Goal: Task Accomplishment & Management: Manage account settings

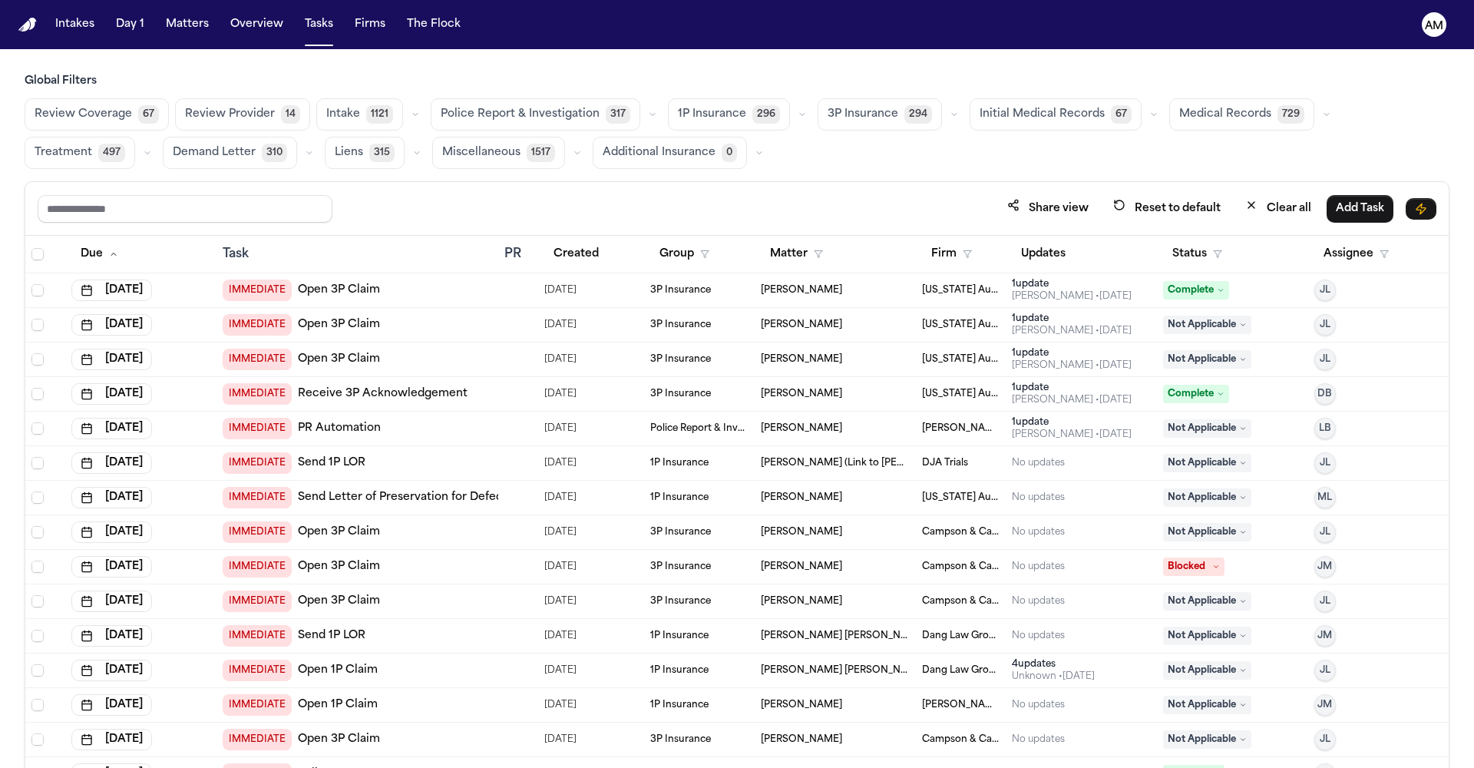
click at [1199, 114] on span "Medical Records" at bounding box center [1225, 114] width 92 height 15
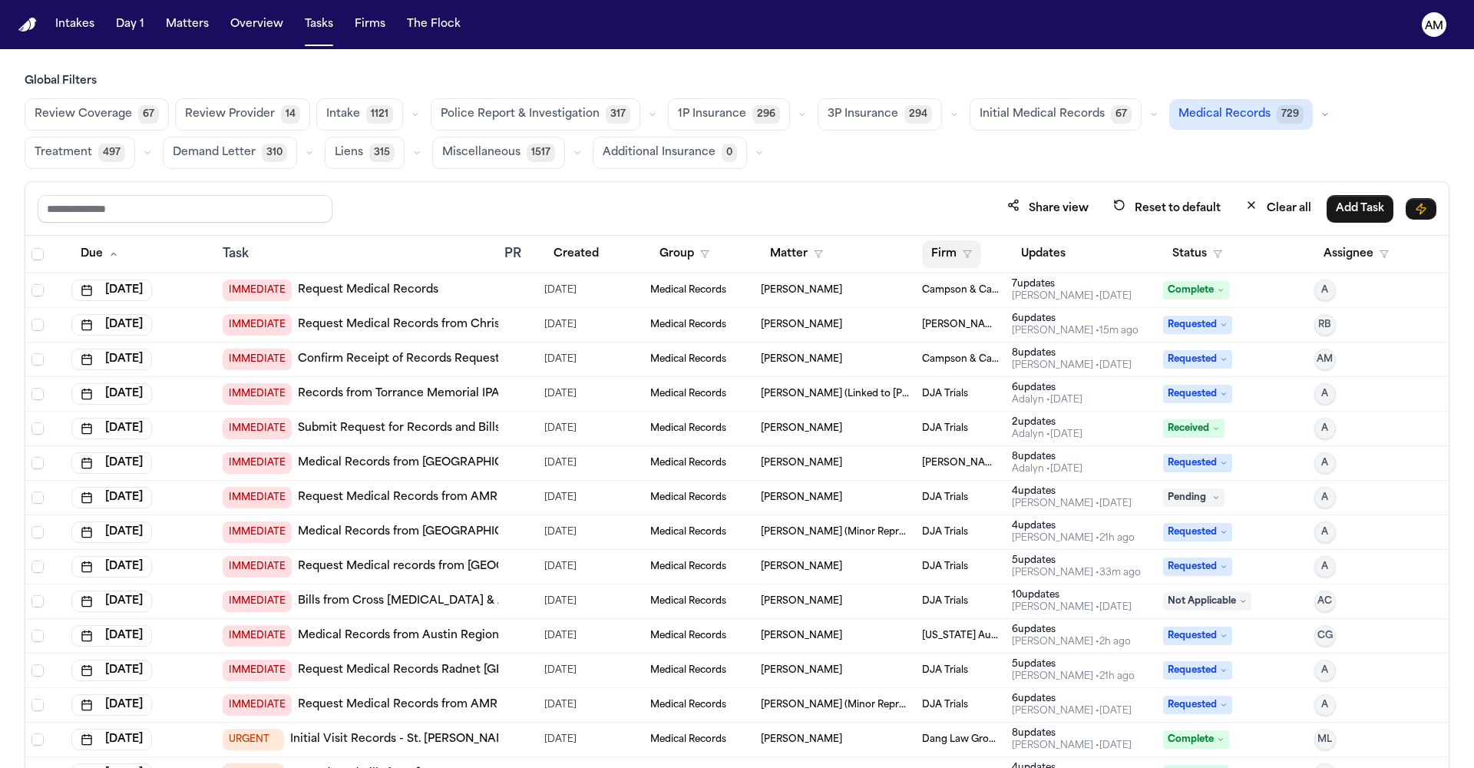
click at [942, 252] on button "Firm" at bounding box center [951, 254] width 59 height 28
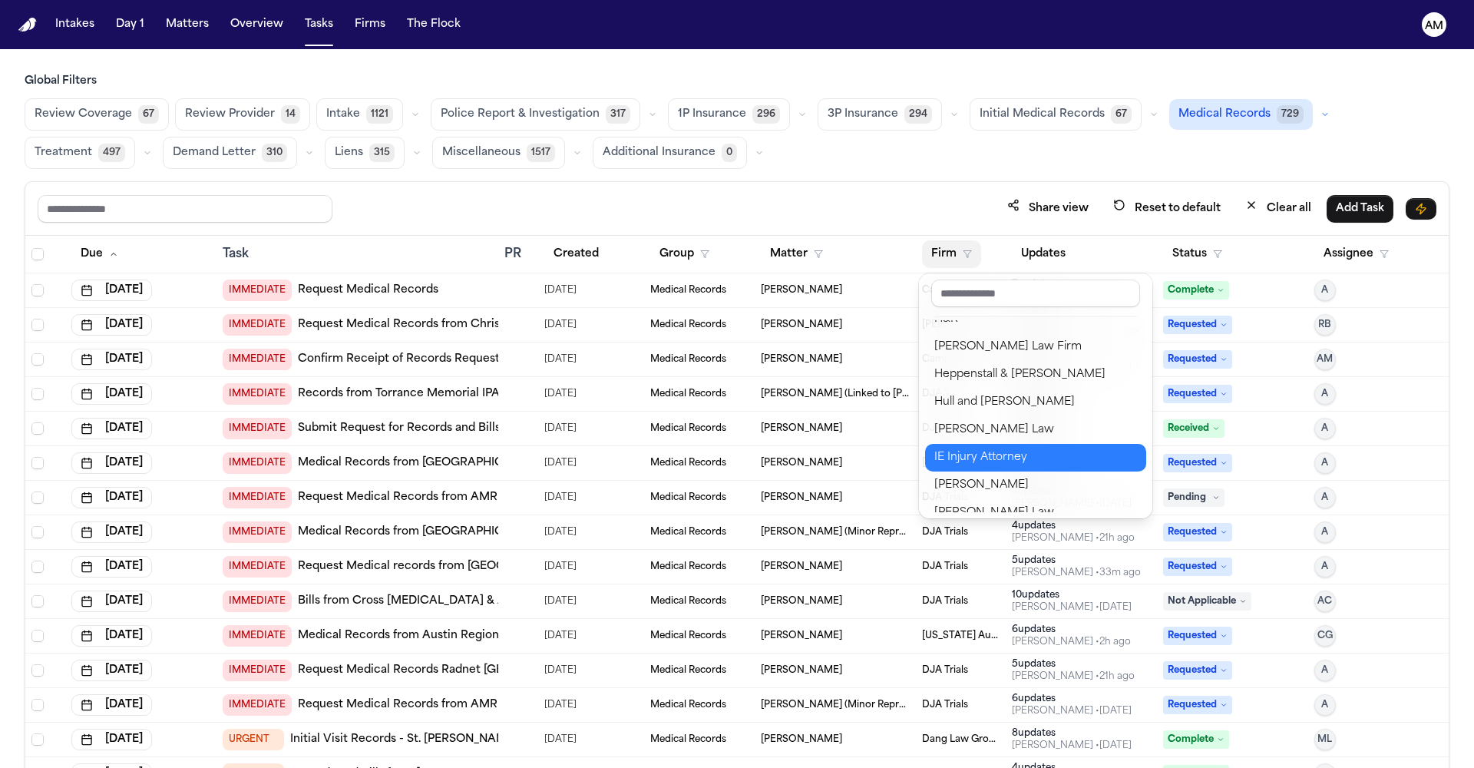
scroll to position [797, 0]
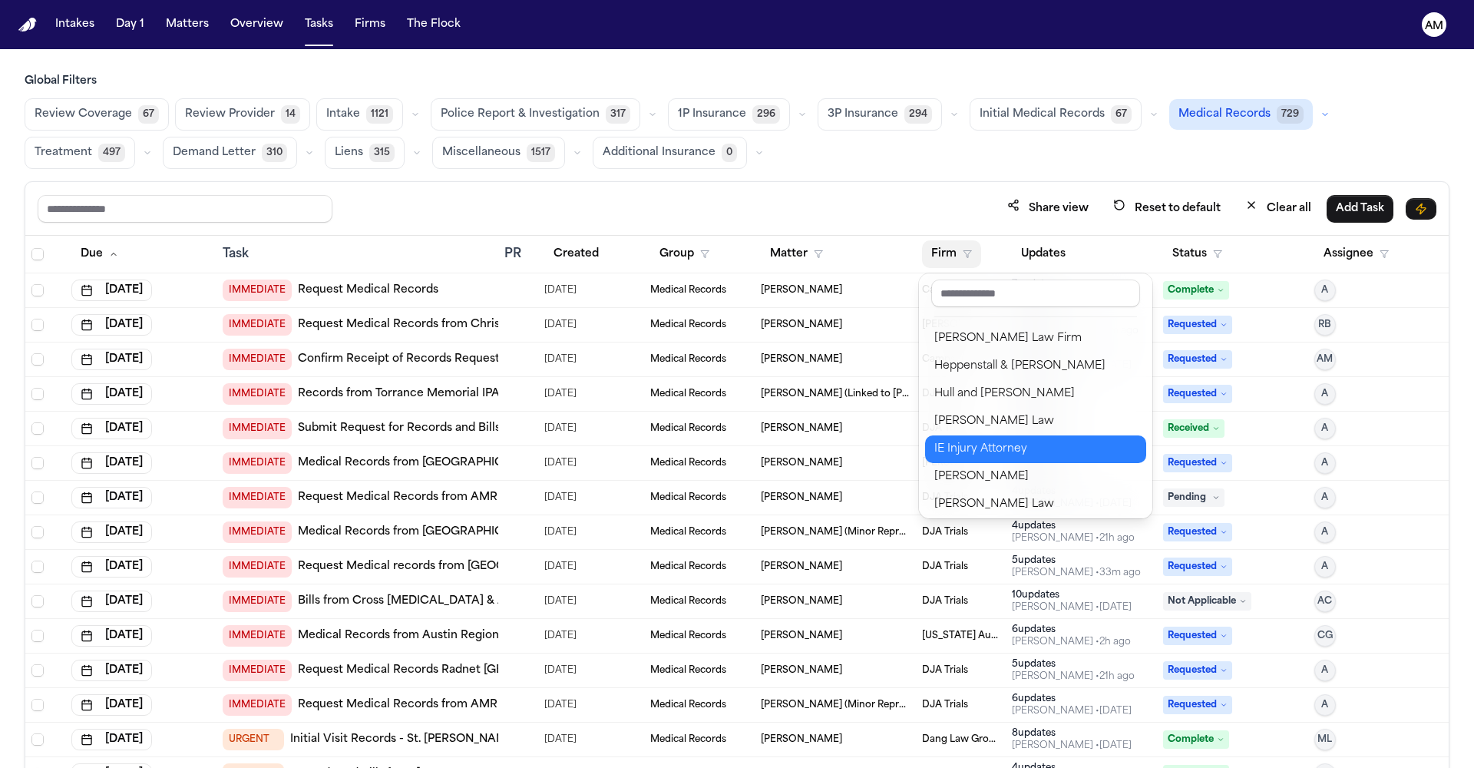
click at [1018, 440] on div "IE Injury Attorney" at bounding box center [1035, 449] width 203 height 18
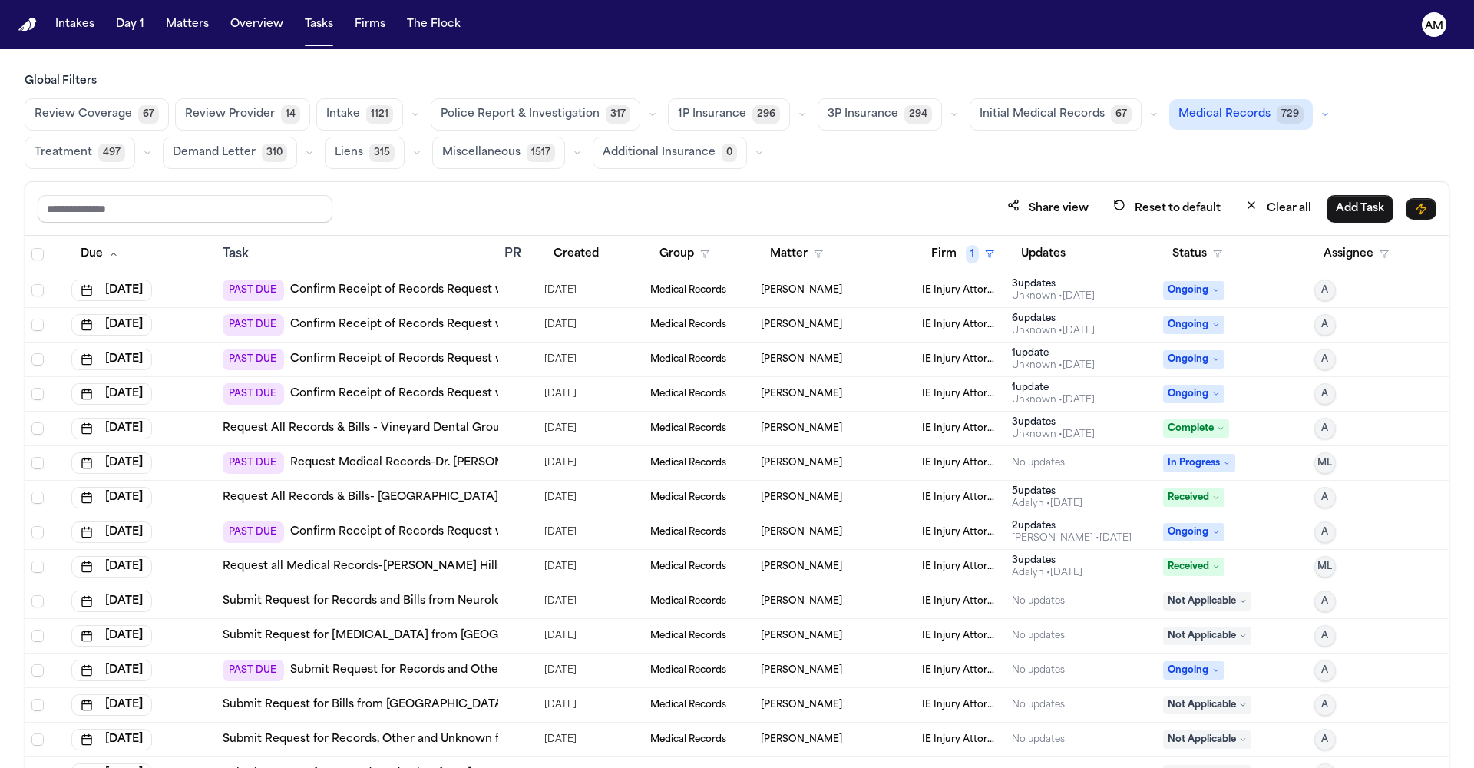
click at [1189, 271] on th "Status" at bounding box center [1232, 255] width 151 height 38
click at [1191, 255] on button "Status" at bounding box center [1197, 254] width 68 height 28
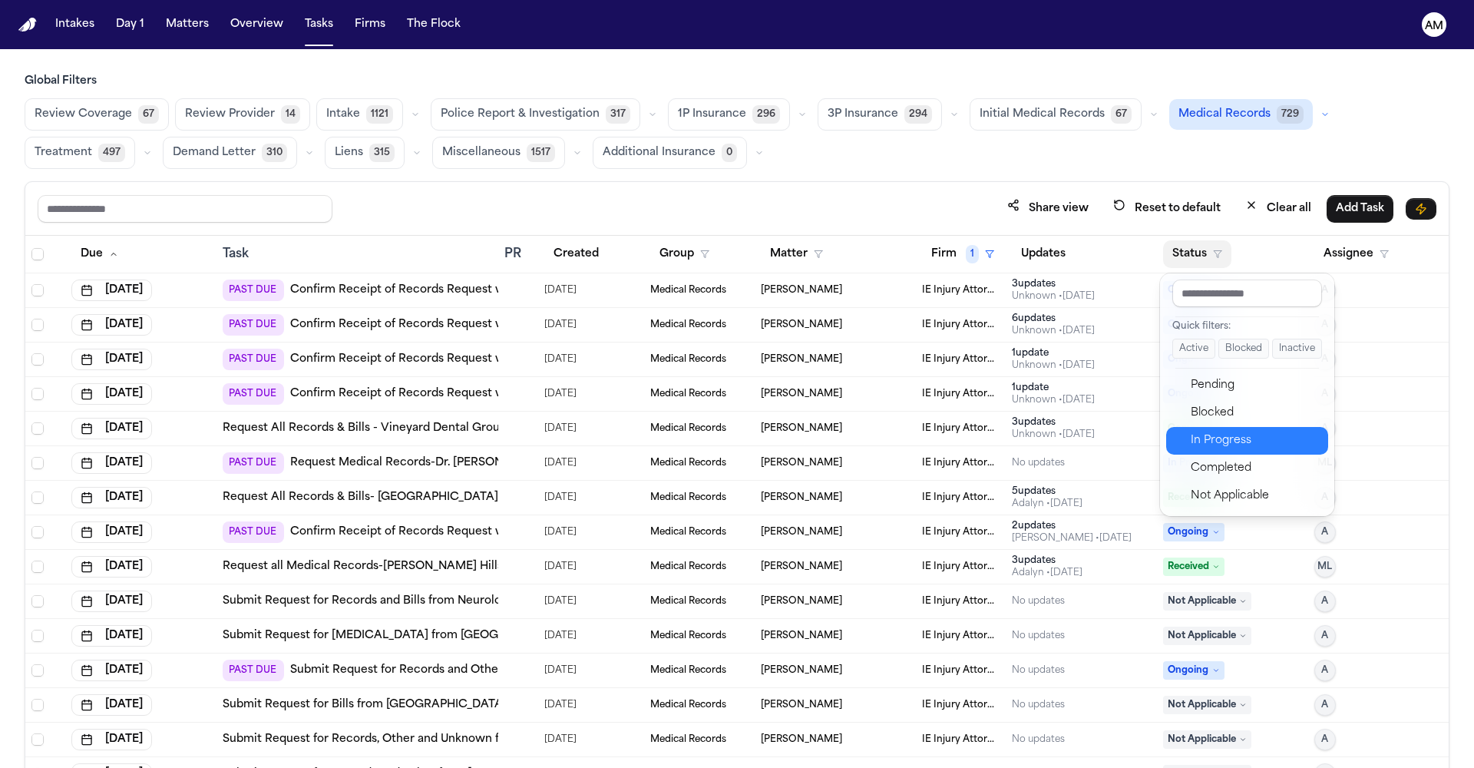
click at [1218, 438] on div "In Progress" at bounding box center [1255, 440] width 128 height 18
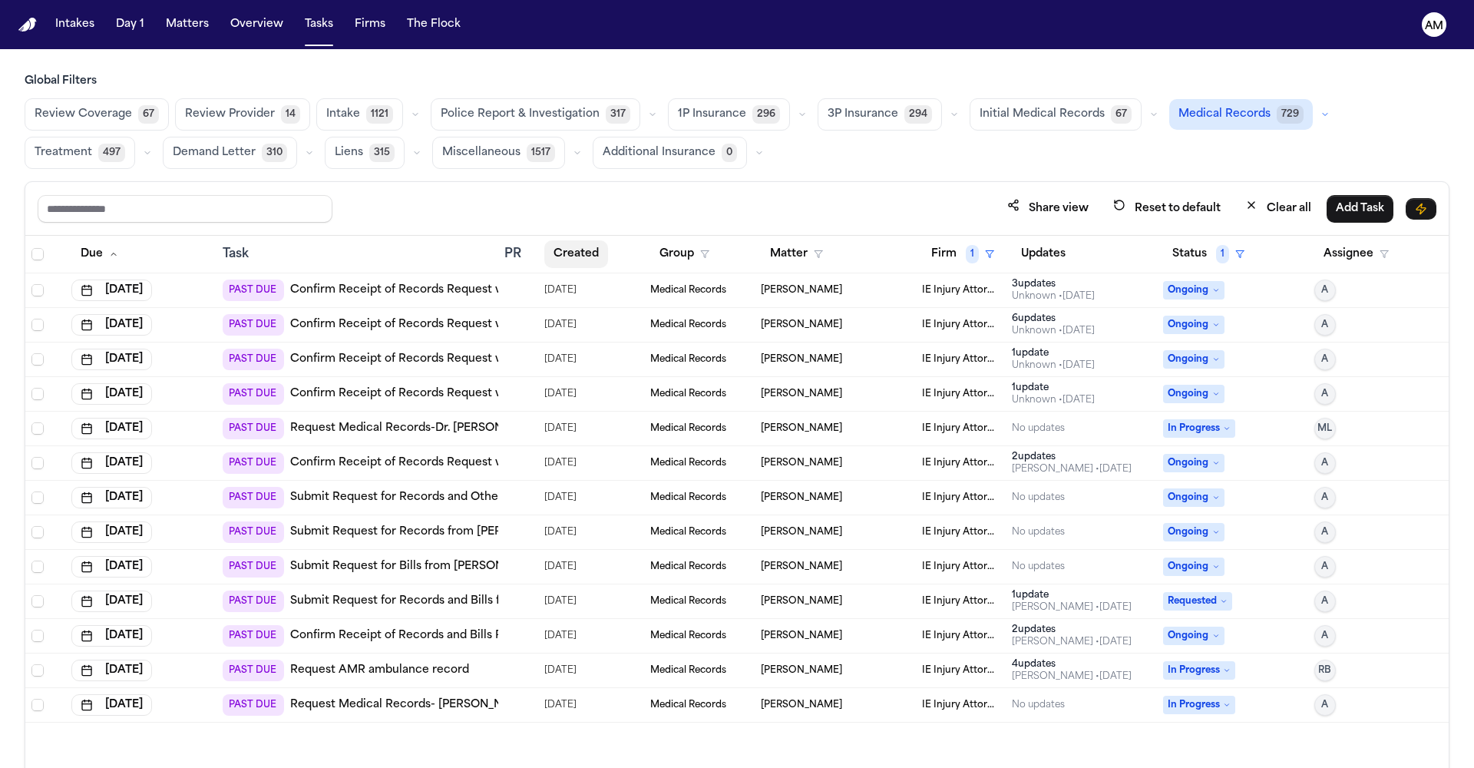
click at [587, 263] on button "Created" at bounding box center [576, 254] width 64 height 28
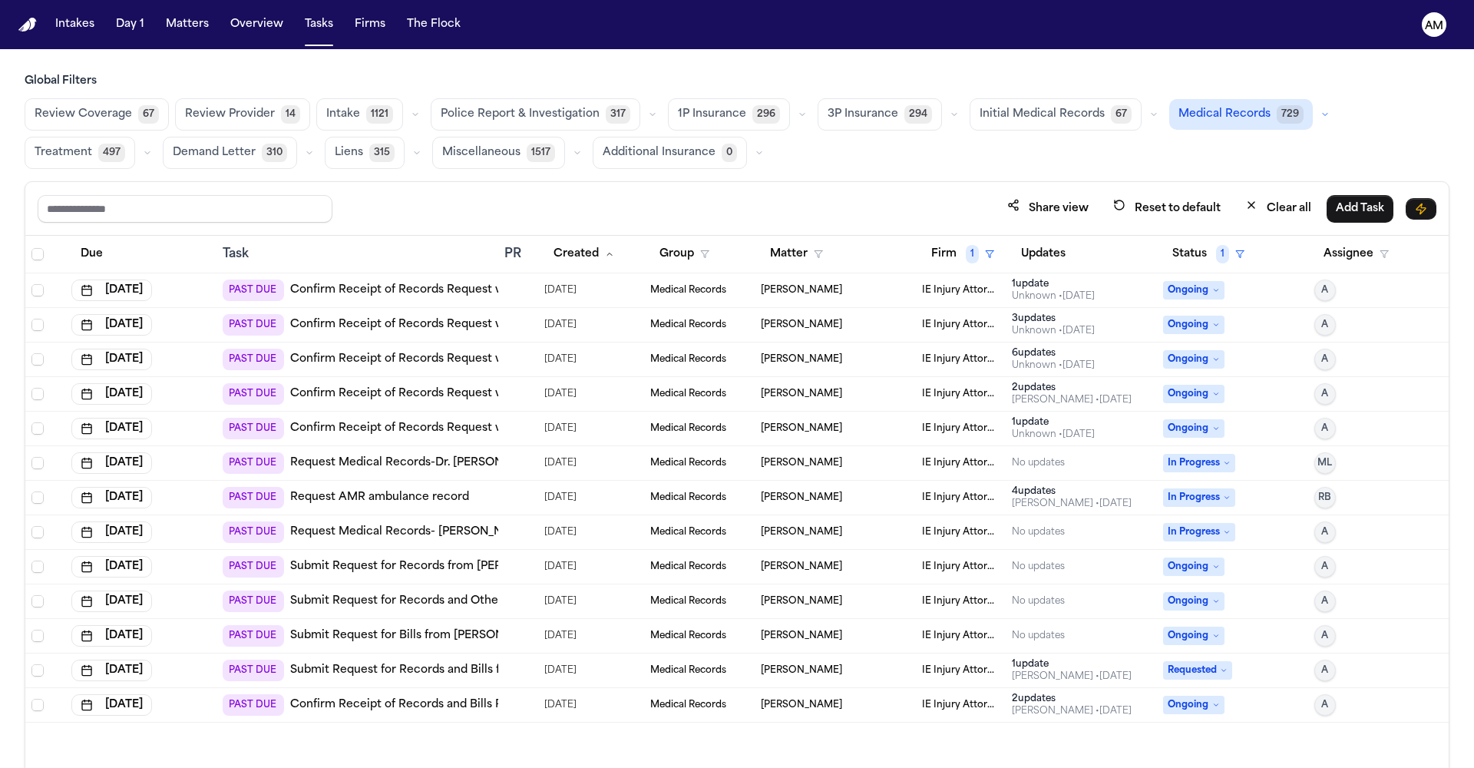
click at [355, 283] on link "Confirm Receipt of Records Request with Haven Orthopedics & Spine Institute" at bounding box center [506, 290] width 432 height 15
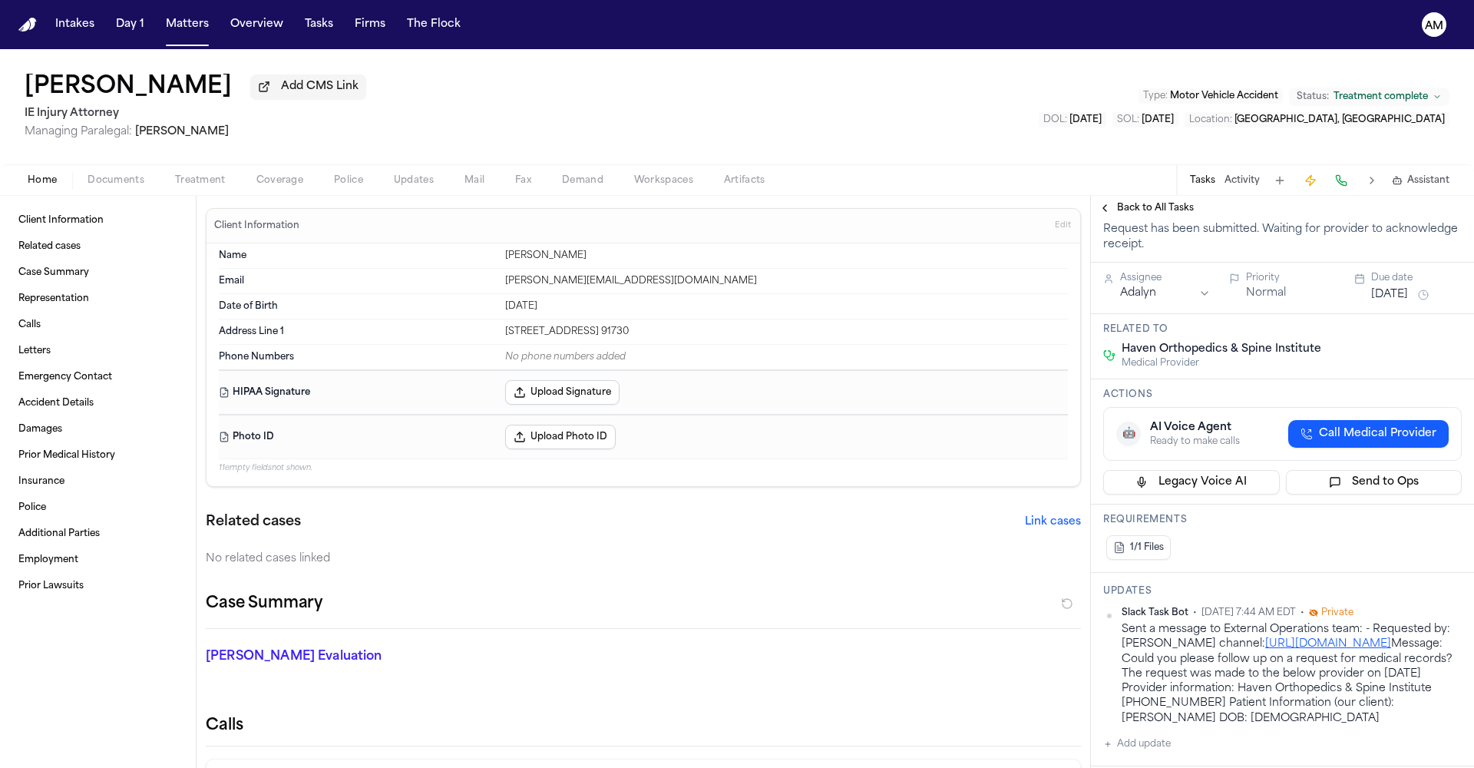
scroll to position [184, 0]
click at [143, 176] on span "Documents" at bounding box center [116, 180] width 57 height 12
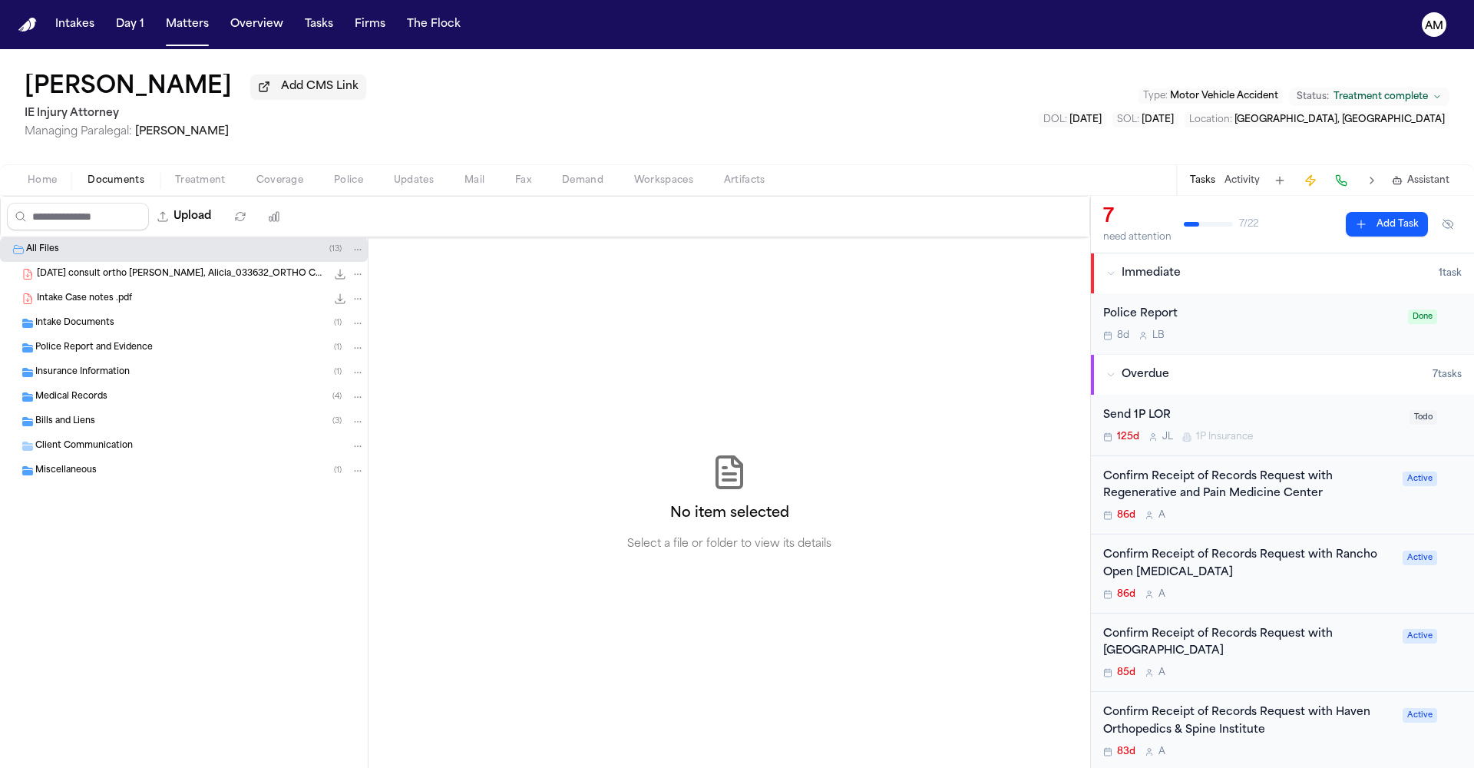
click at [116, 330] on div "Intake Documents ( 1 )" at bounding box center [199, 323] width 329 height 14
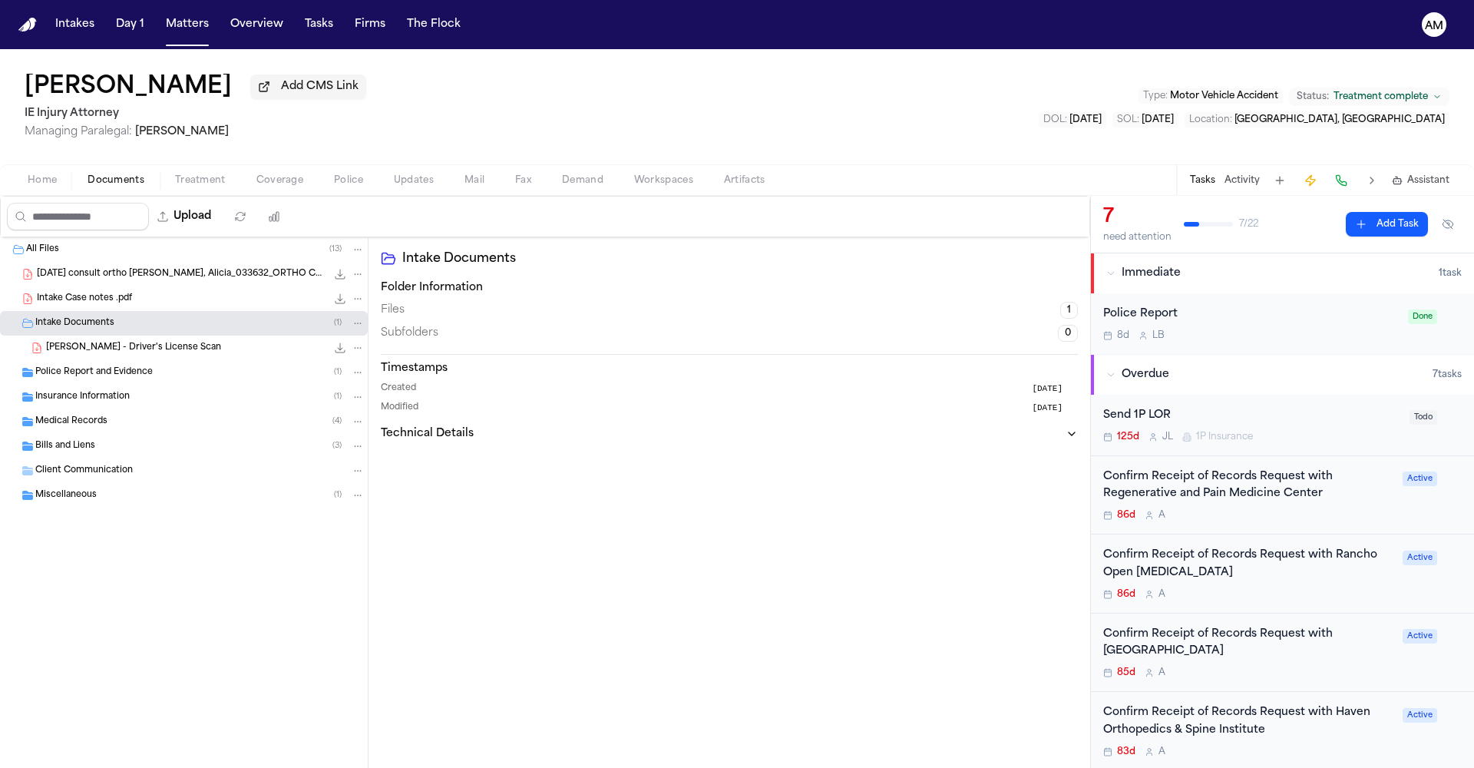
click at [116, 330] on div "Intake Documents ( 1 )" at bounding box center [199, 323] width 329 height 14
click at [114, 355] on span "Police Report and Evidence" at bounding box center [93, 348] width 117 height 13
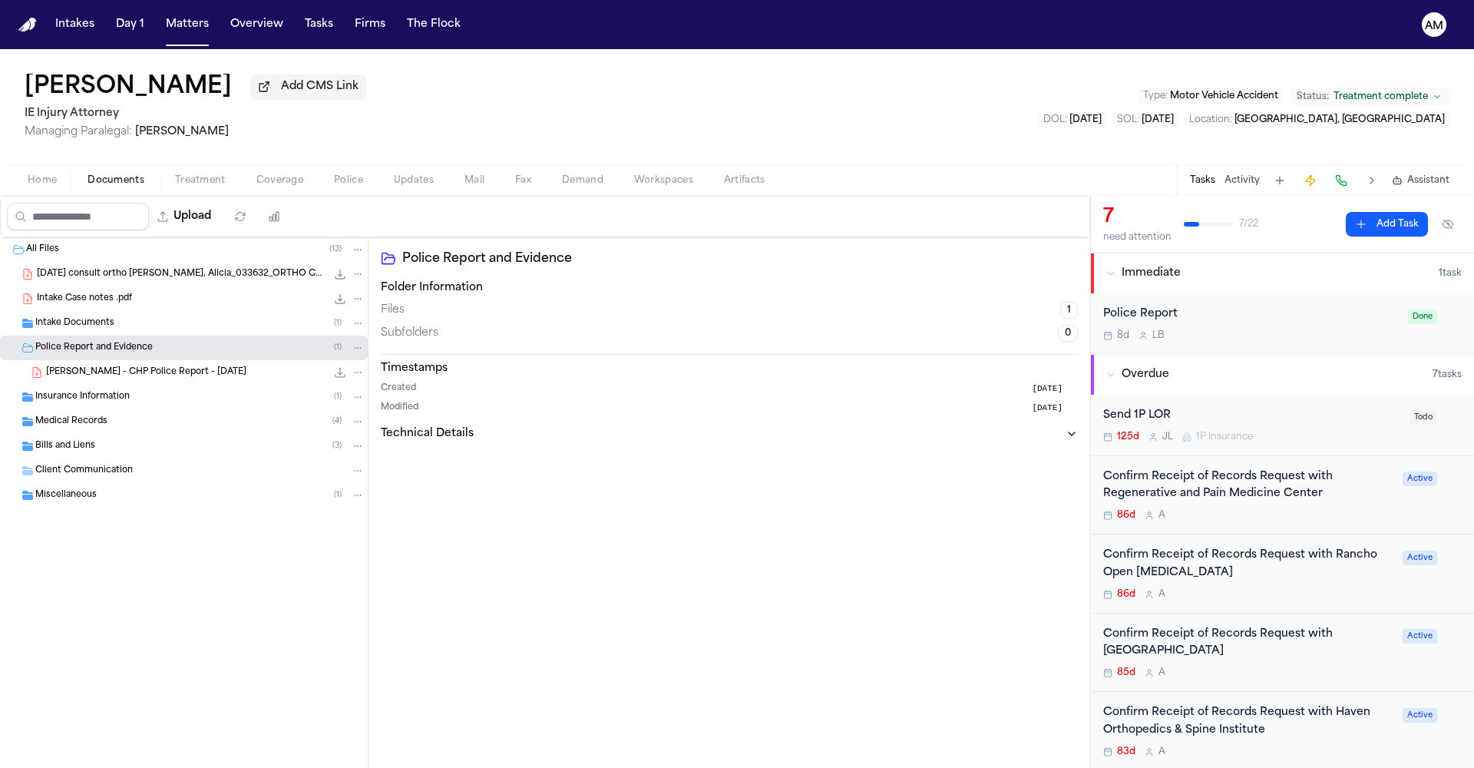
click at [114, 355] on span "Police Report and Evidence" at bounding box center [93, 348] width 117 height 13
click at [97, 409] on div "Medical Records ( 4 )" at bounding box center [184, 397] width 368 height 25
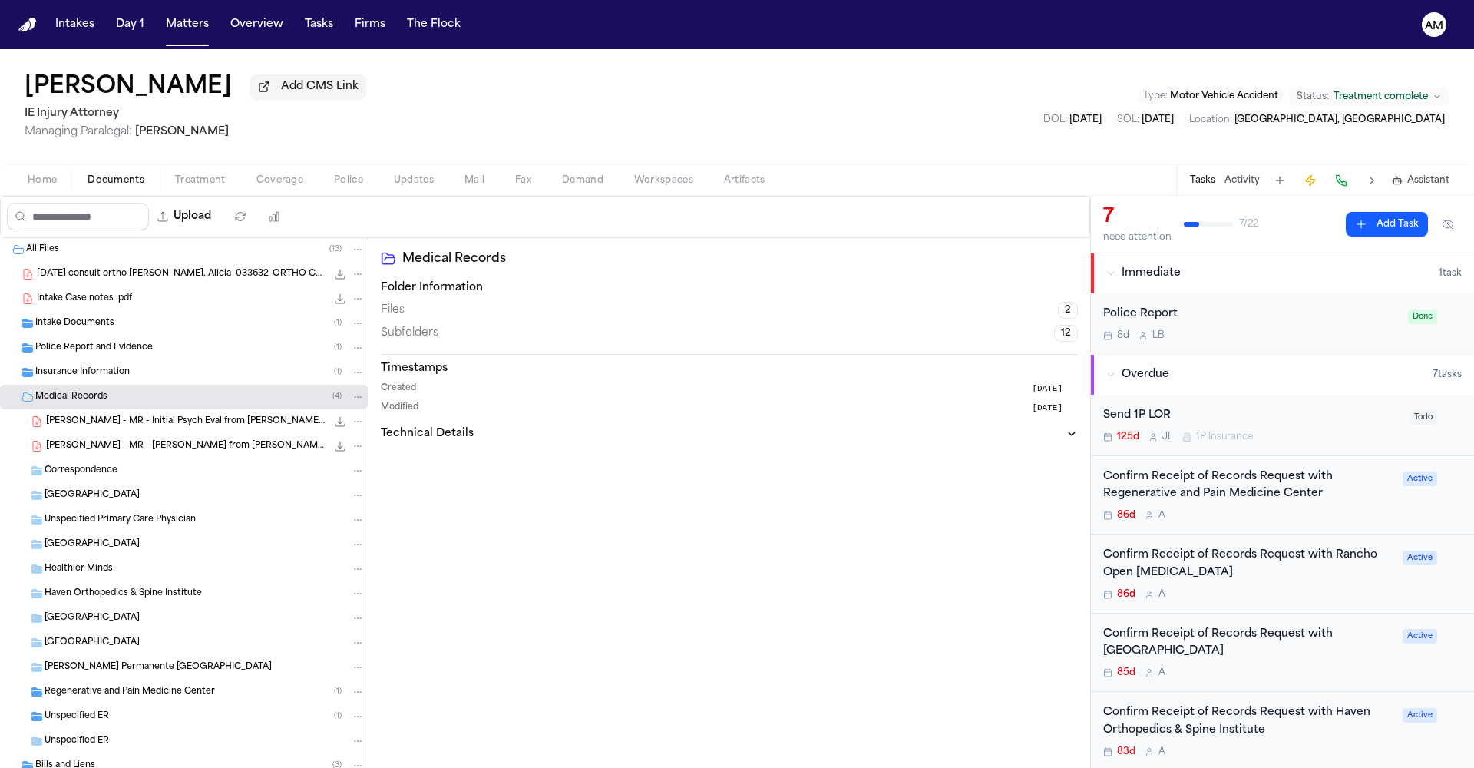
click at [108, 600] on span "Haven Orthopedics & Spine Institute" at bounding box center [123, 593] width 157 height 13
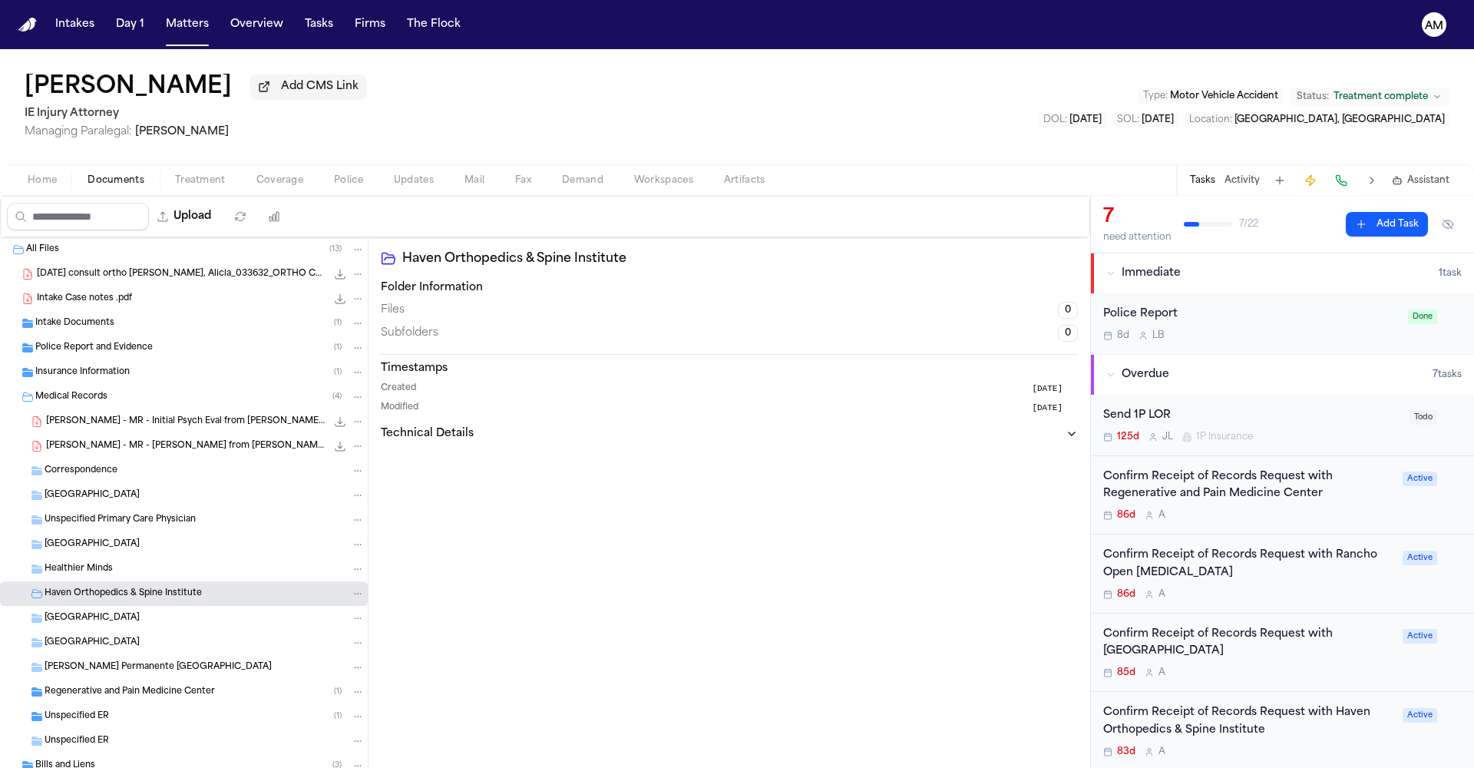
scroll to position [29, 0]
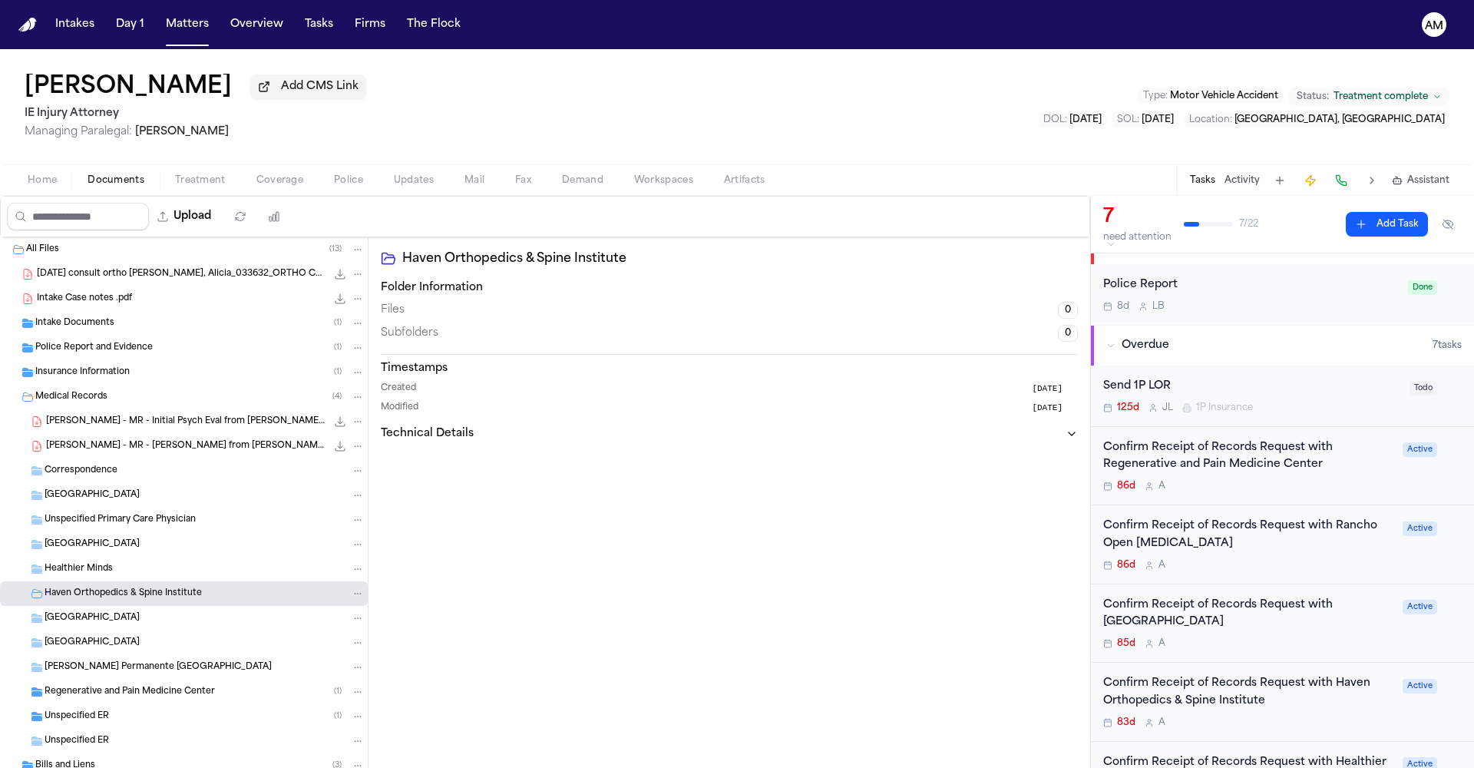
click at [1291, 712] on div "Confirm Receipt of Records Request with Haven Orthopedics & Spine Institute 83d…" at bounding box center [1248, 702] width 290 height 54
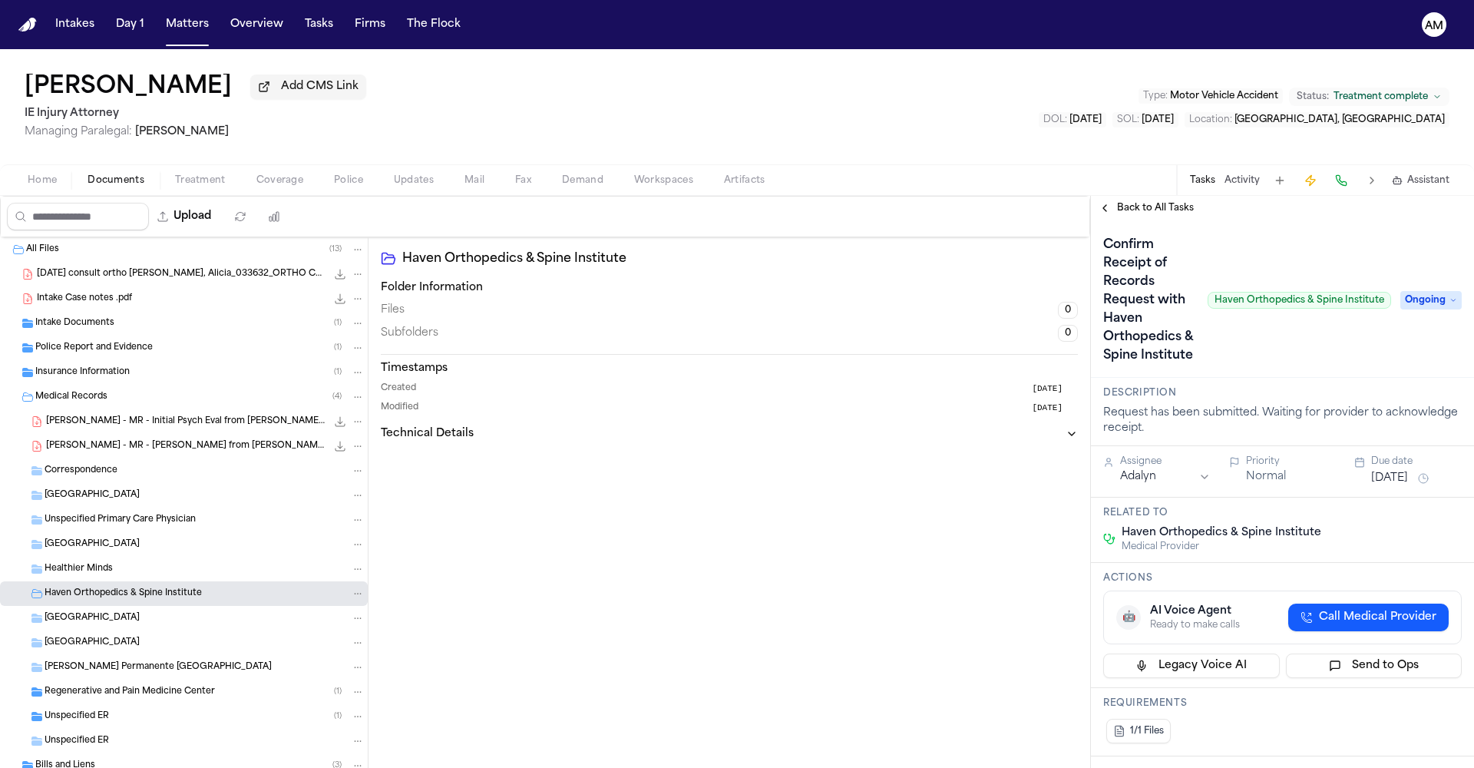
click at [190, 181] on span "Treatment" at bounding box center [200, 180] width 51 height 12
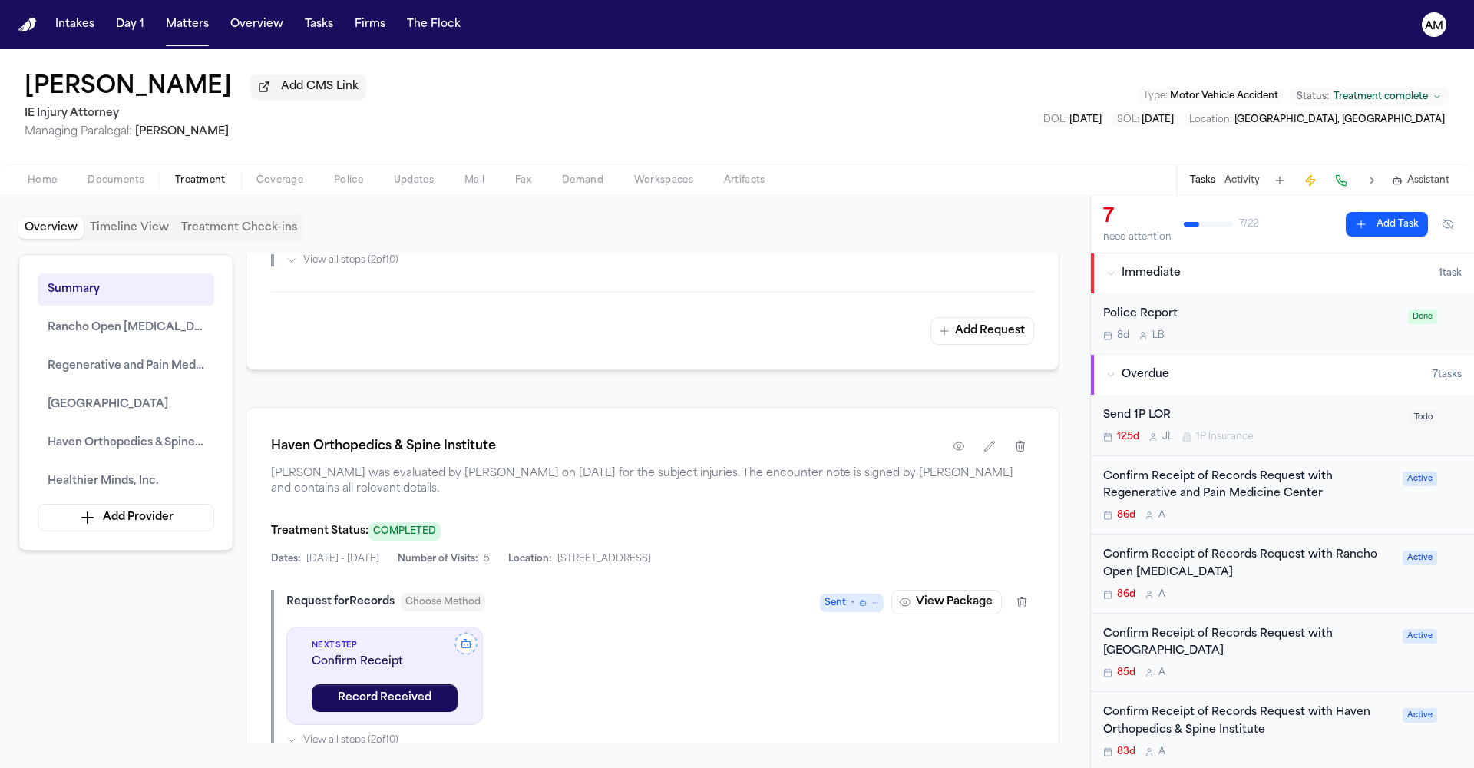
scroll to position [2509, 0]
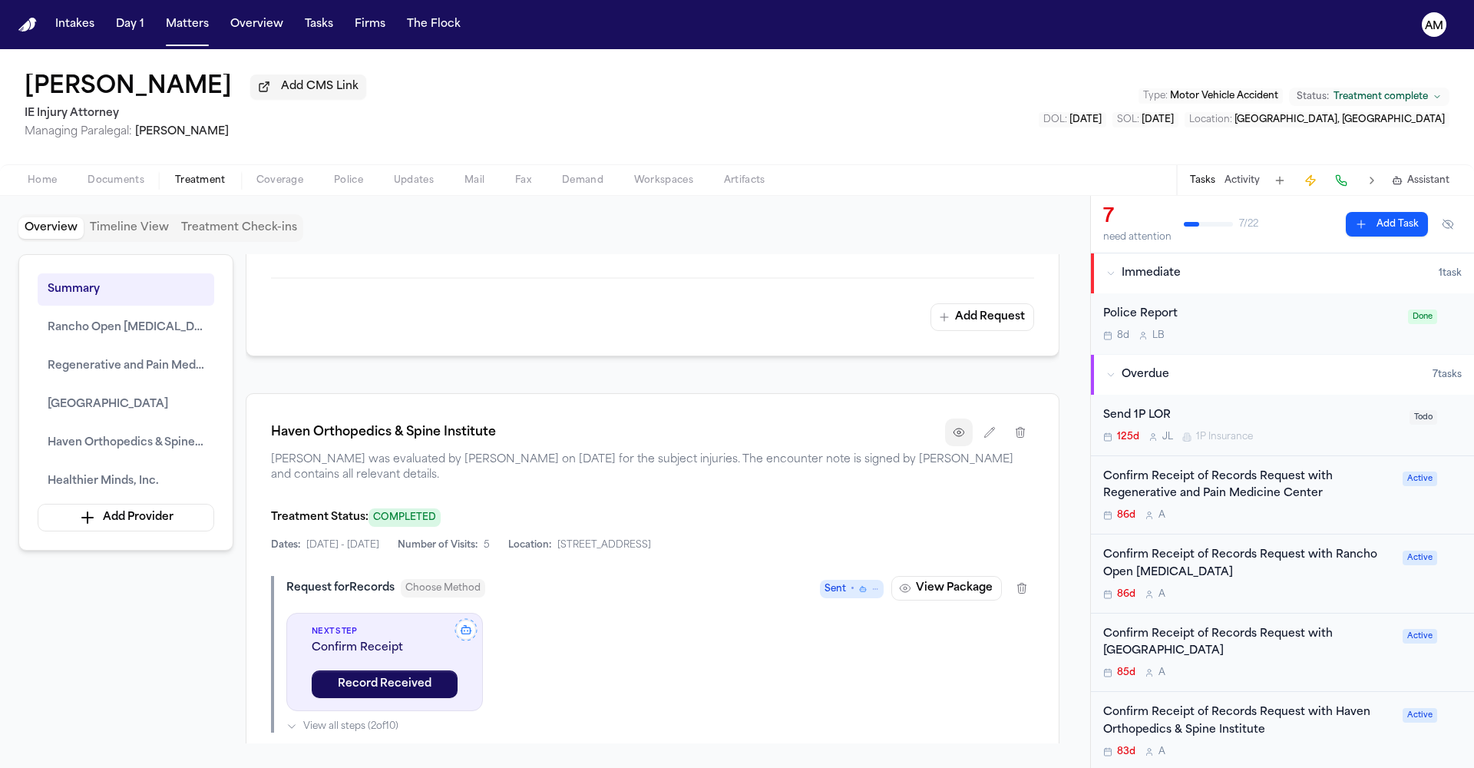
click at [953, 442] on button "button" at bounding box center [959, 432] width 28 height 28
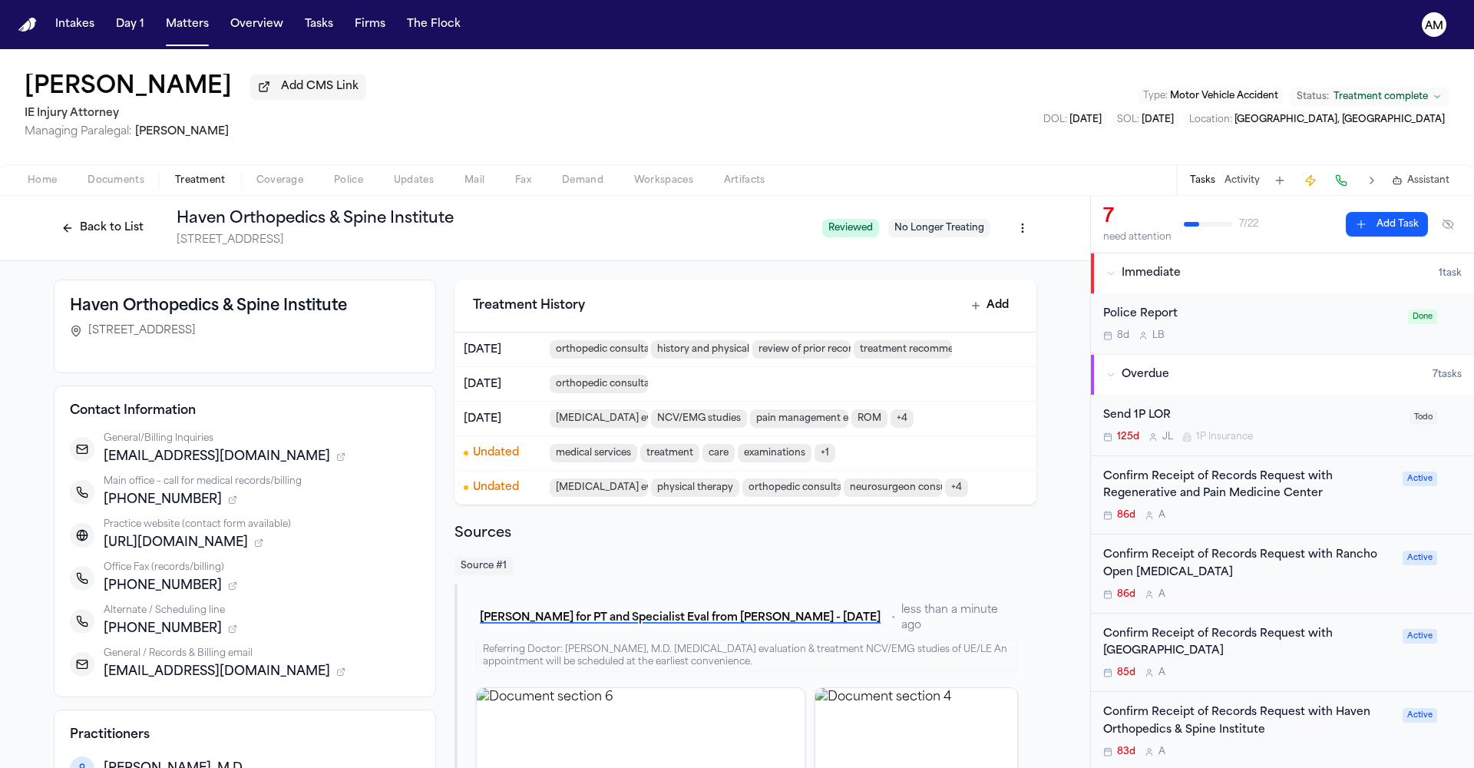
drag, startPoint x: 213, startPoint y: 347, endPoint x: 88, endPoint y: 335, distance: 126.5
click at [88, 335] on span "[STREET_ADDRESS]" at bounding box center [141, 330] width 107 height 15
copy span "[STREET_ADDRESS]"
click at [1237, 653] on div "Confirm Receipt of Records Request with [GEOGRAPHIC_DATA]" at bounding box center [1248, 643] width 290 height 35
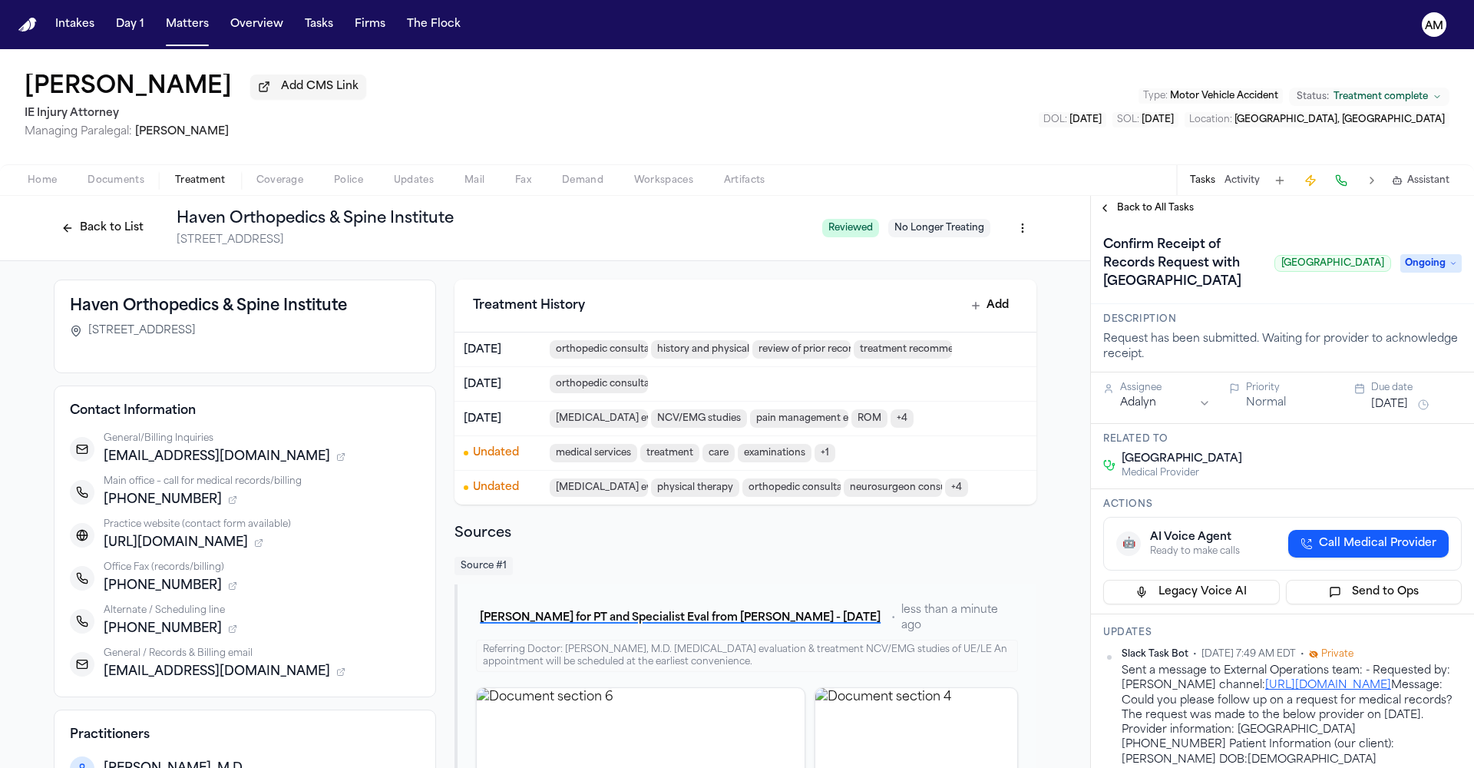
click at [120, 226] on button "Back to List" at bounding box center [103, 228] width 98 height 25
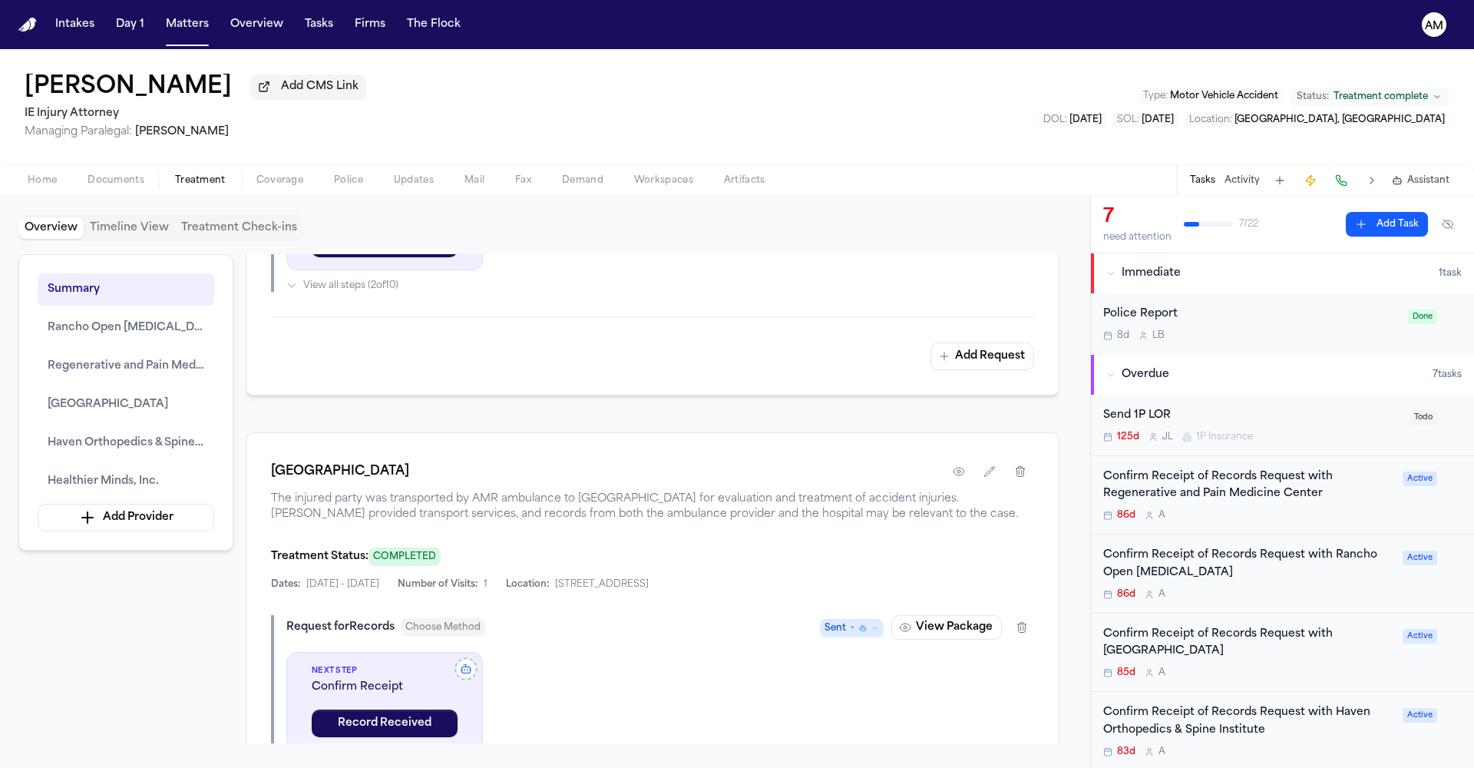
scroll to position [2002, 0]
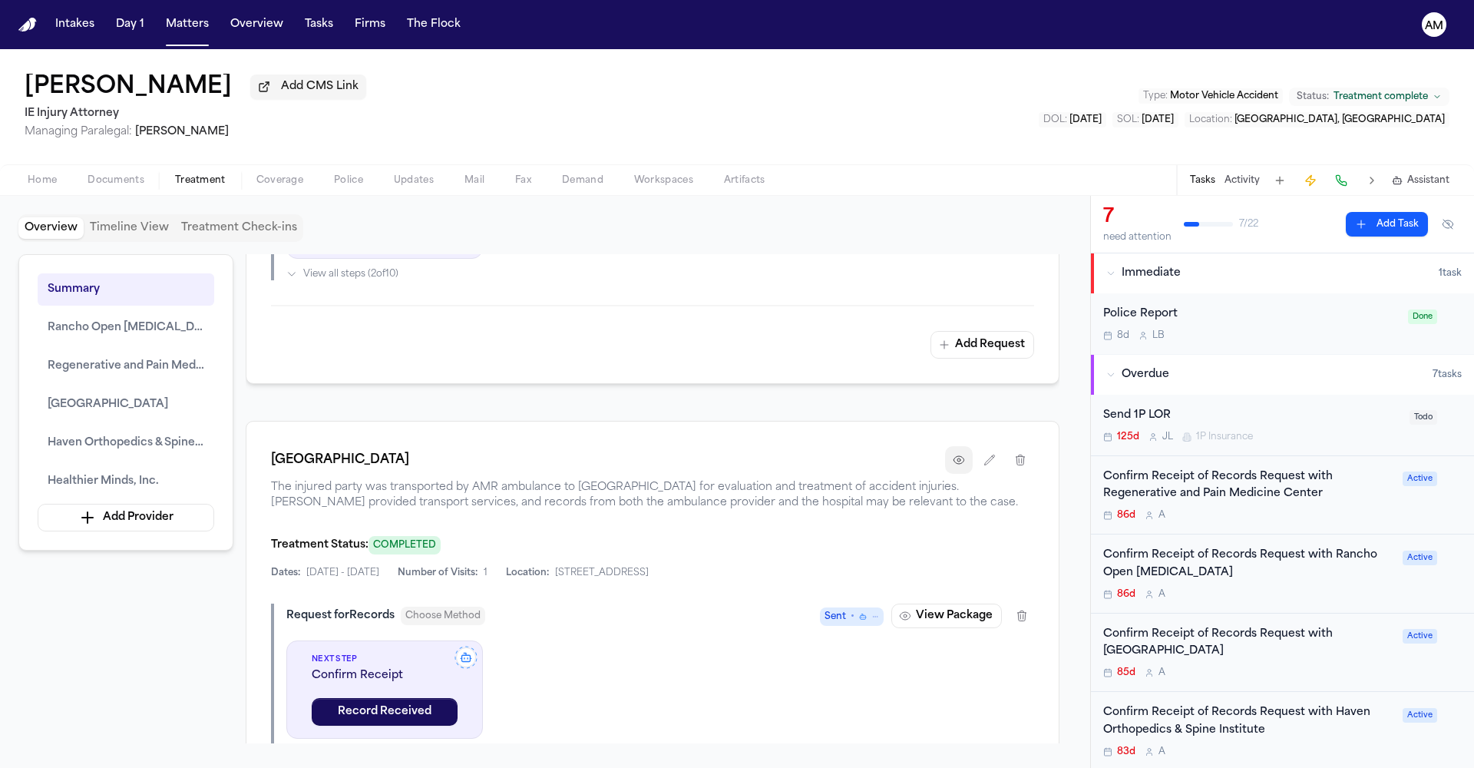
click at [958, 466] on icon "button" at bounding box center [959, 460] width 12 height 12
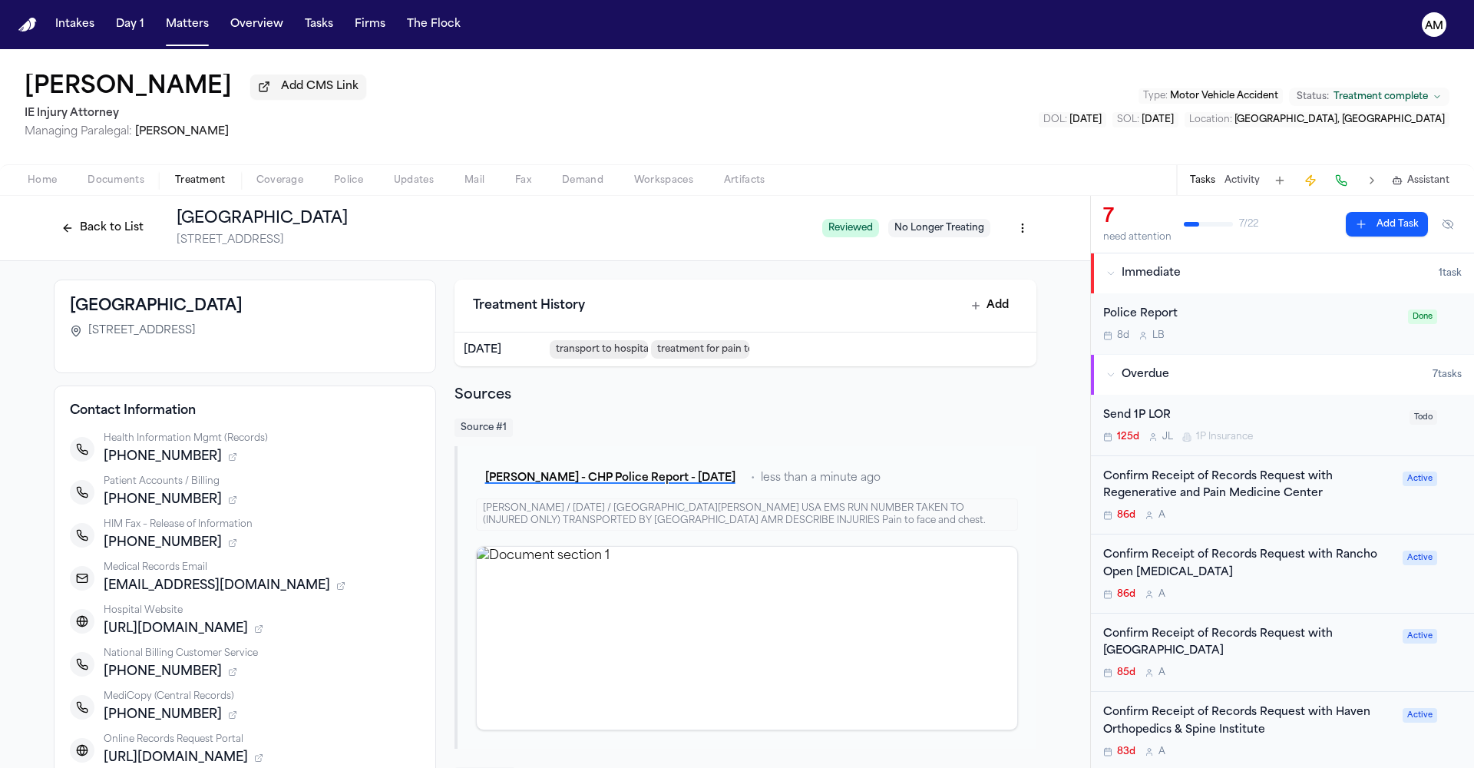
drag, startPoint x: 420, startPoint y: 245, endPoint x: 167, endPoint y: 247, distance: 253.4
click at [167, 247] on div "Back to List [GEOGRAPHIC_DATA] [STREET_ADDRESS]" at bounding box center [432, 228] width 756 height 40
copy span "[STREET_ADDRESS]"
click at [1287, 660] on div "Confirm Receipt of Records Request with [GEOGRAPHIC_DATA] 85d A" at bounding box center [1248, 653] width 290 height 54
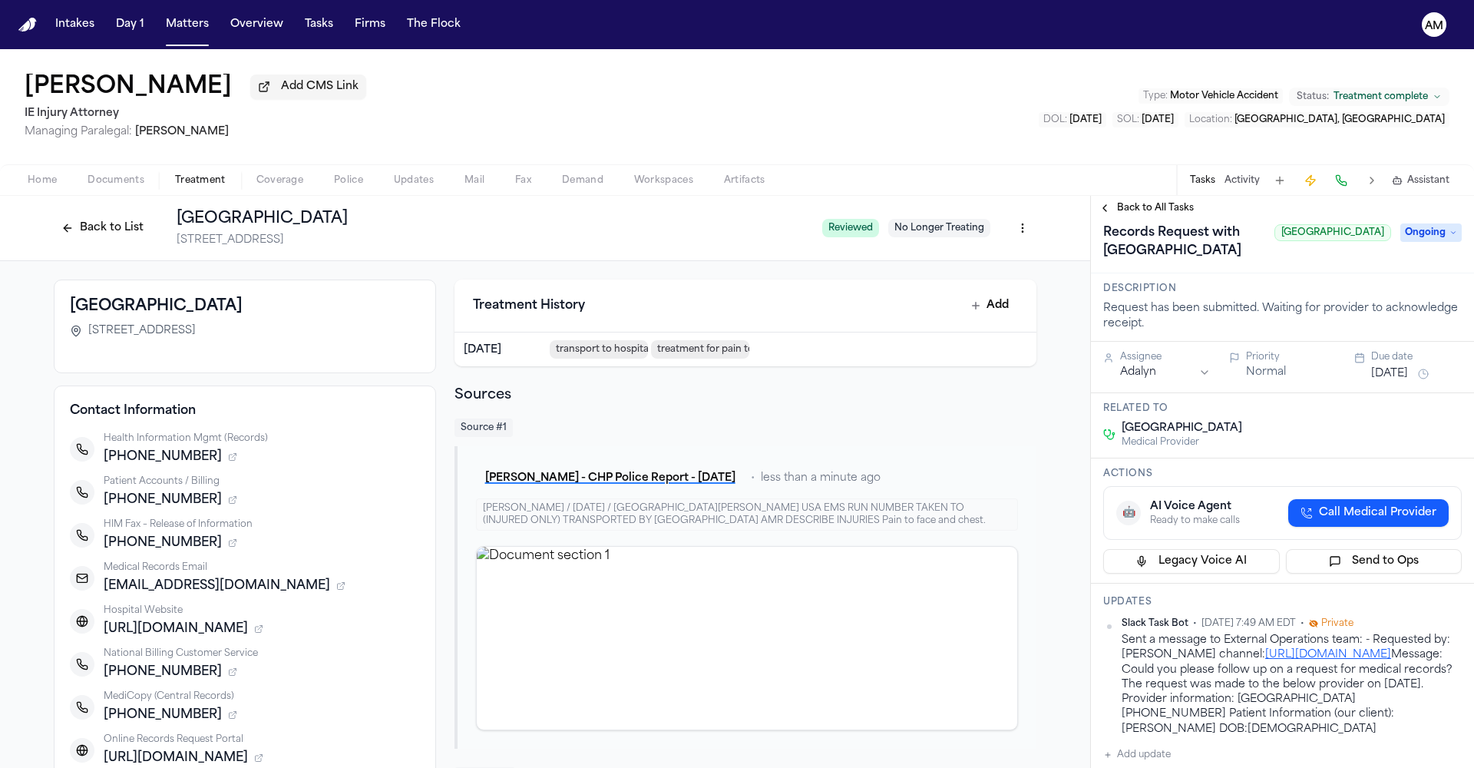
scroll to position [41, 0]
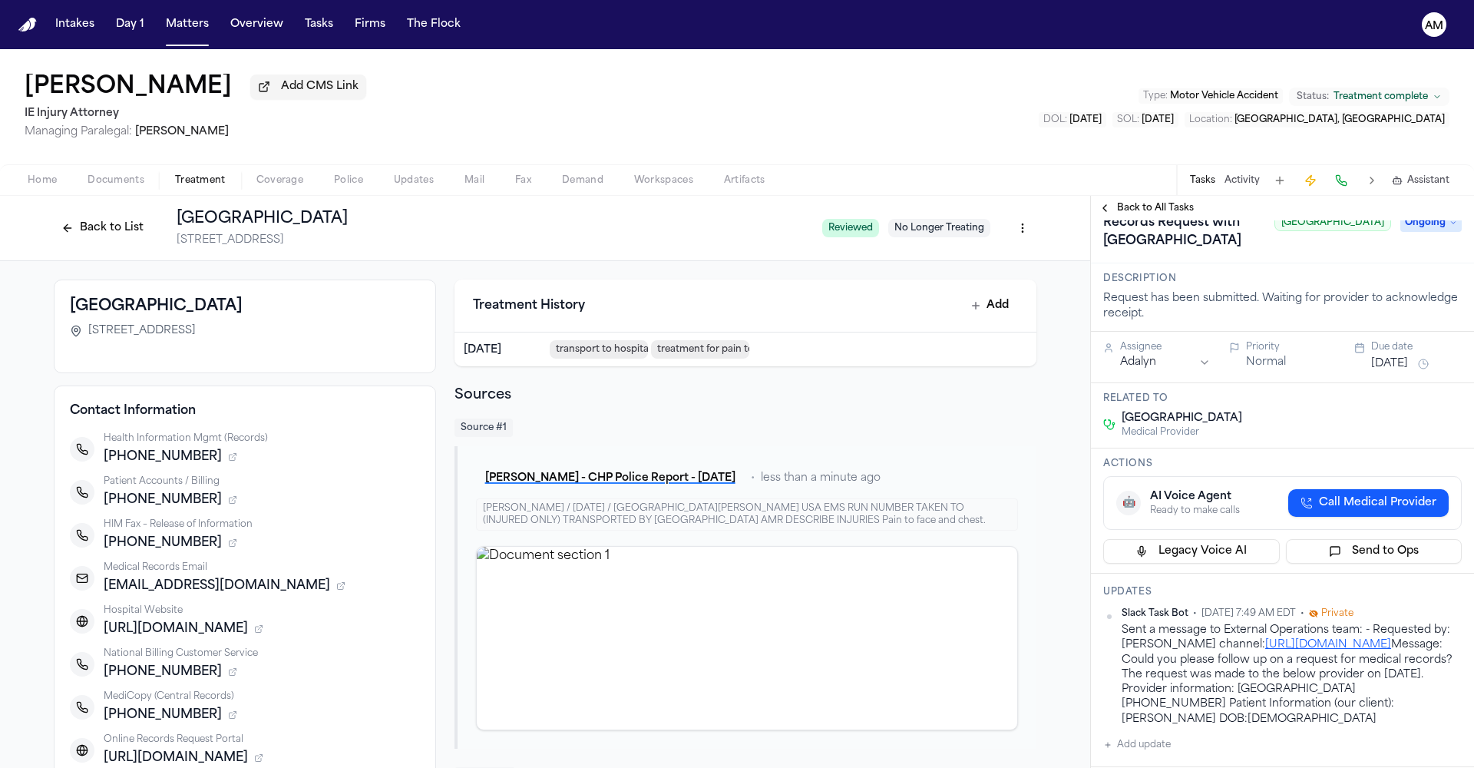
click at [1400, 511] on span "Call Medical Provider" at bounding box center [1377, 502] width 117 height 15
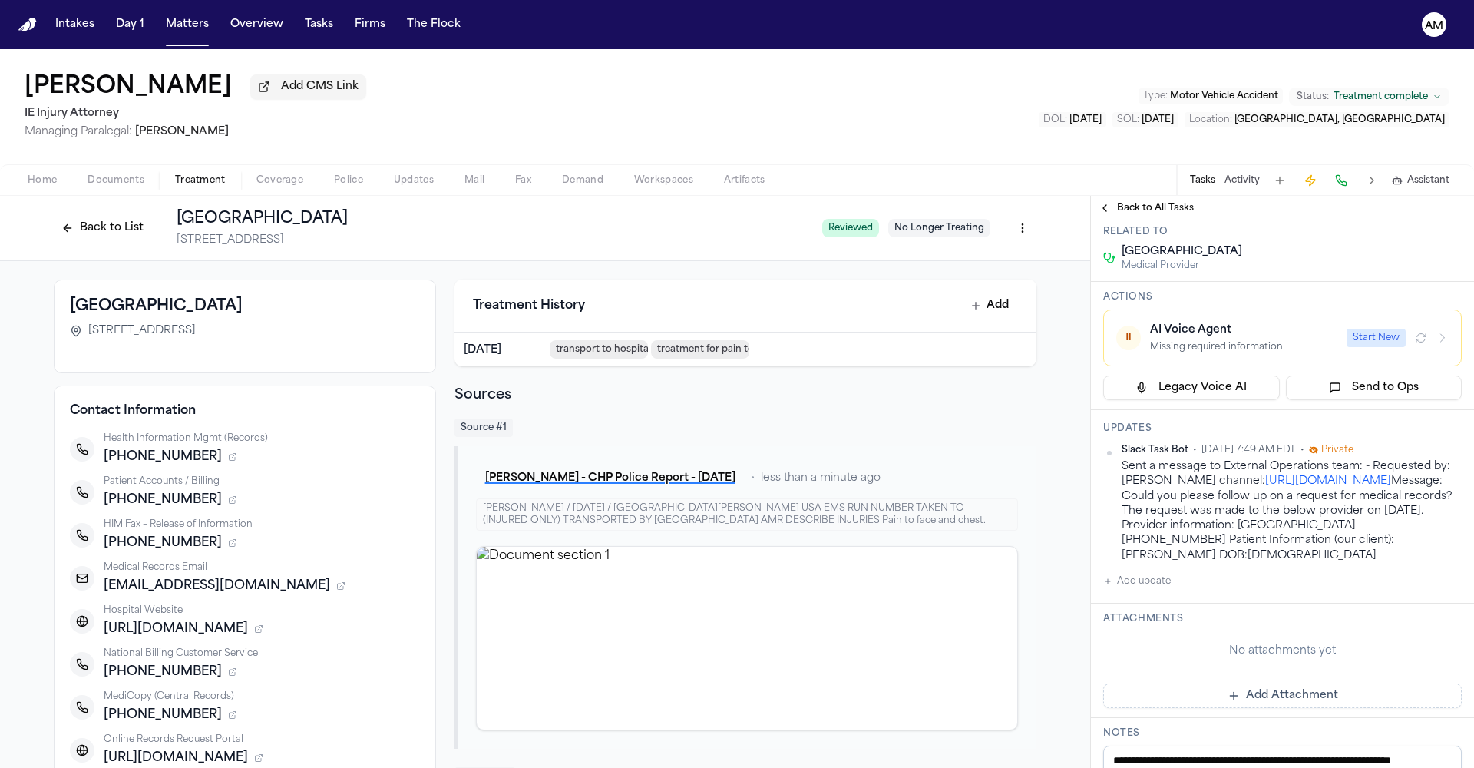
scroll to position [208, 0]
click at [45, 200] on div "Back to List [GEOGRAPHIC_DATA] [STREET_ADDRESS] Reviewed No Longer Treating" at bounding box center [545, 228] width 1090 height 65
click at [47, 185] on span "Home" at bounding box center [42, 180] width 29 height 12
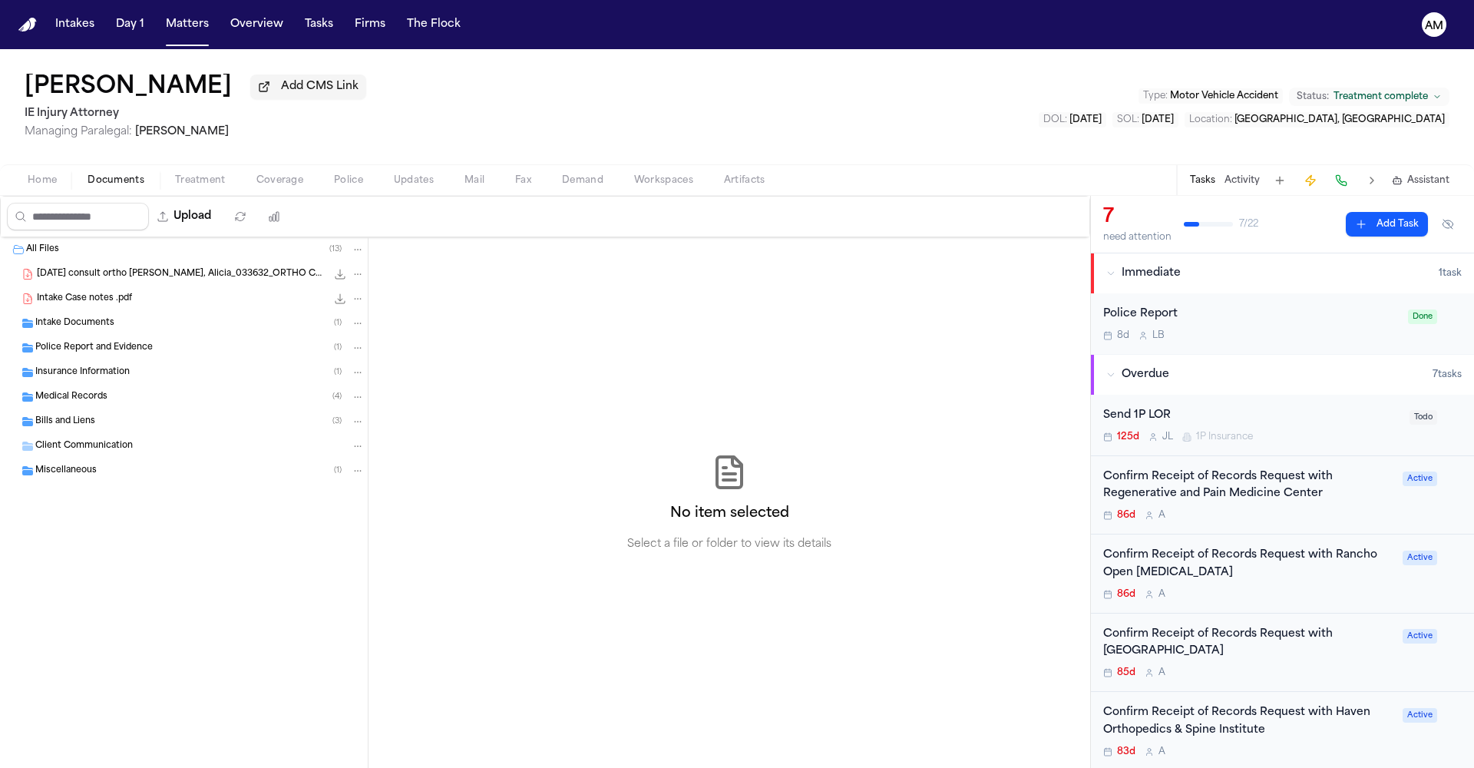
click at [125, 176] on span "Documents" at bounding box center [116, 180] width 57 height 12
click at [86, 397] on span "Medical Records" at bounding box center [71, 397] width 72 height 13
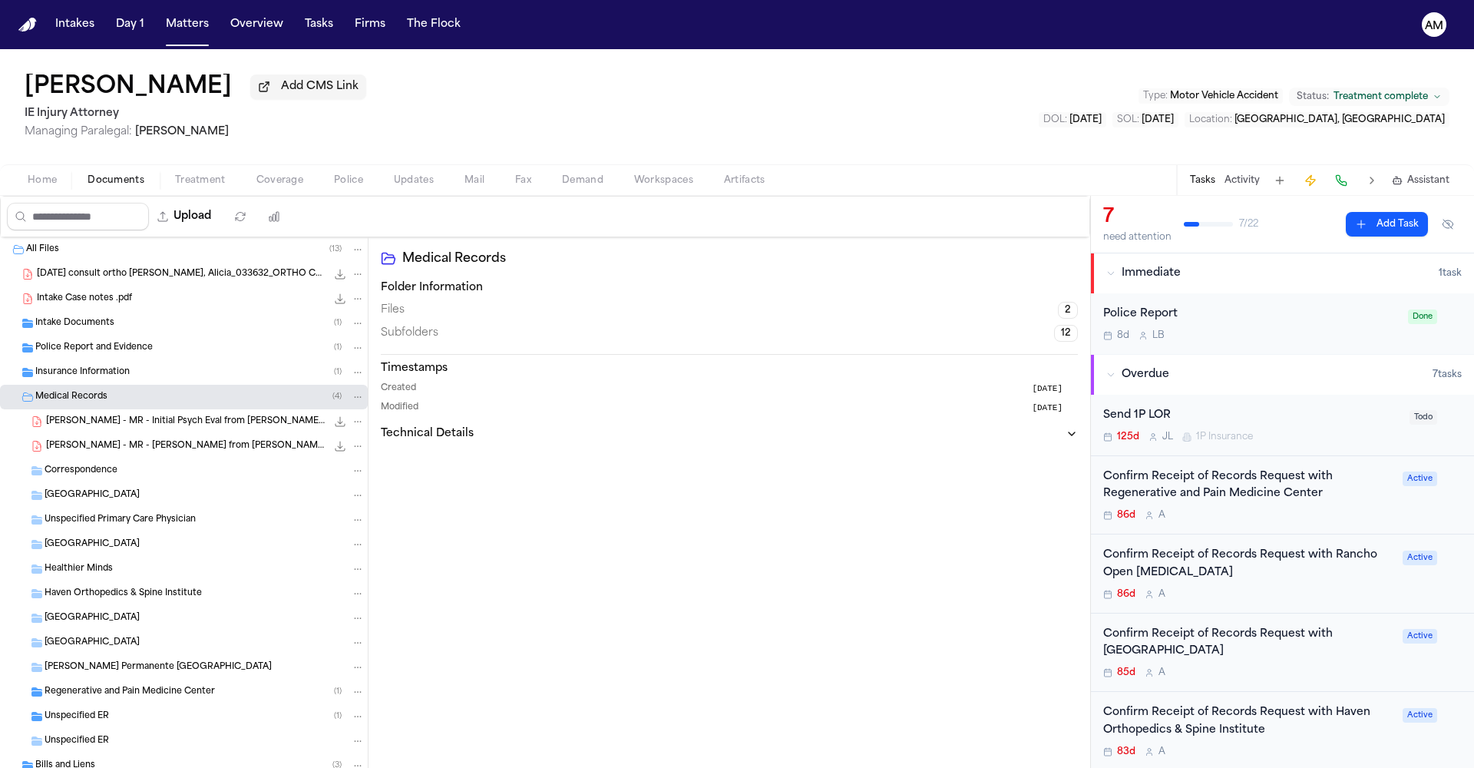
click at [1265, 683] on div "Confirm Receipt of Records Request with [GEOGRAPHIC_DATA] 85d A Active" at bounding box center [1282, 652] width 383 height 79
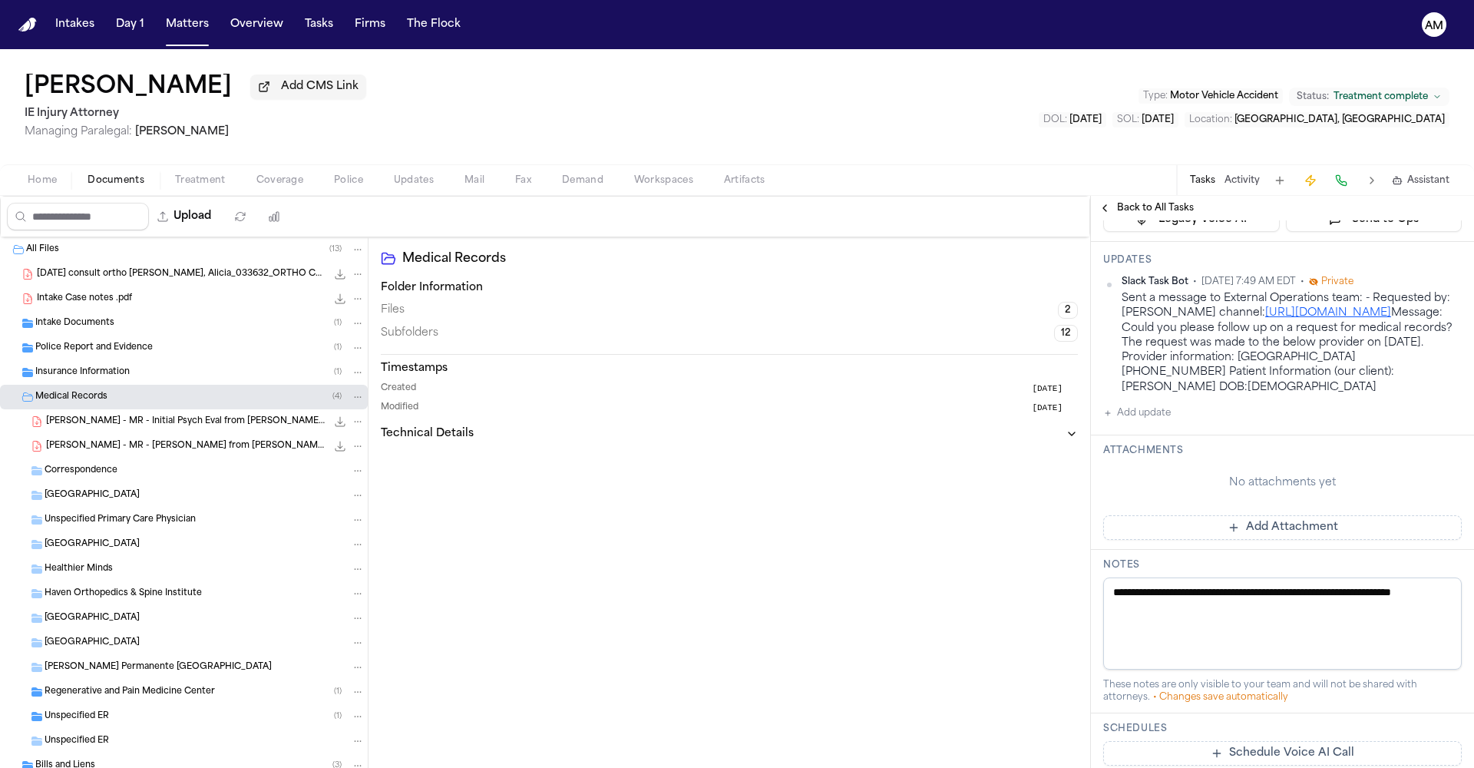
scroll to position [377, 0]
click at [49, 187] on span "Home" at bounding box center [42, 180] width 29 height 12
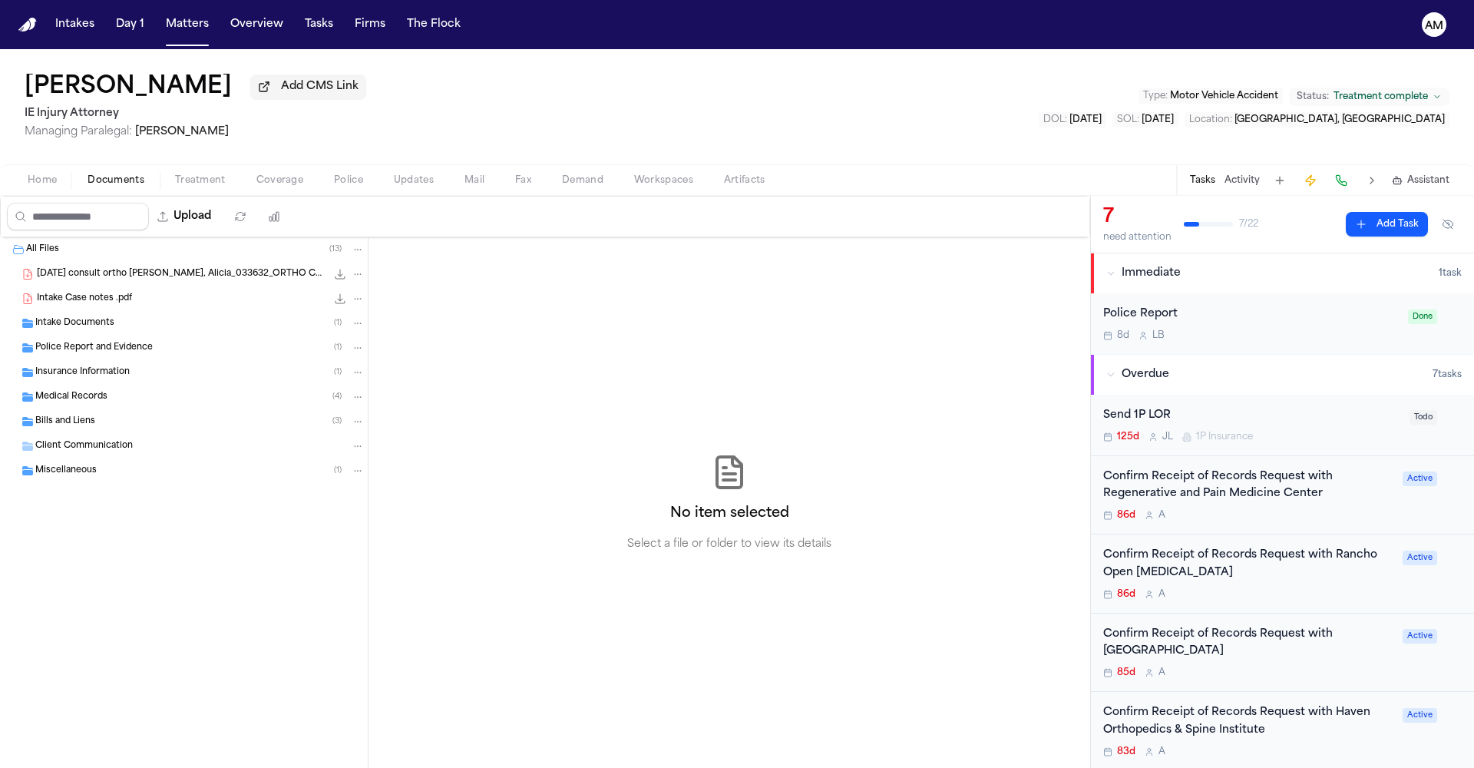
click at [137, 177] on span "Documents" at bounding box center [116, 180] width 57 height 12
click at [1257, 663] on div "Confirm Receipt of Records Request with [GEOGRAPHIC_DATA] 85d A" at bounding box center [1248, 653] width 290 height 54
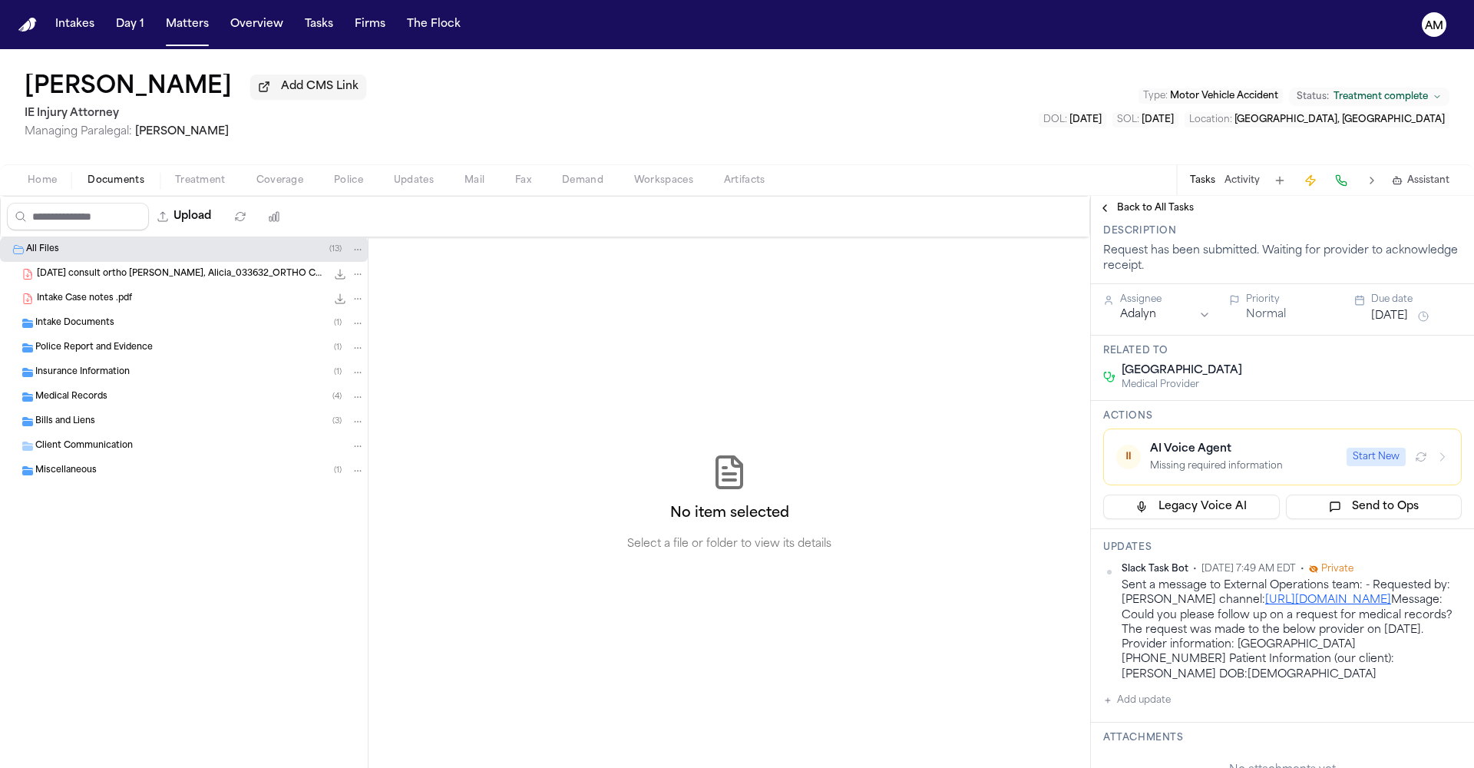
scroll to position [89, 0]
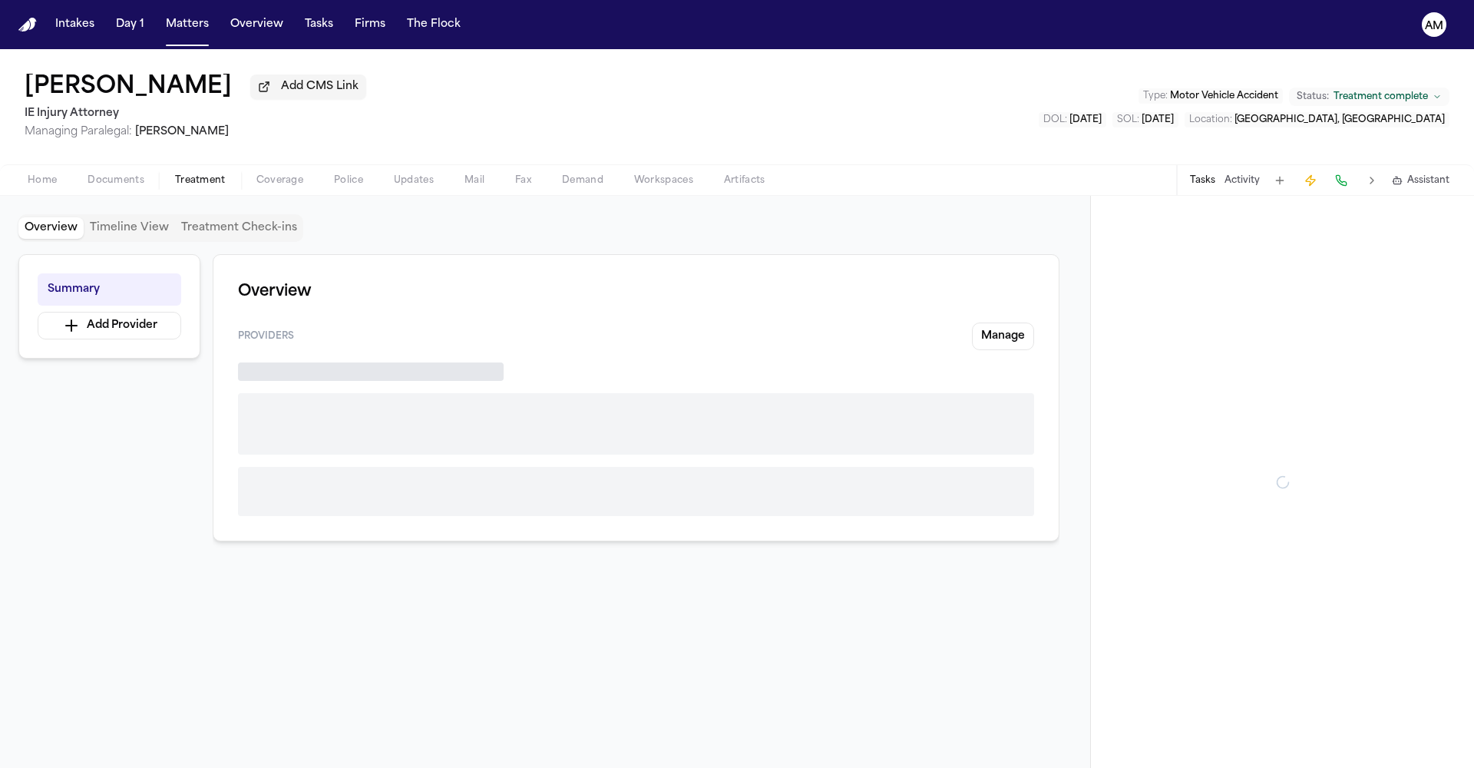
click at [213, 174] on button "Treatment" at bounding box center [200, 180] width 81 height 18
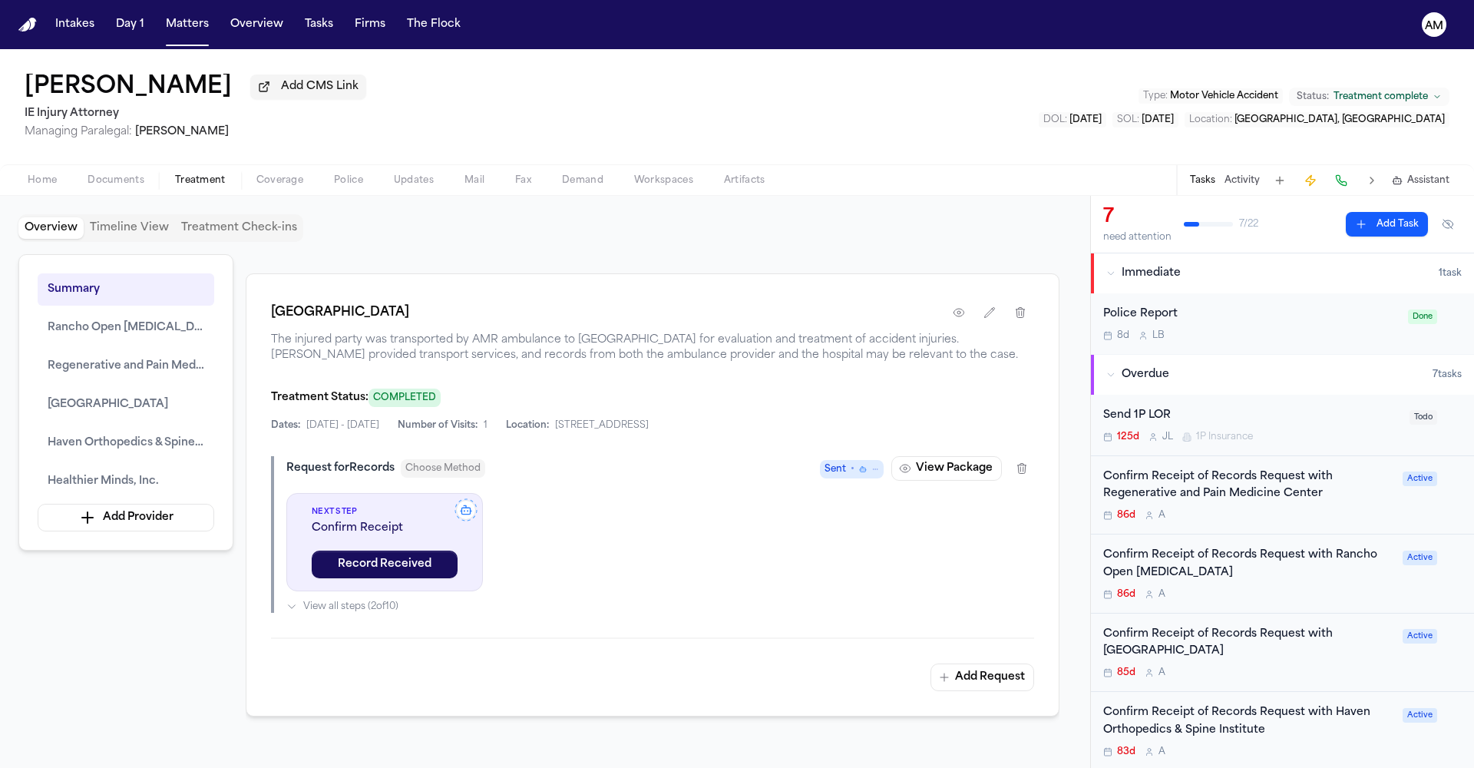
scroll to position [2148, 0]
click at [953, 319] on icon "button" at bounding box center [959, 313] width 12 height 12
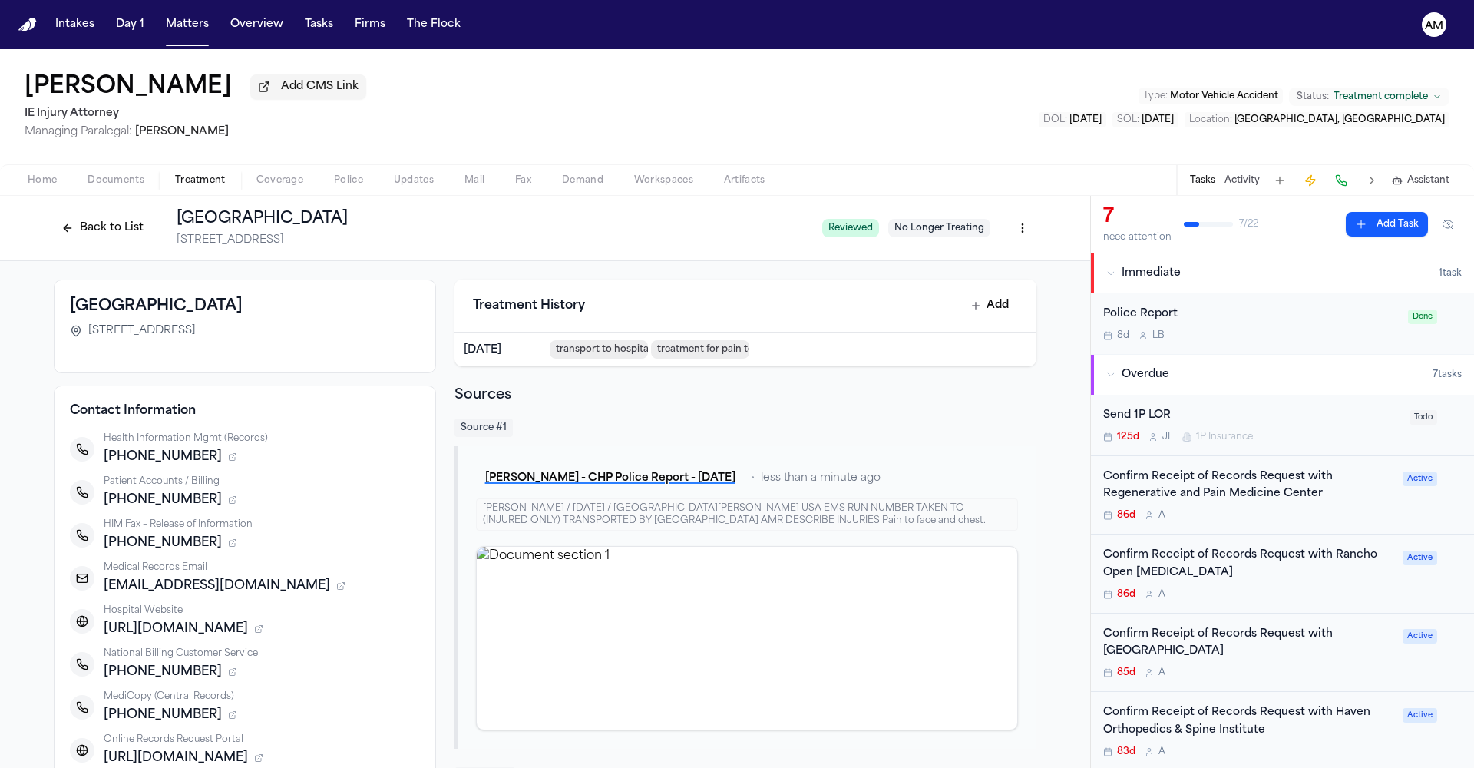
click at [1254, 666] on div "85d A" at bounding box center [1248, 672] width 290 height 12
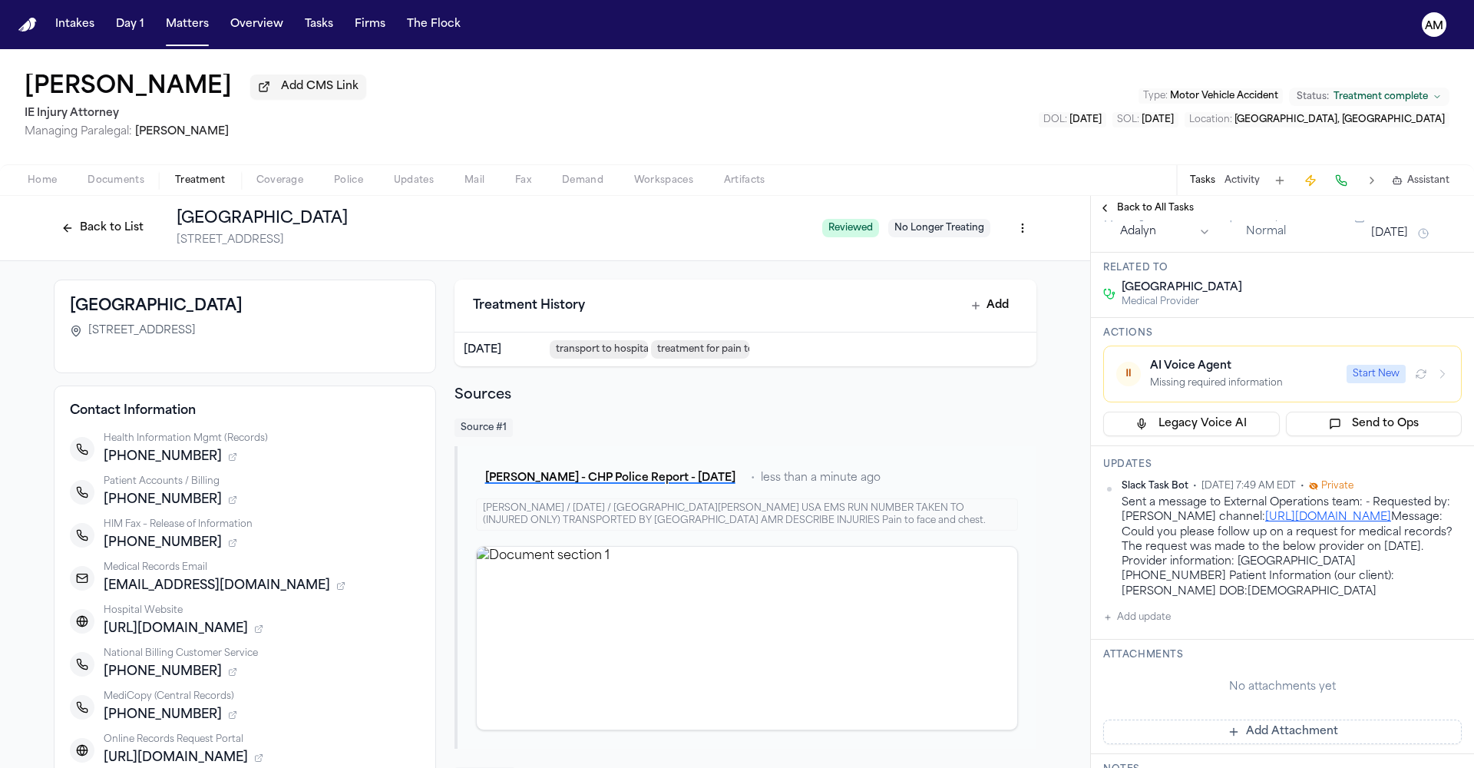
scroll to position [196, 0]
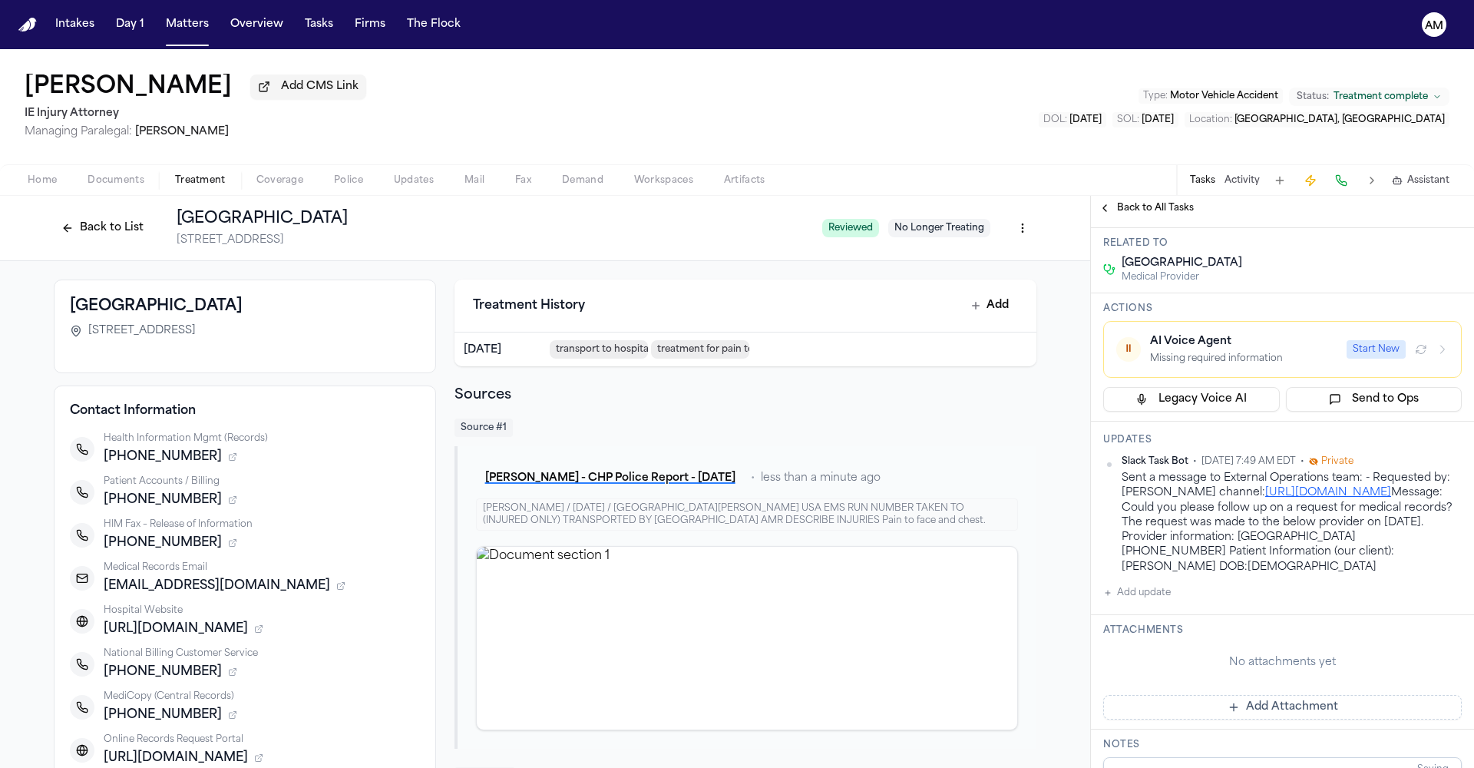
click at [1133, 602] on button "Add update" at bounding box center [1137, 593] width 68 height 18
click at [1137, 648] on button "Private" at bounding box center [1134, 642] width 12 height 12
click at [1162, 620] on textarea "Add your update" at bounding box center [1292, 605] width 328 height 31
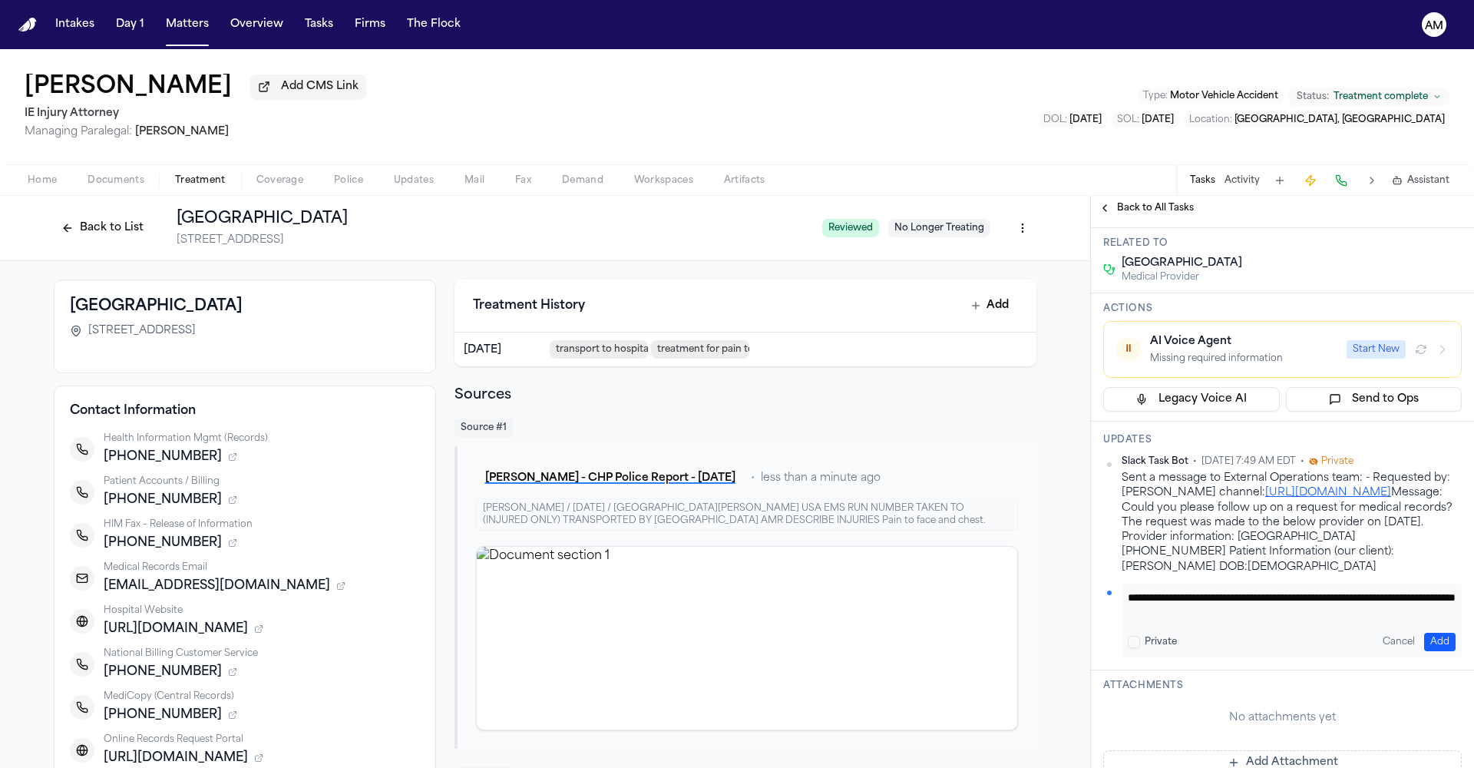
click at [1185, 620] on textarea "**********" at bounding box center [1292, 605] width 328 height 31
click at [1318, 620] on textarea "**********" at bounding box center [1292, 605] width 328 height 31
type textarea "**********"
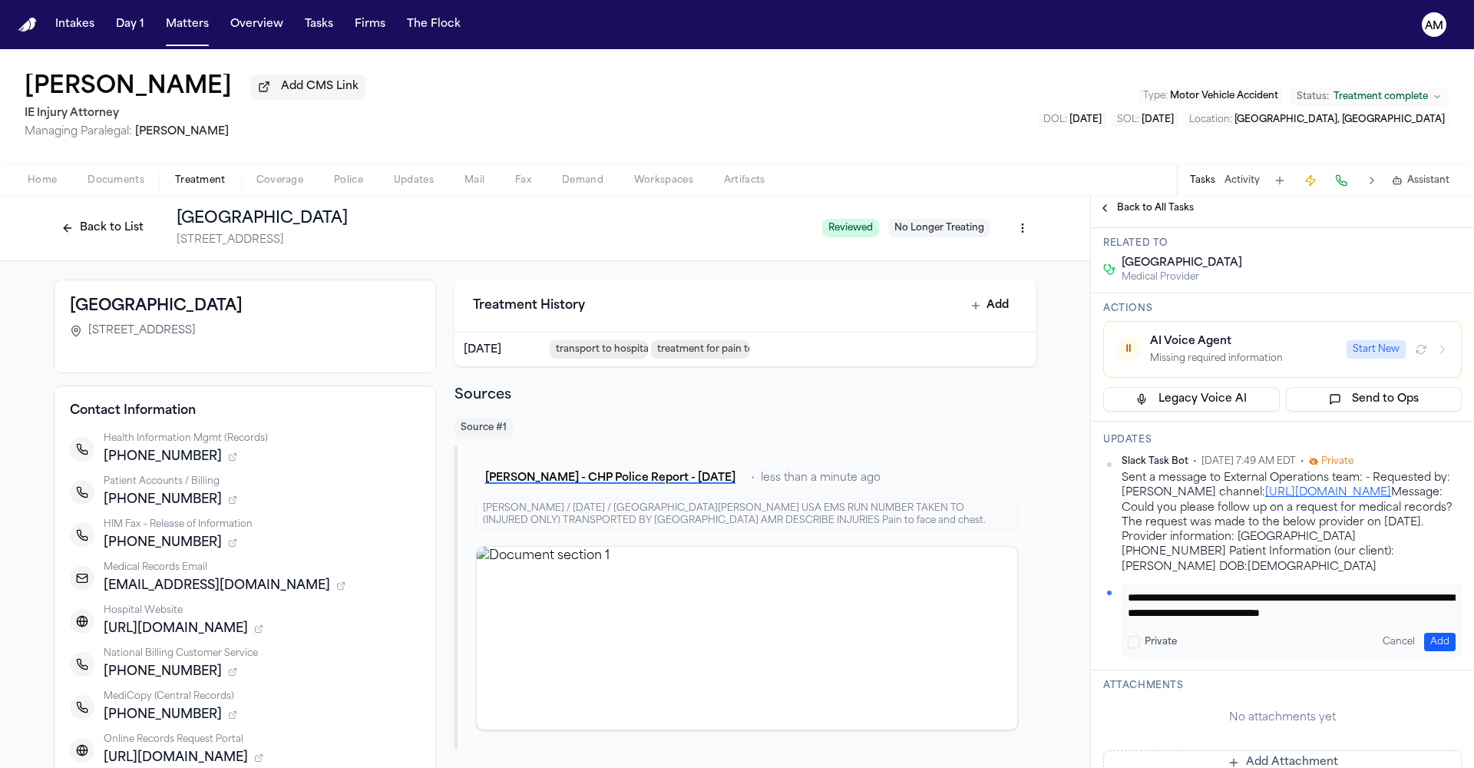
click at [1438, 651] on button "Add" at bounding box center [1439, 642] width 31 height 18
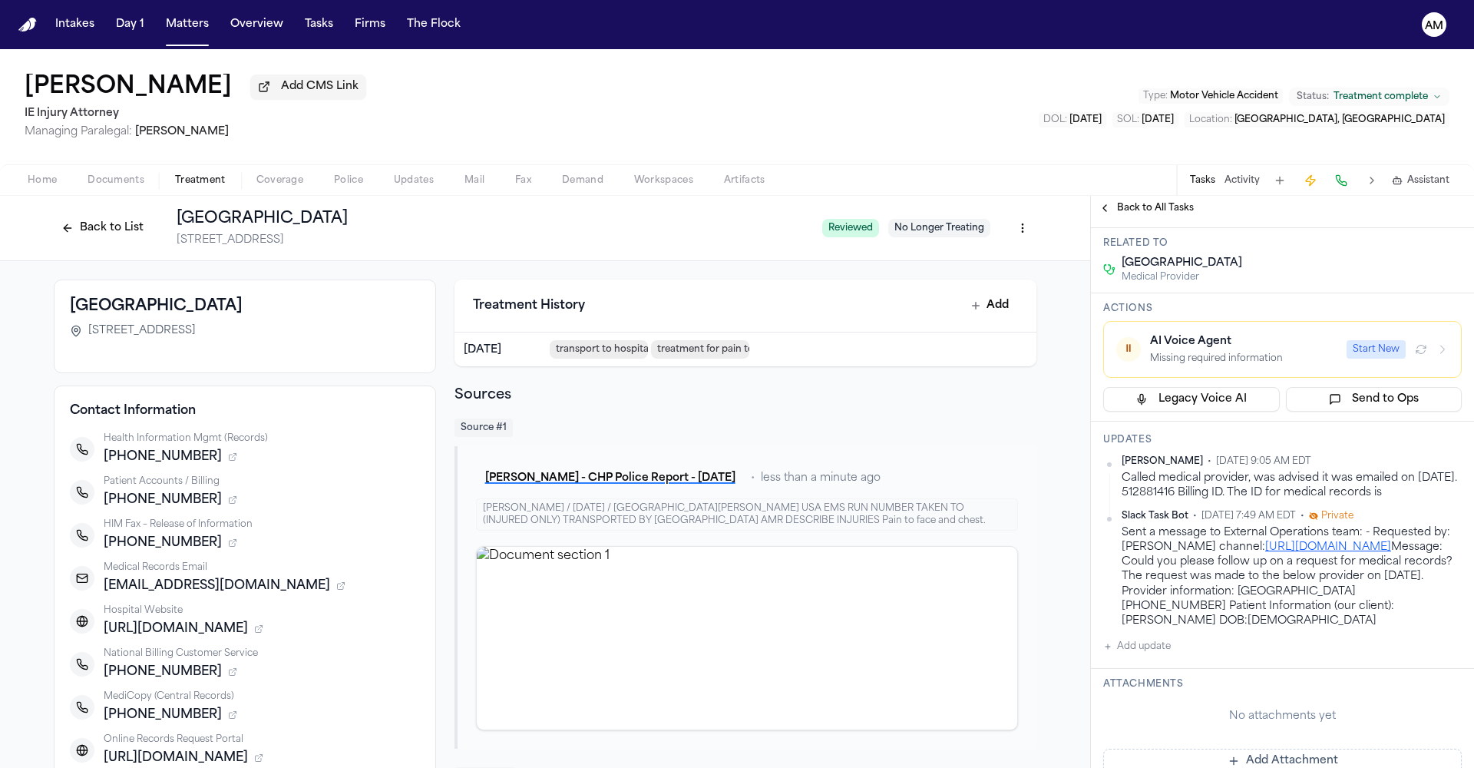
click at [121, 186] on span "Documents" at bounding box center [116, 180] width 57 height 12
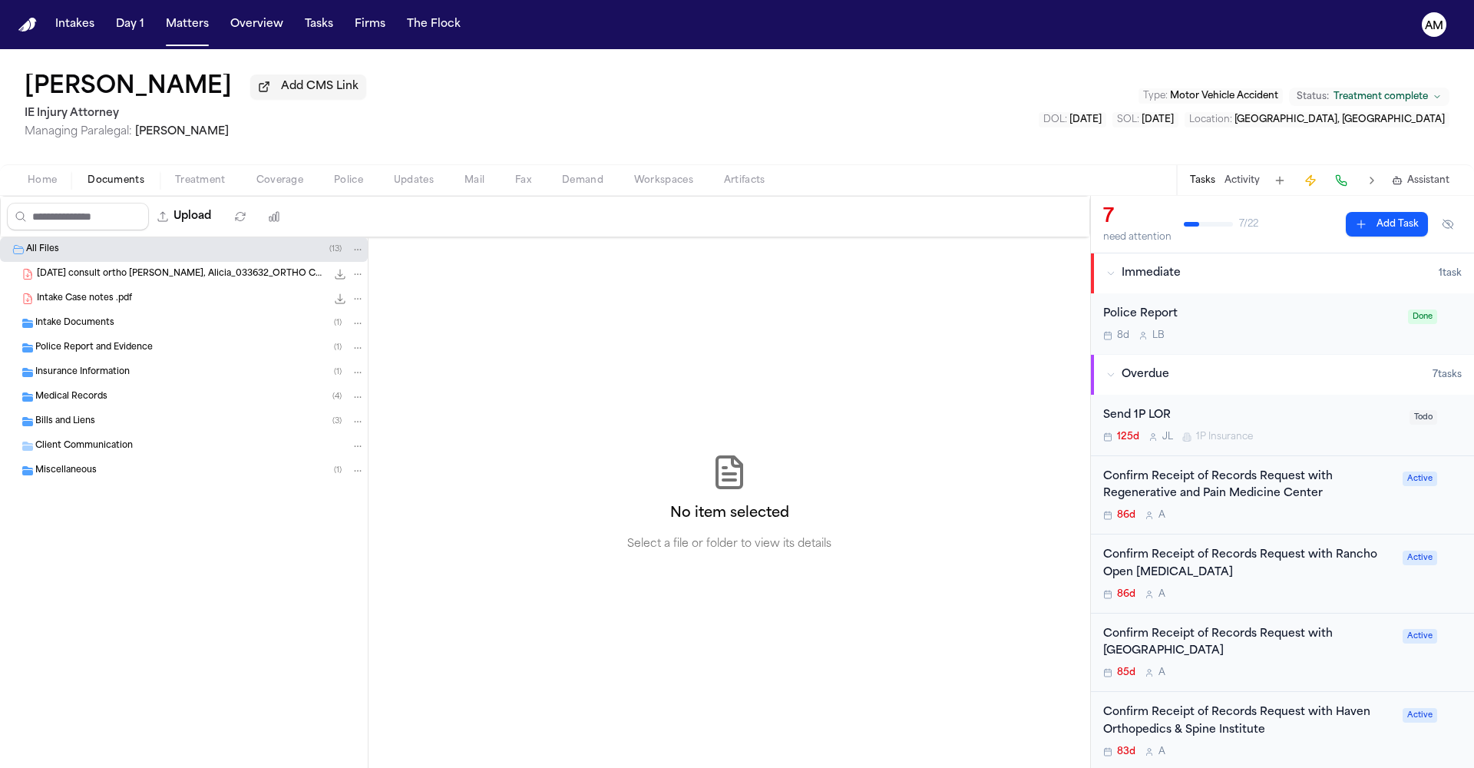
click at [104, 390] on div "Medical Records ( 4 )" at bounding box center [184, 397] width 368 height 25
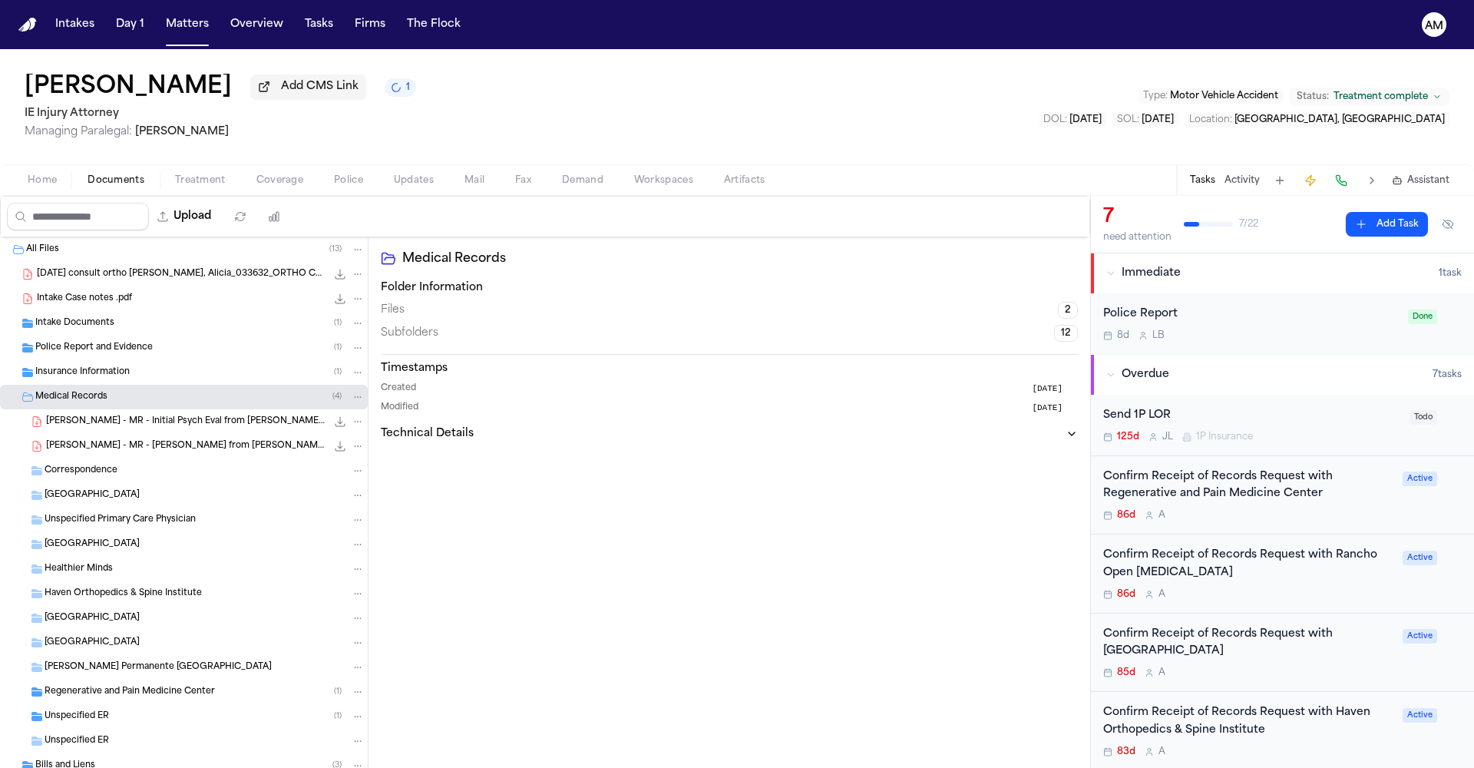
click at [131, 404] on div "Medical Records ( 4 )" at bounding box center [199, 397] width 329 height 14
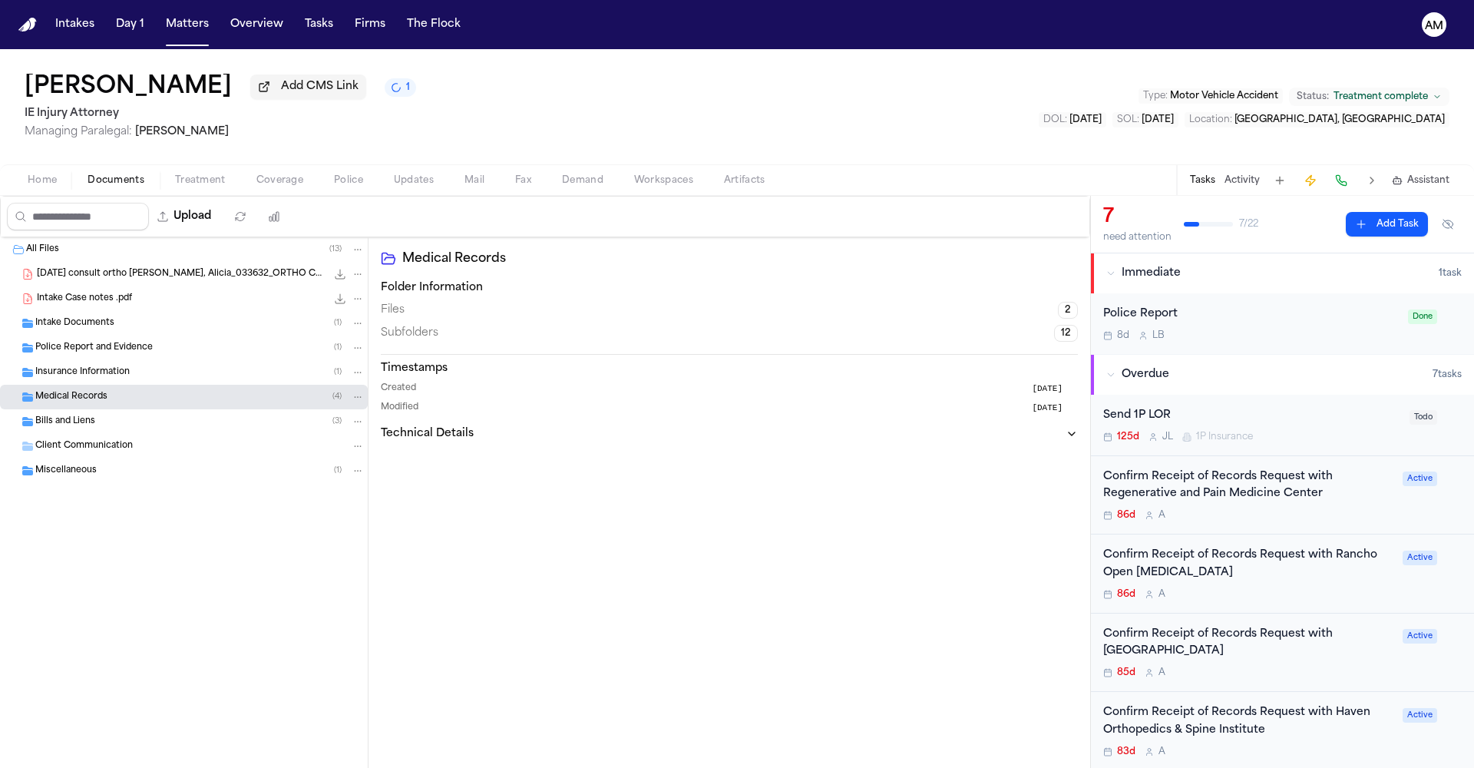
click at [121, 423] on div "Bills and Liens ( 3 )" at bounding box center [199, 422] width 329 height 14
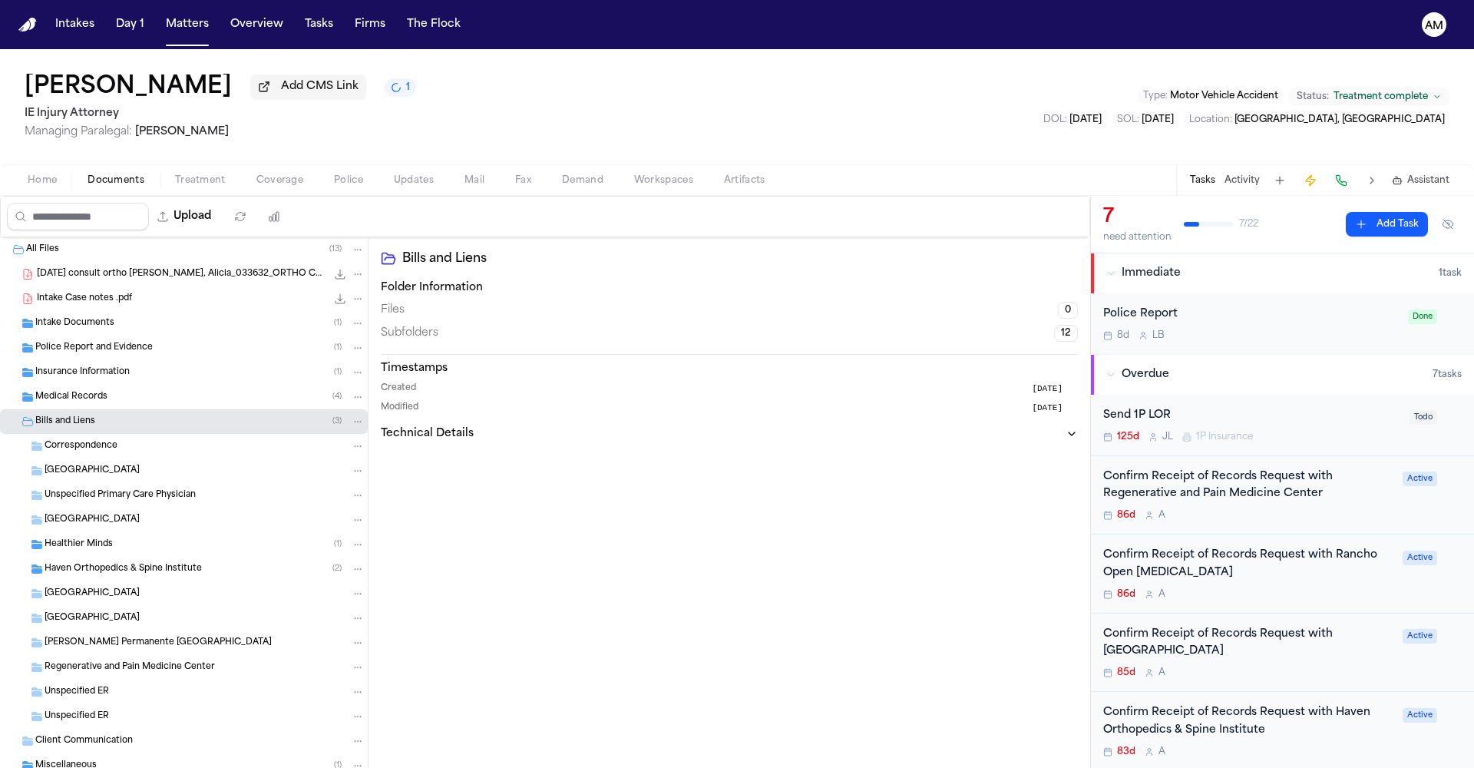
click at [99, 620] on span "[GEOGRAPHIC_DATA]" at bounding box center [92, 618] width 95 height 13
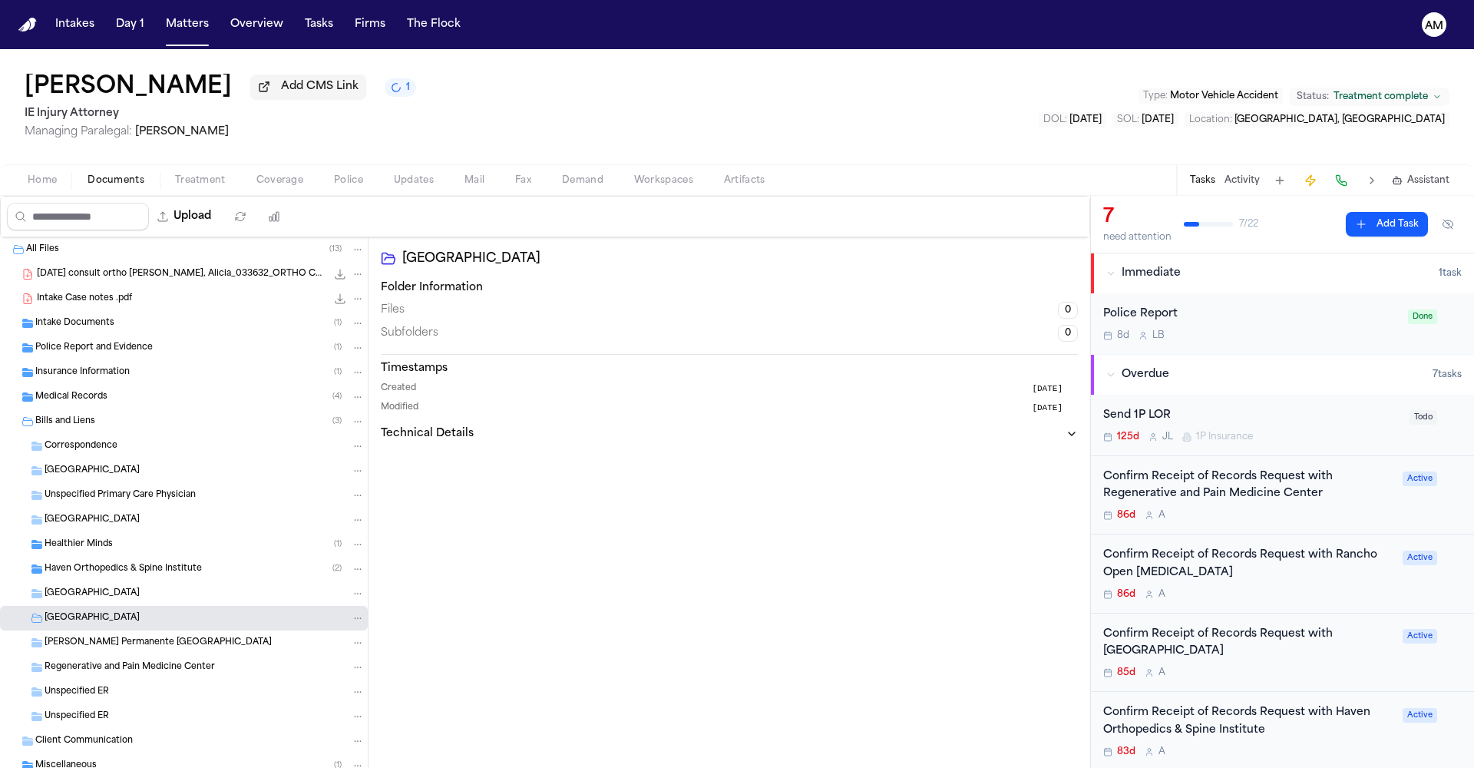
click at [95, 422] on div "Bills and Liens ( 3 )" at bounding box center [199, 422] width 329 height 14
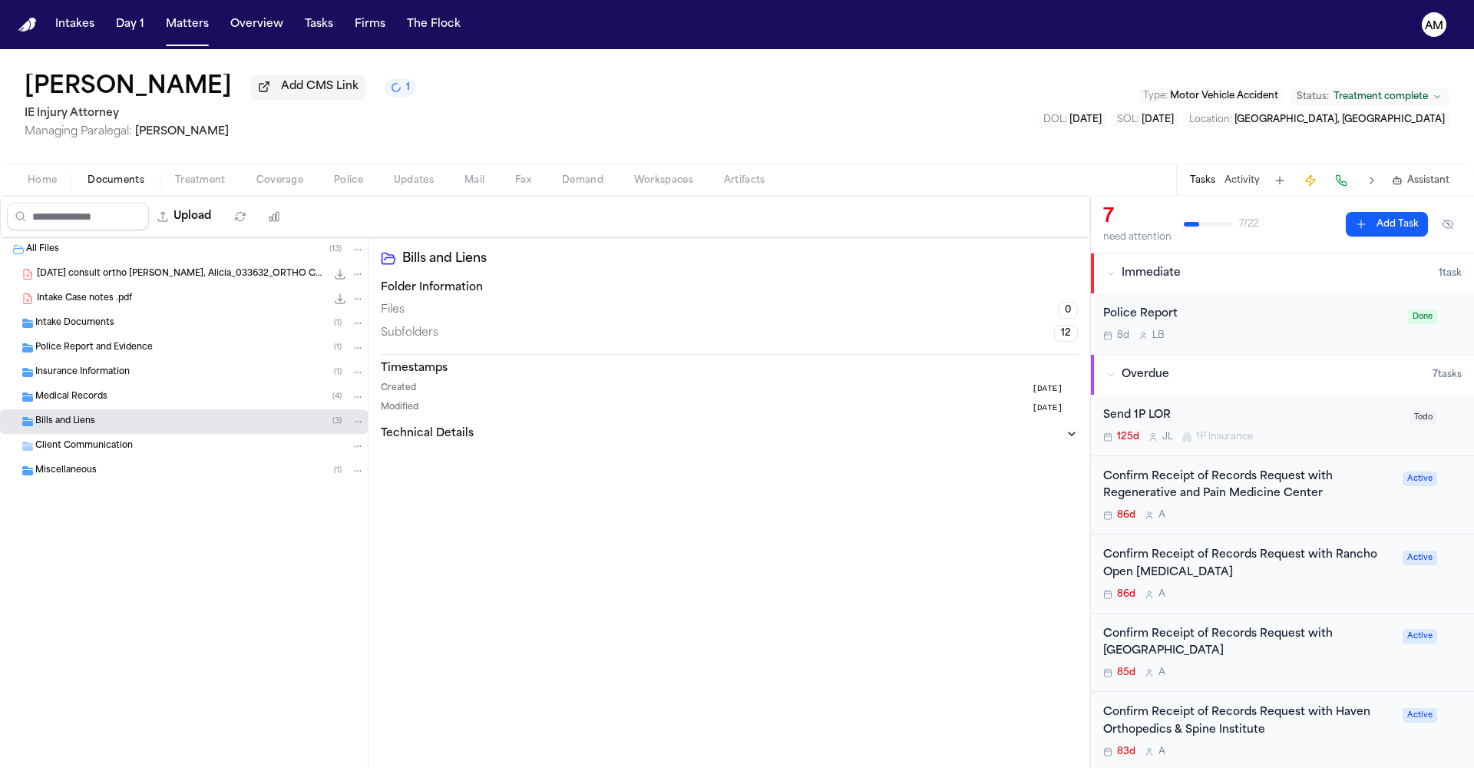
click at [1228, 653] on div "Confirm Receipt of Records Request with [GEOGRAPHIC_DATA]" at bounding box center [1248, 643] width 290 height 35
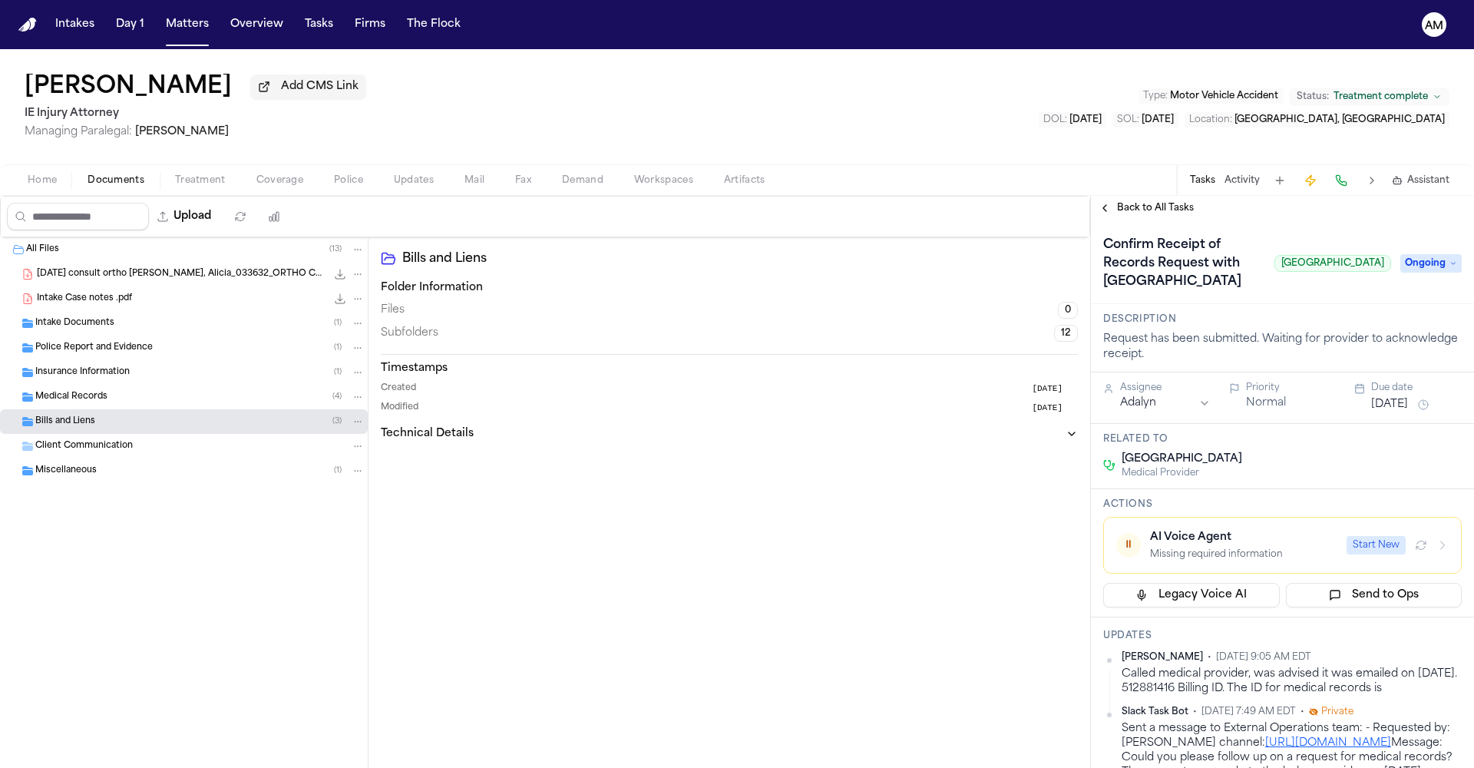
click at [1460, 681] on html "Intakes Day 1 Matters Overview Tasks Firms The Flock AM [PERSON_NAME] Add CMS L…" at bounding box center [737, 384] width 1474 height 768
click at [1391, 702] on div "Edit" at bounding box center [1412, 702] width 91 height 21
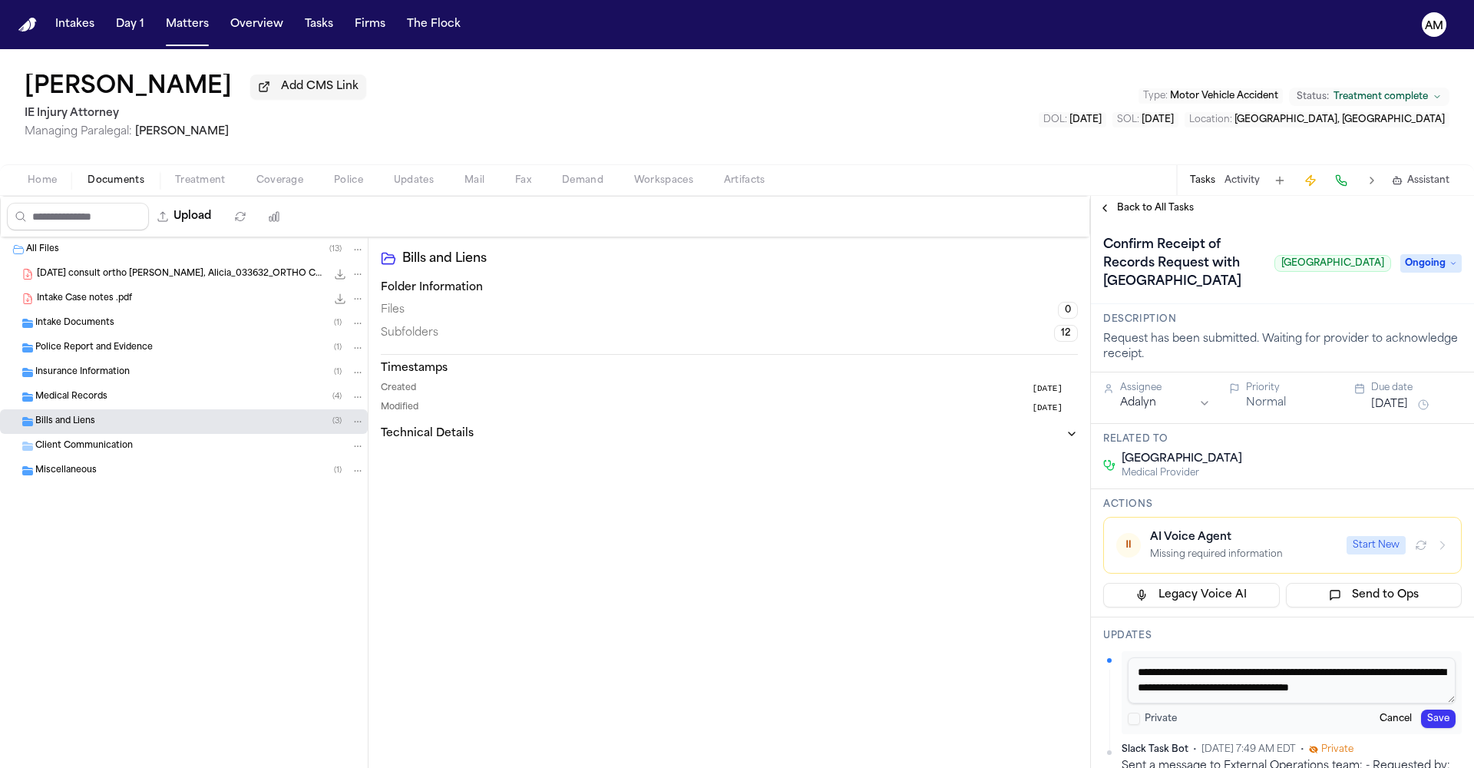
scroll to position [14, 0]
drag, startPoint x: 1202, startPoint y: 697, endPoint x: 1205, endPoint y: 712, distance: 15.5
click at [1205, 703] on textarea "**********" at bounding box center [1292, 680] width 328 height 46
click at [1220, 703] on textarea "**********" at bounding box center [1292, 680] width 328 height 46
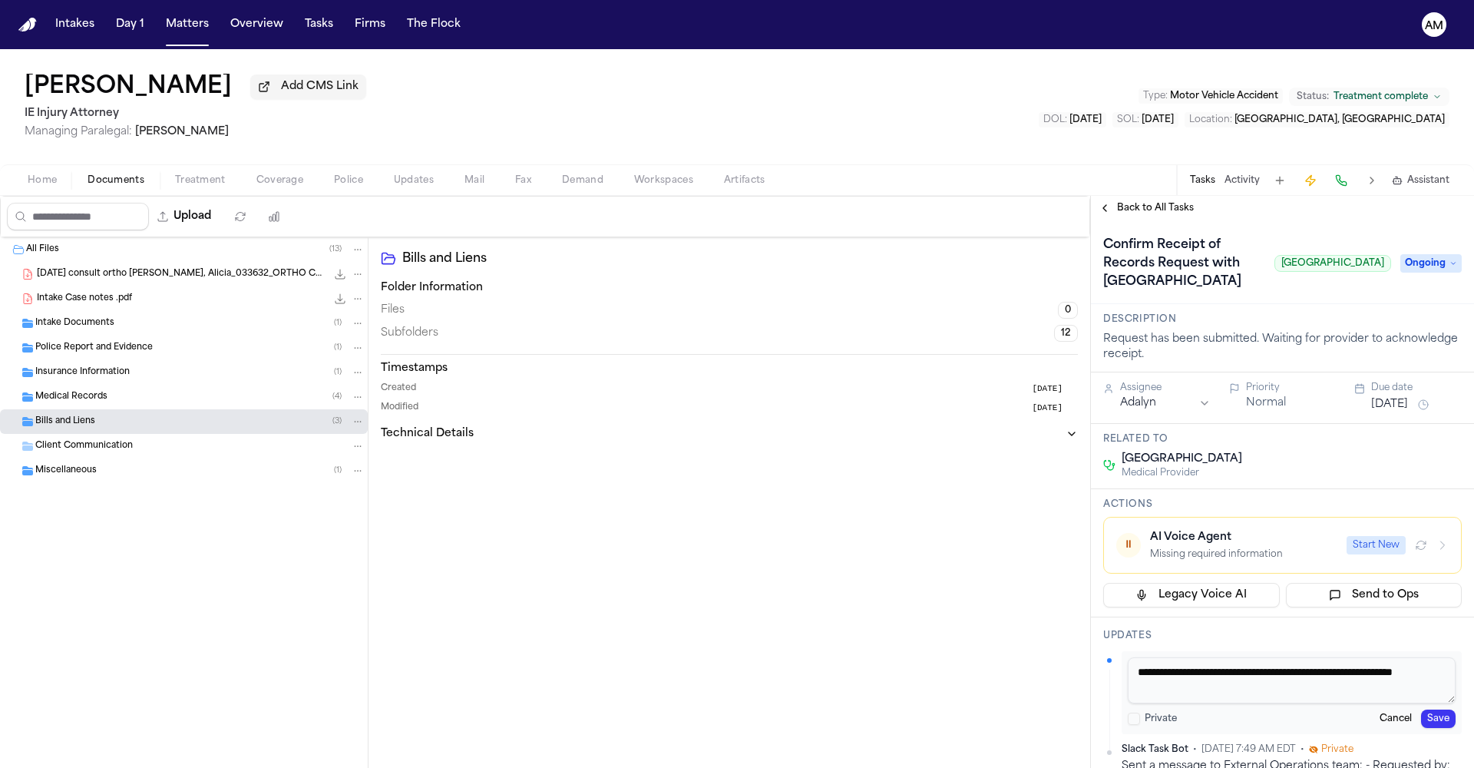
click at [1220, 703] on textarea "**********" at bounding box center [1292, 680] width 328 height 46
type textarea "**********"
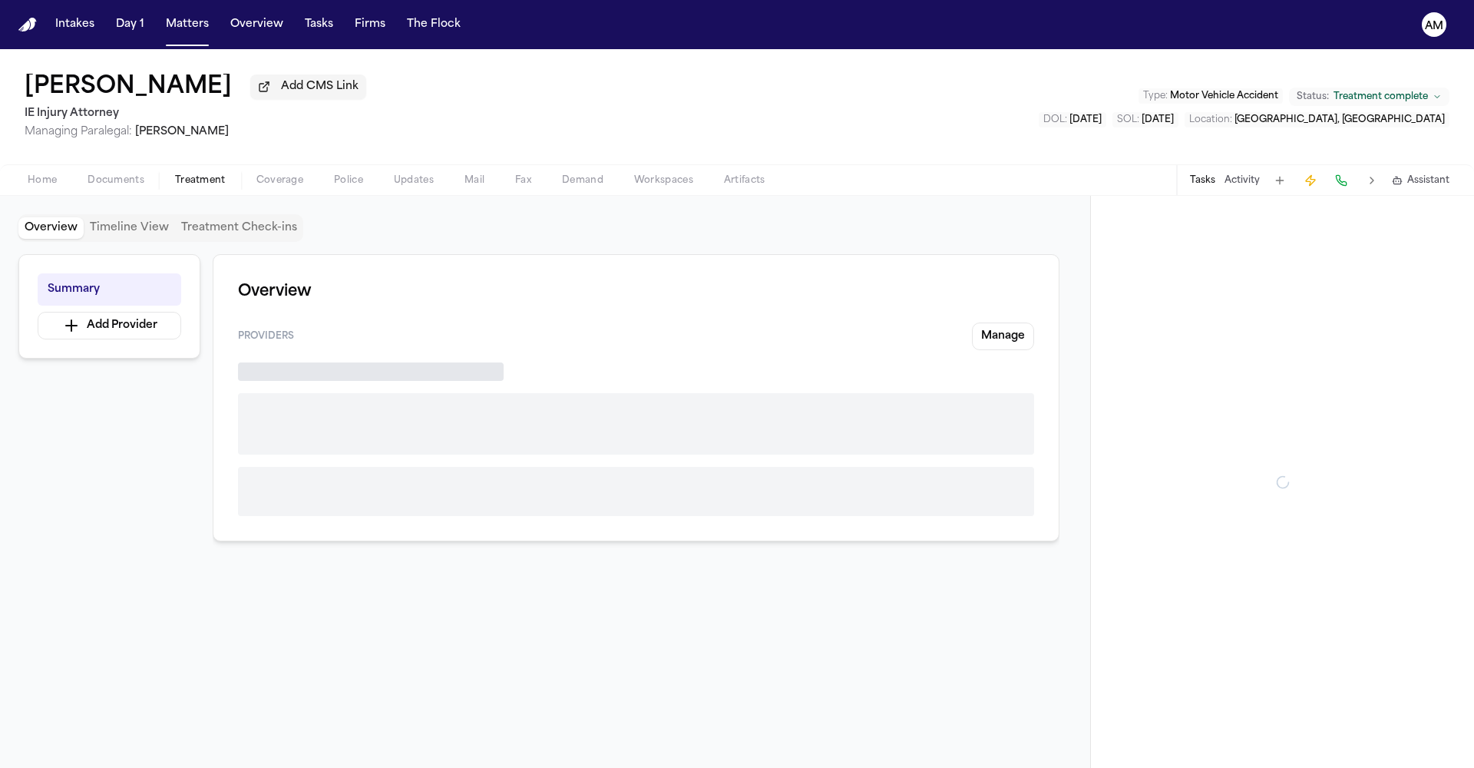
click at [207, 179] on span "Treatment" at bounding box center [200, 180] width 51 height 12
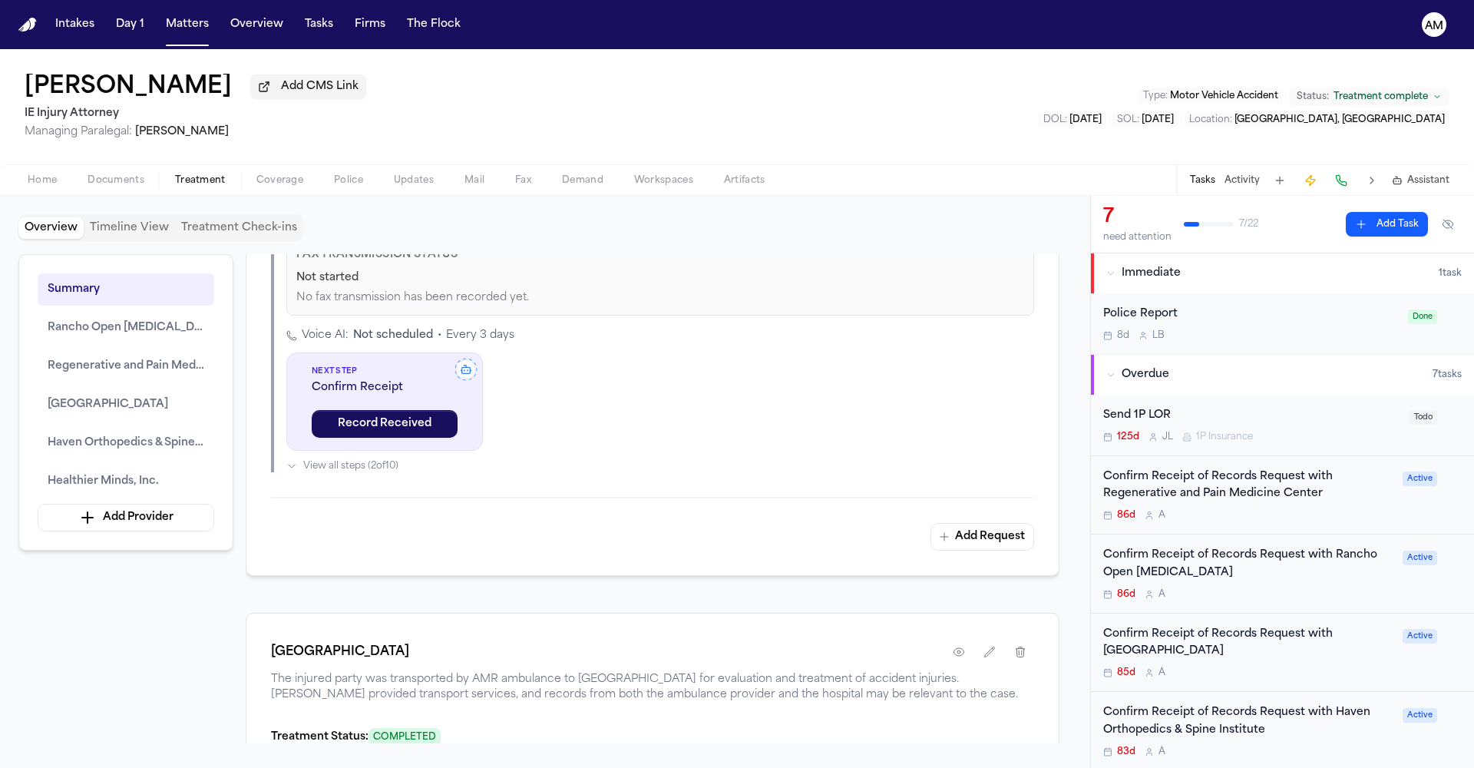
scroll to position [1813, 0]
click at [955, 653] on icon "button" at bounding box center [959, 649] width 10 height 8
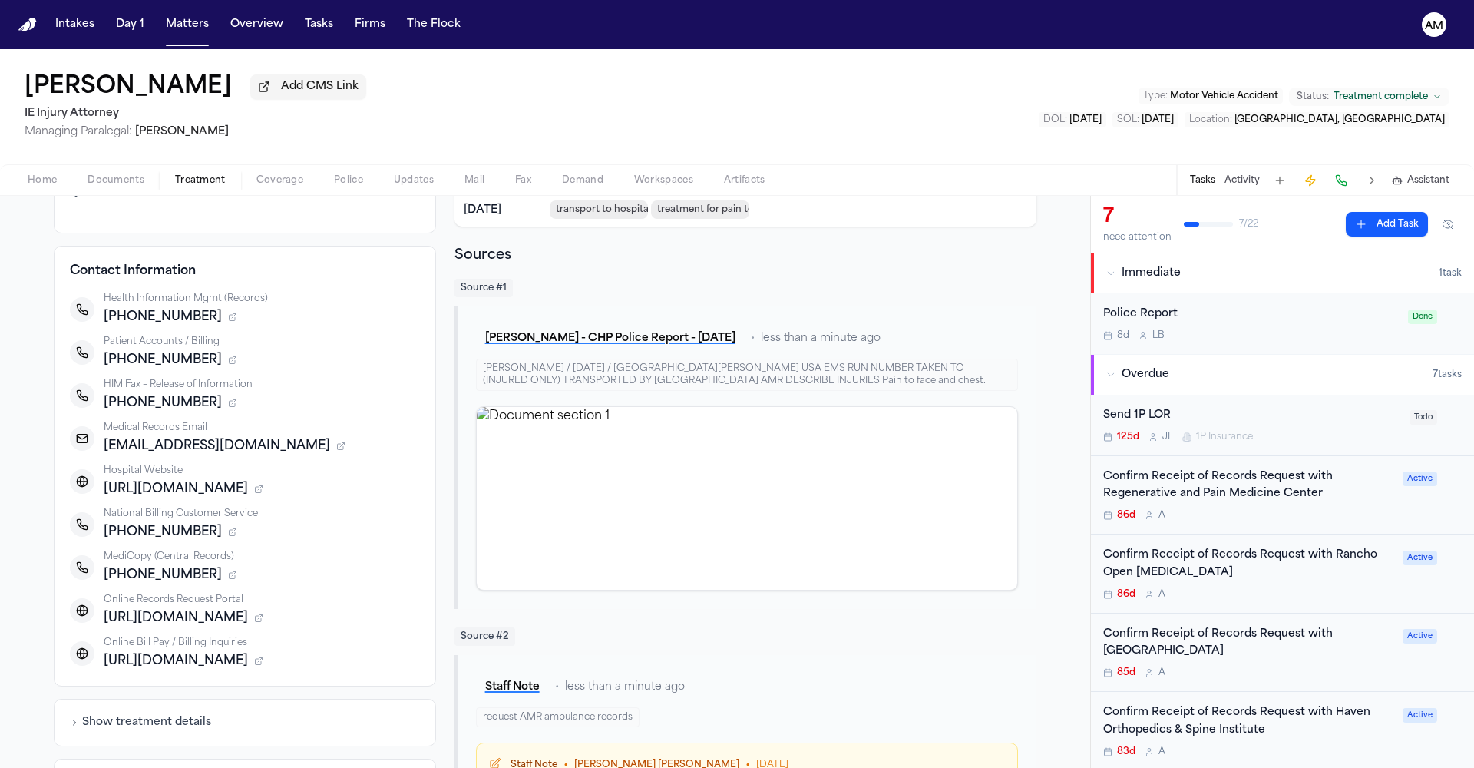
scroll to position [142, 0]
click at [1295, 656] on div "Confirm Receipt of Records Request with [GEOGRAPHIC_DATA]" at bounding box center [1248, 643] width 290 height 35
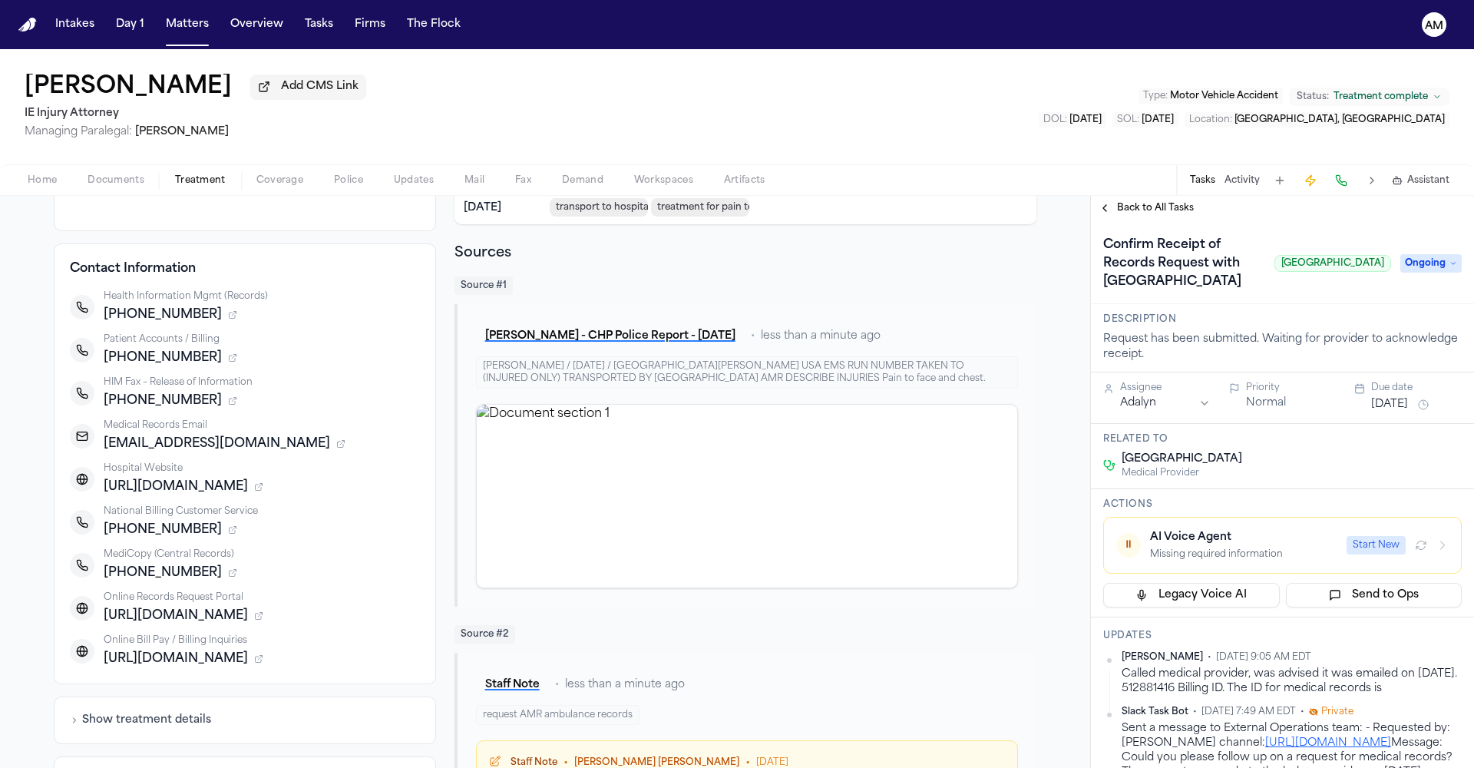
click at [1460, 678] on html "Intakes Day 1 Matters Overview Tasks Firms The Flock AM [PERSON_NAME] Add CMS L…" at bounding box center [737, 384] width 1474 height 768
click at [1390, 700] on div "Edit" at bounding box center [1412, 702] width 91 height 21
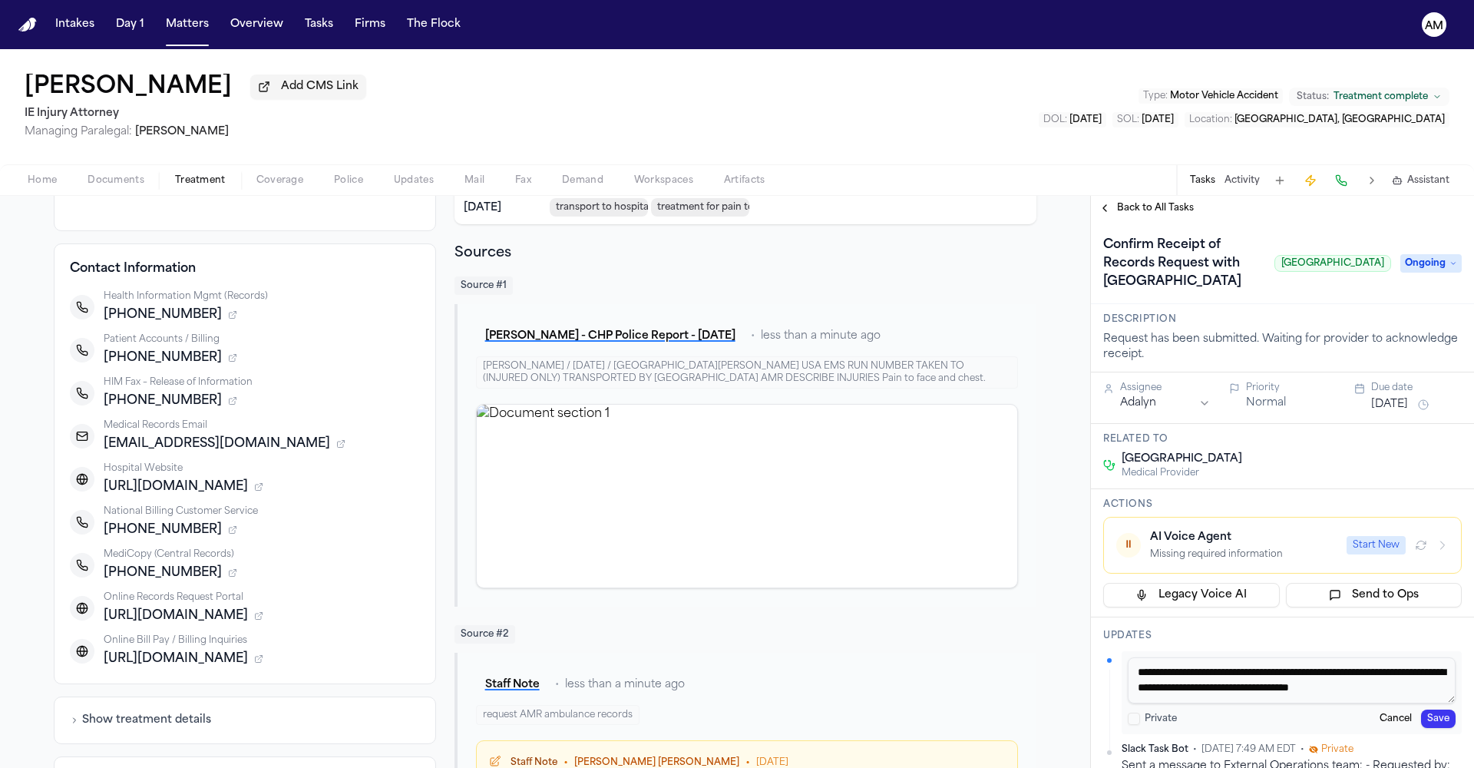
click at [1411, 703] on textarea "**********" at bounding box center [1292, 680] width 328 height 46
click at [1412, 703] on textarea "**********" at bounding box center [1292, 680] width 328 height 46
drag, startPoint x: 1412, startPoint y: 712, endPoint x: 1123, endPoint y: 711, distance: 288.7
click at [1123, 711] on div "**********" at bounding box center [1292, 692] width 340 height 83
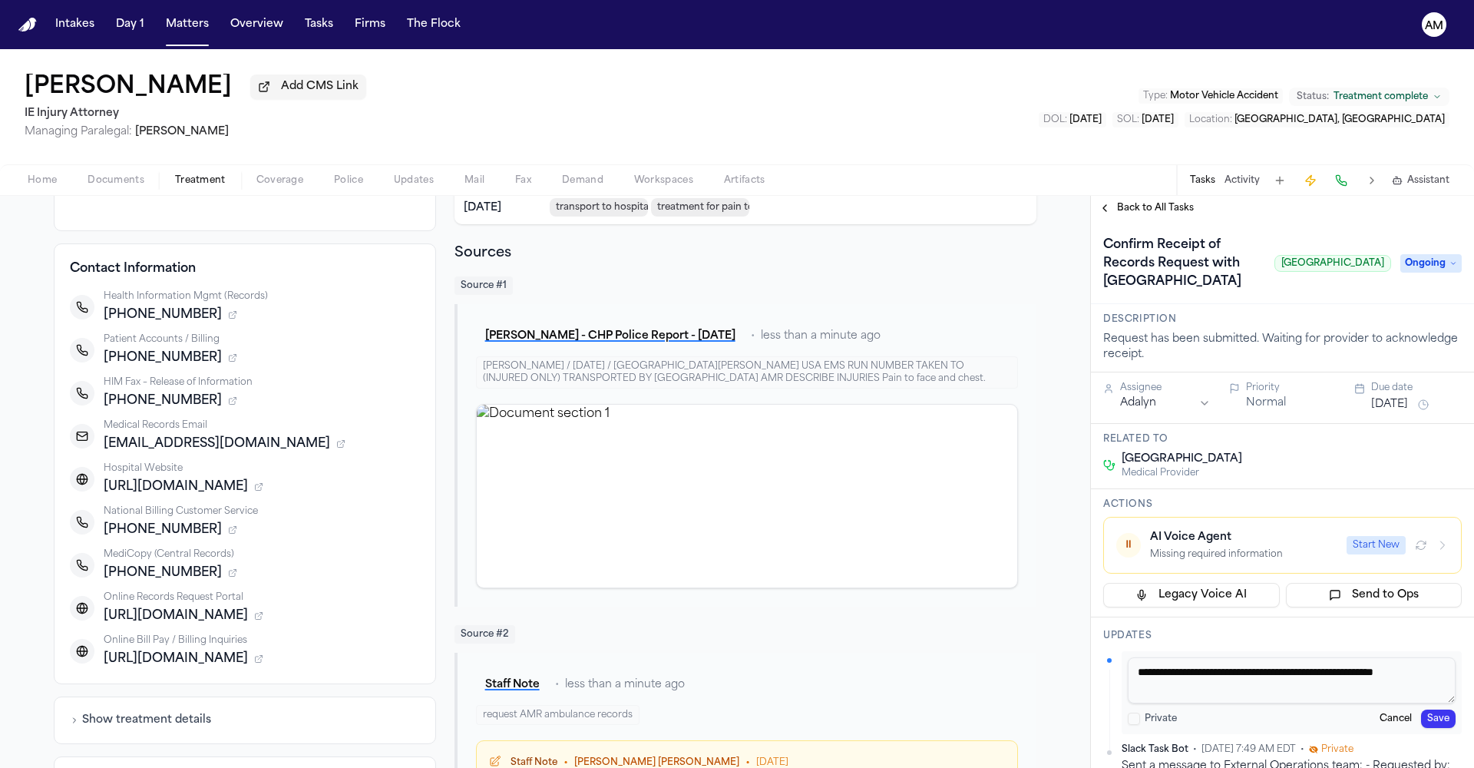
click at [1154, 686] on textarea "**********" at bounding box center [1292, 680] width 328 height 46
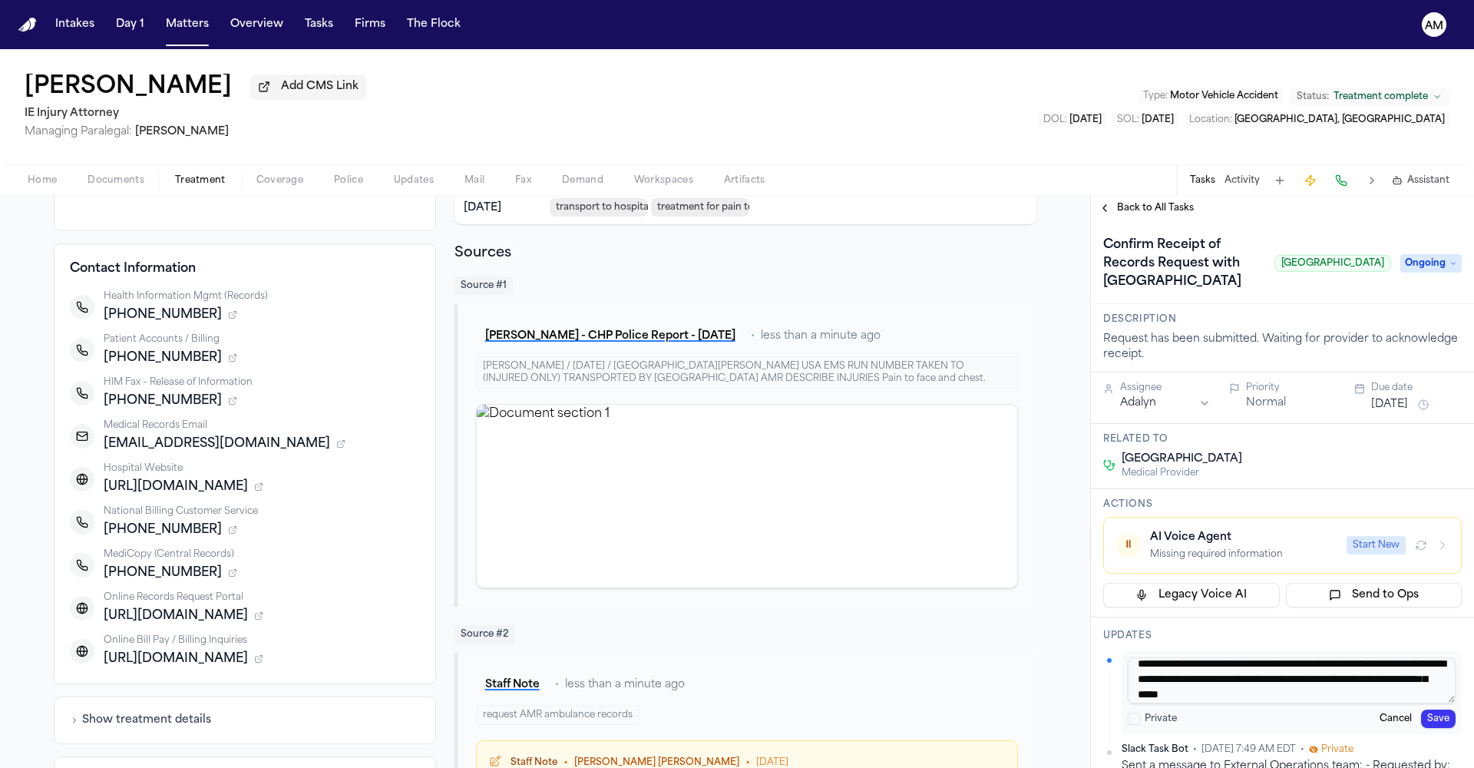
type textarea "**********"
click at [1438, 728] on button "Save" at bounding box center [1438, 718] width 35 height 18
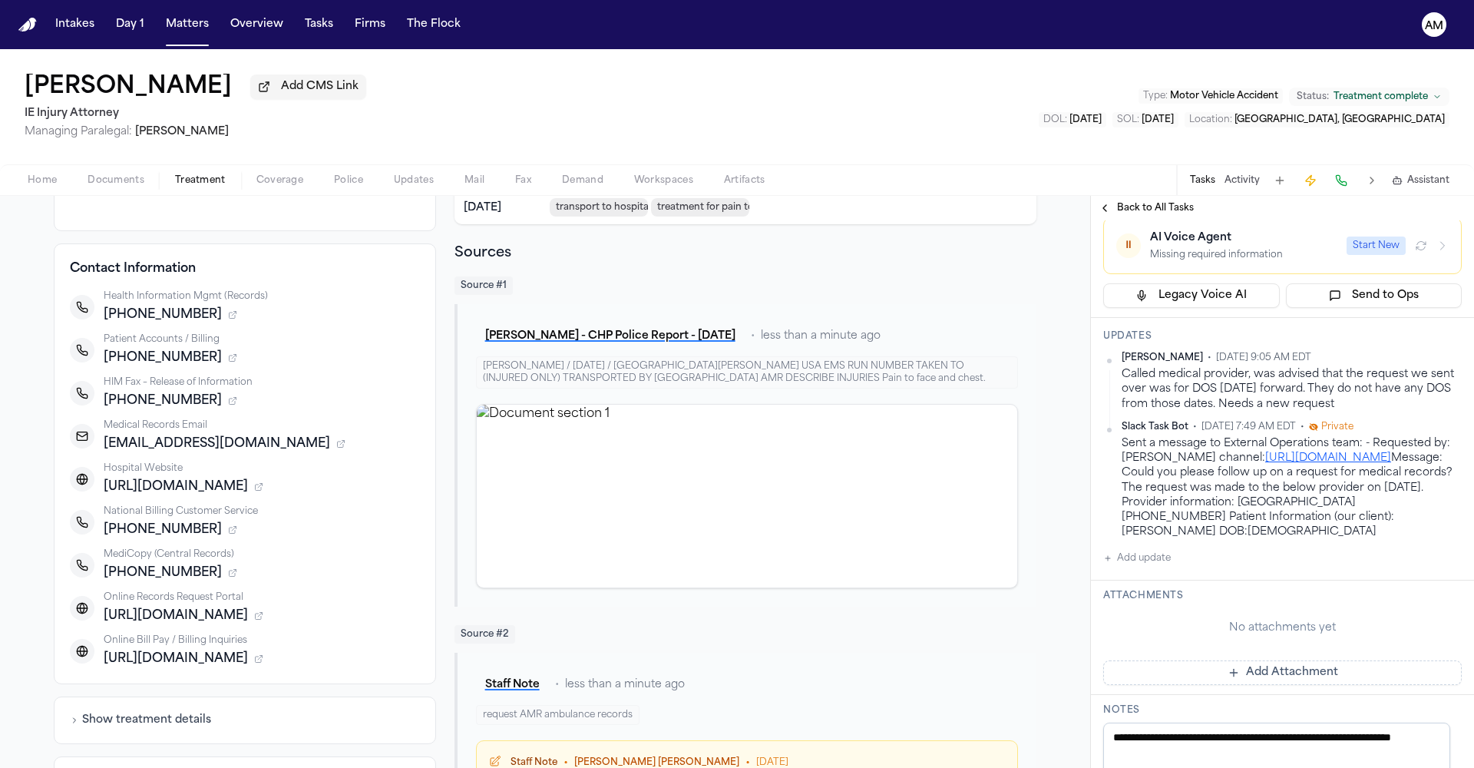
scroll to position [457, 0]
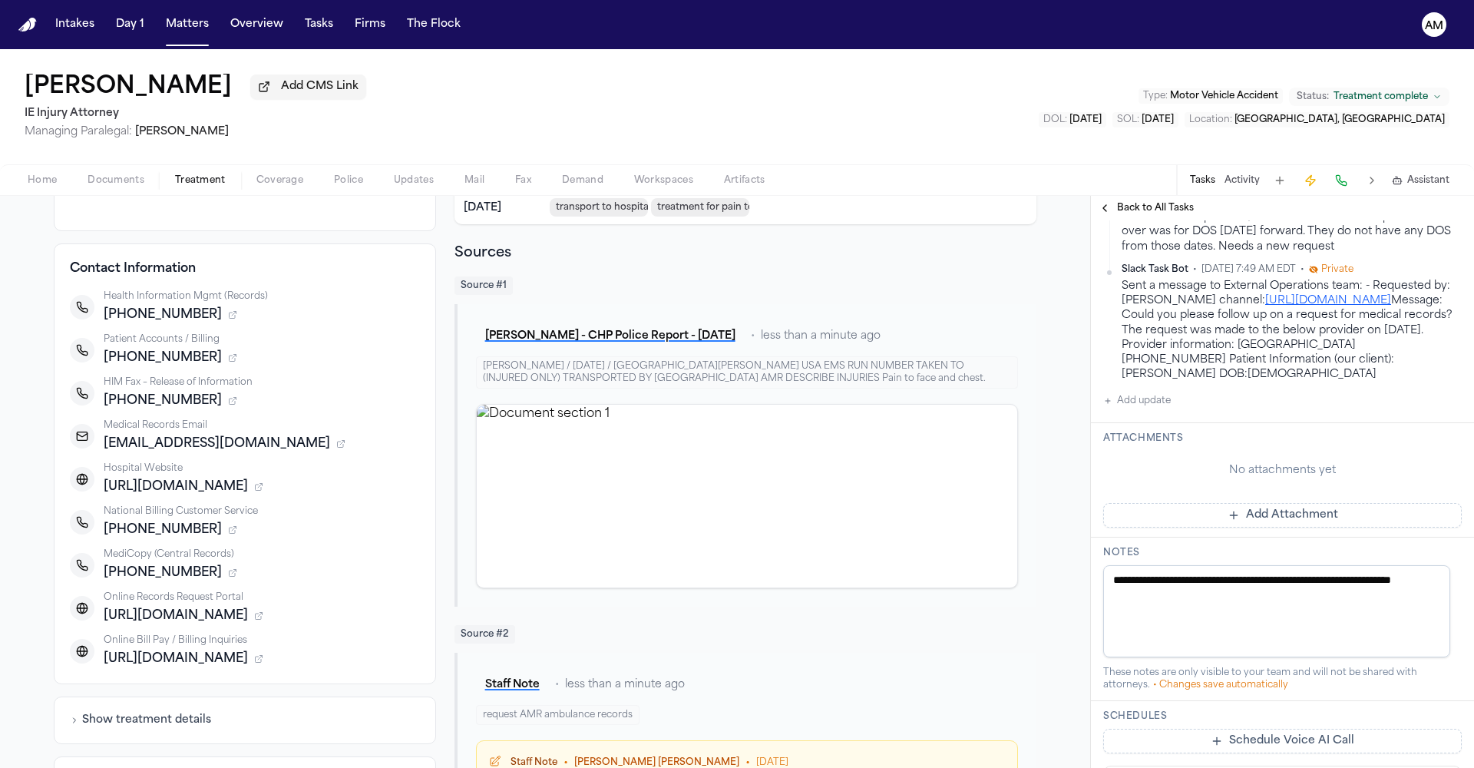
click at [1151, 410] on button "Add update" at bounding box center [1137, 401] width 68 height 18
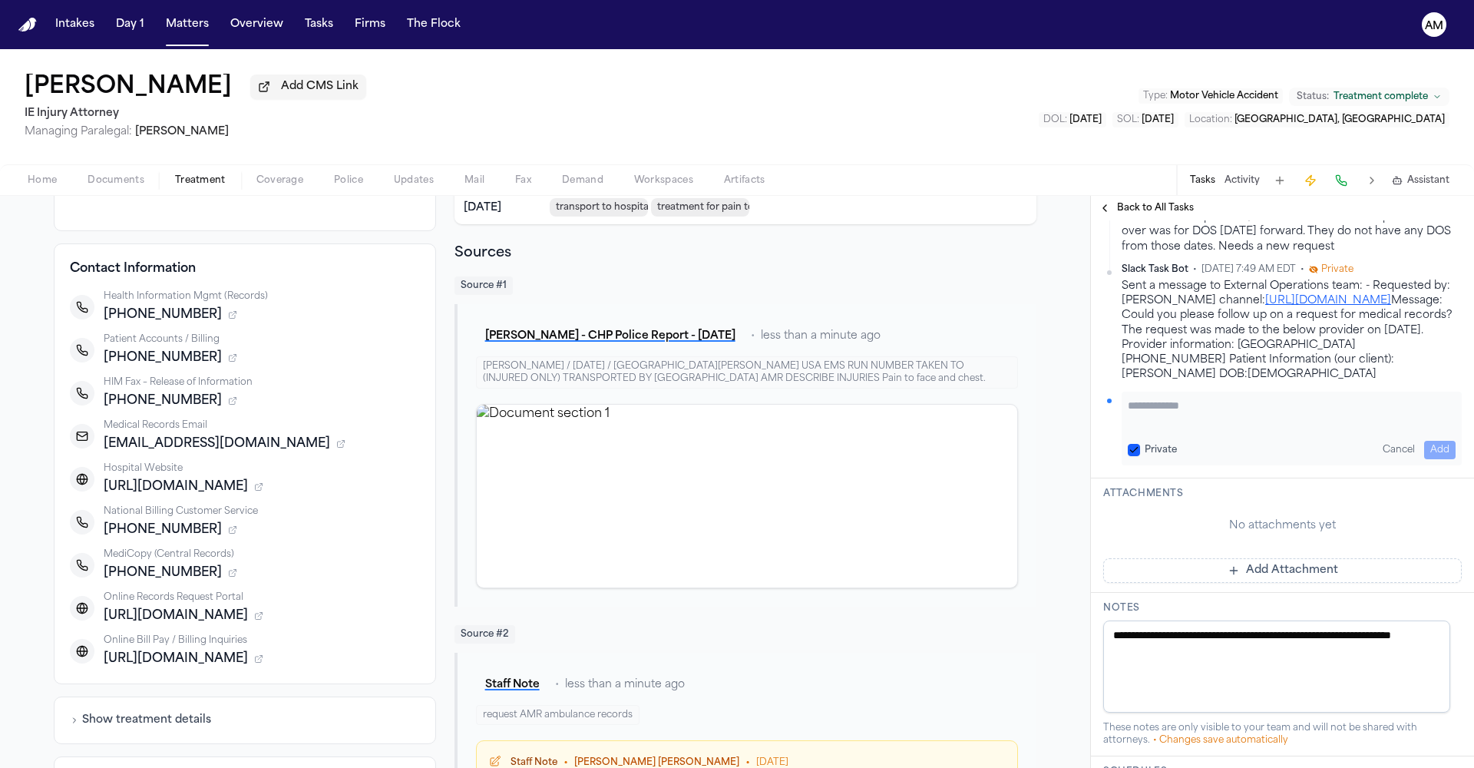
click at [1132, 456] on button "Private" at bounding box center [1134, 450] width 12 height 12
click at [1166, 428] on textarea "Add your update" at bounding box center [1292, 413] width 328 height 31
type textarea "**********"
click at [1424, 459] on button "Add" at bounding box center [1439, 450] width 31 height 18
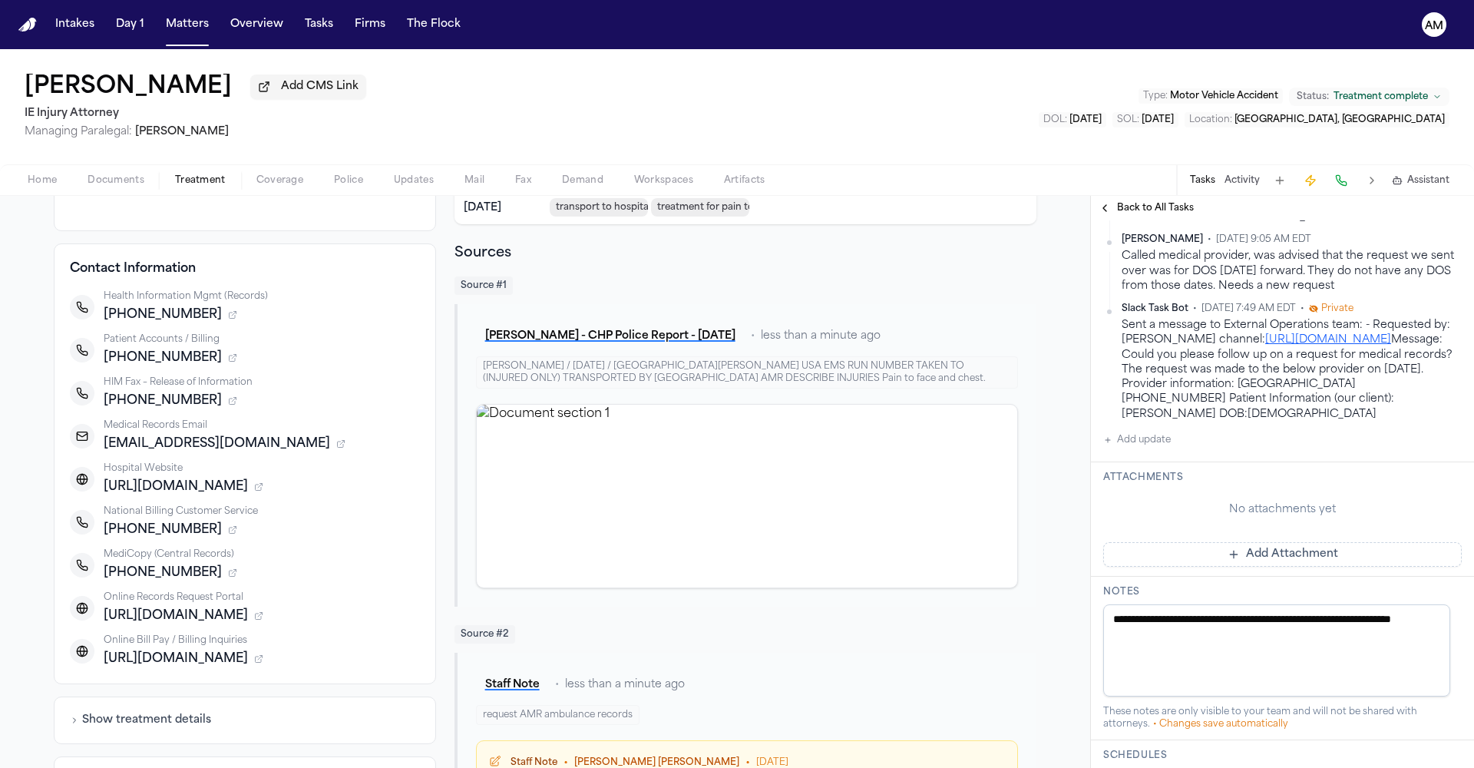
click at [1166, 213] on span "Back to All Tasks" at bounding box center [1155, 208] width 77 height 12
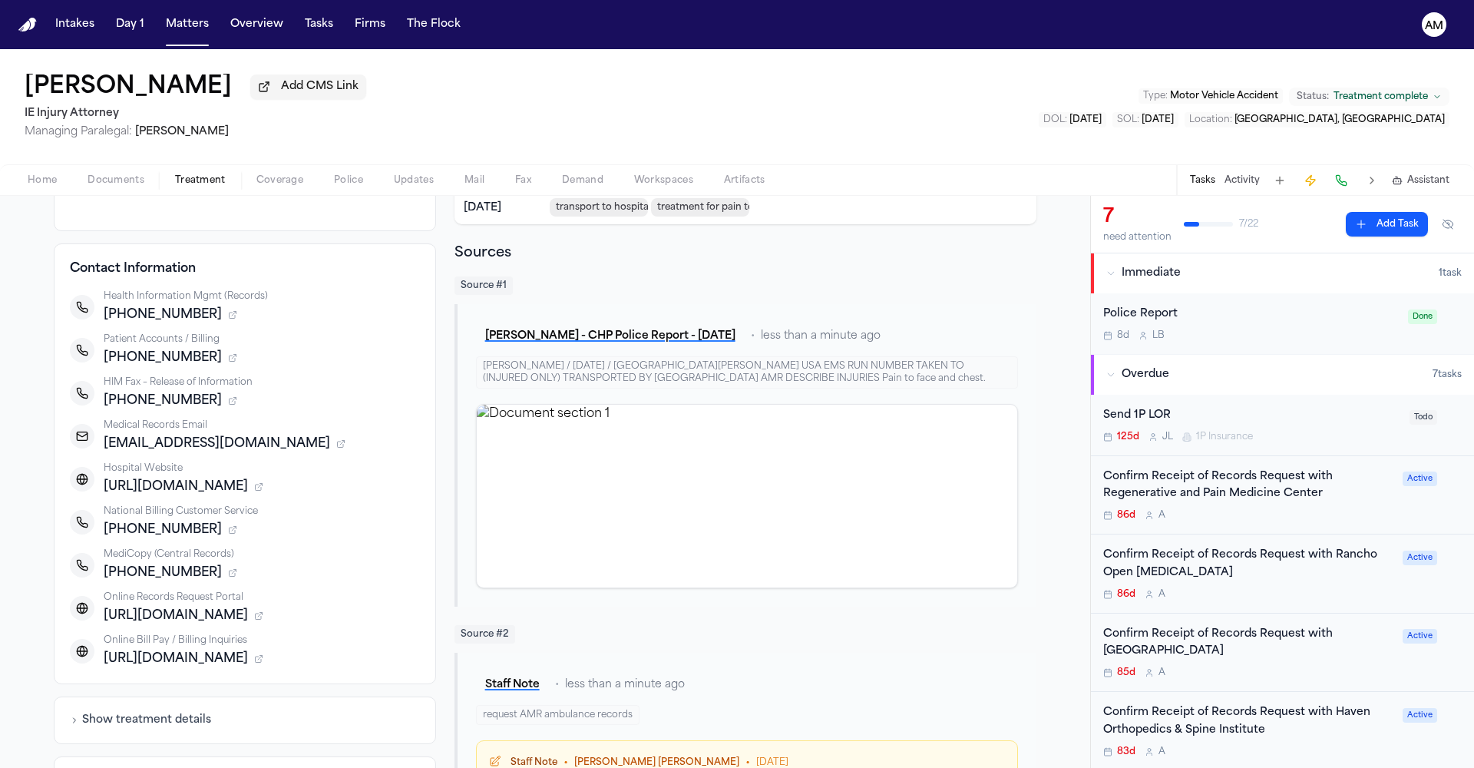
click at [1270, 588] on div "86d A" at bounding box center [1248, 594] width 290 height 12
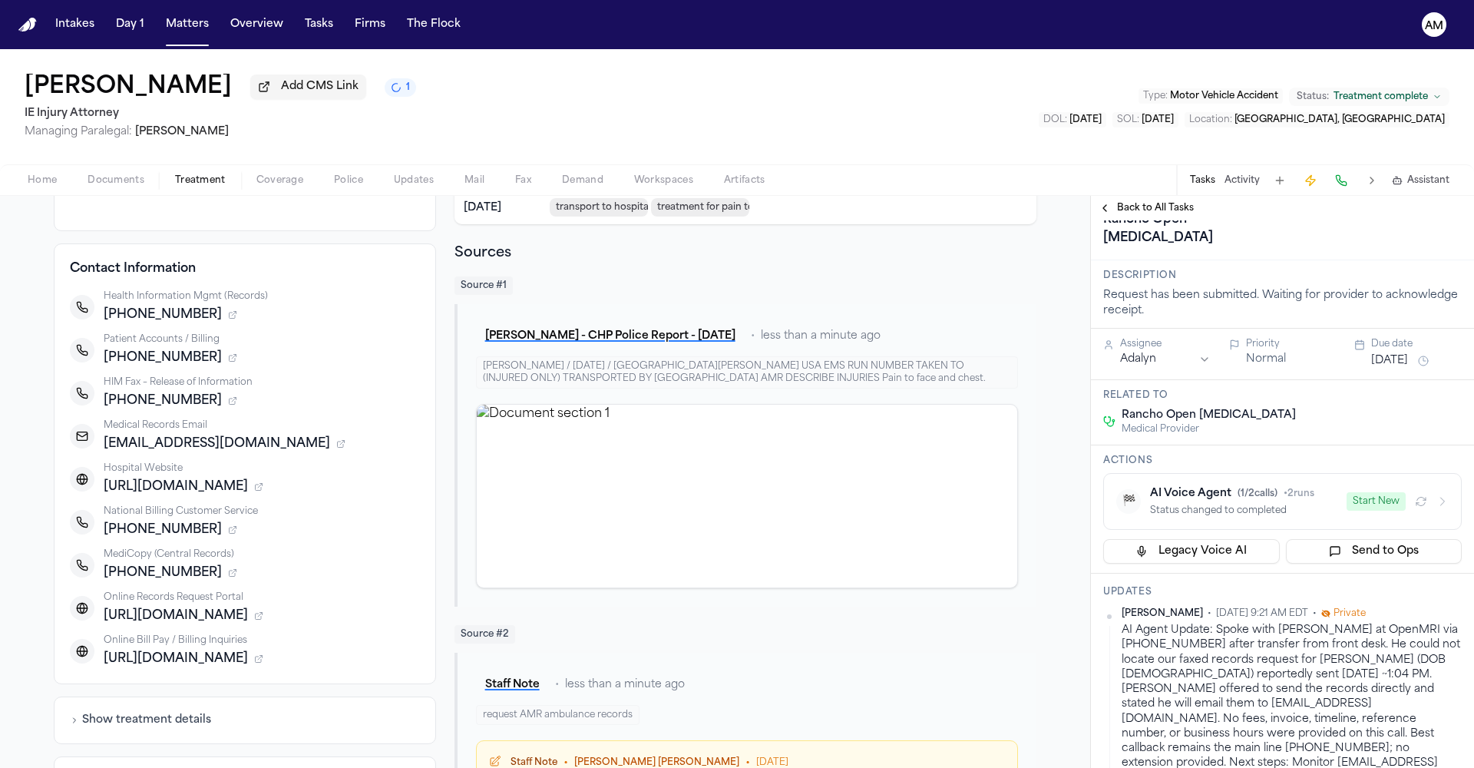
scroll to position [121, 0]
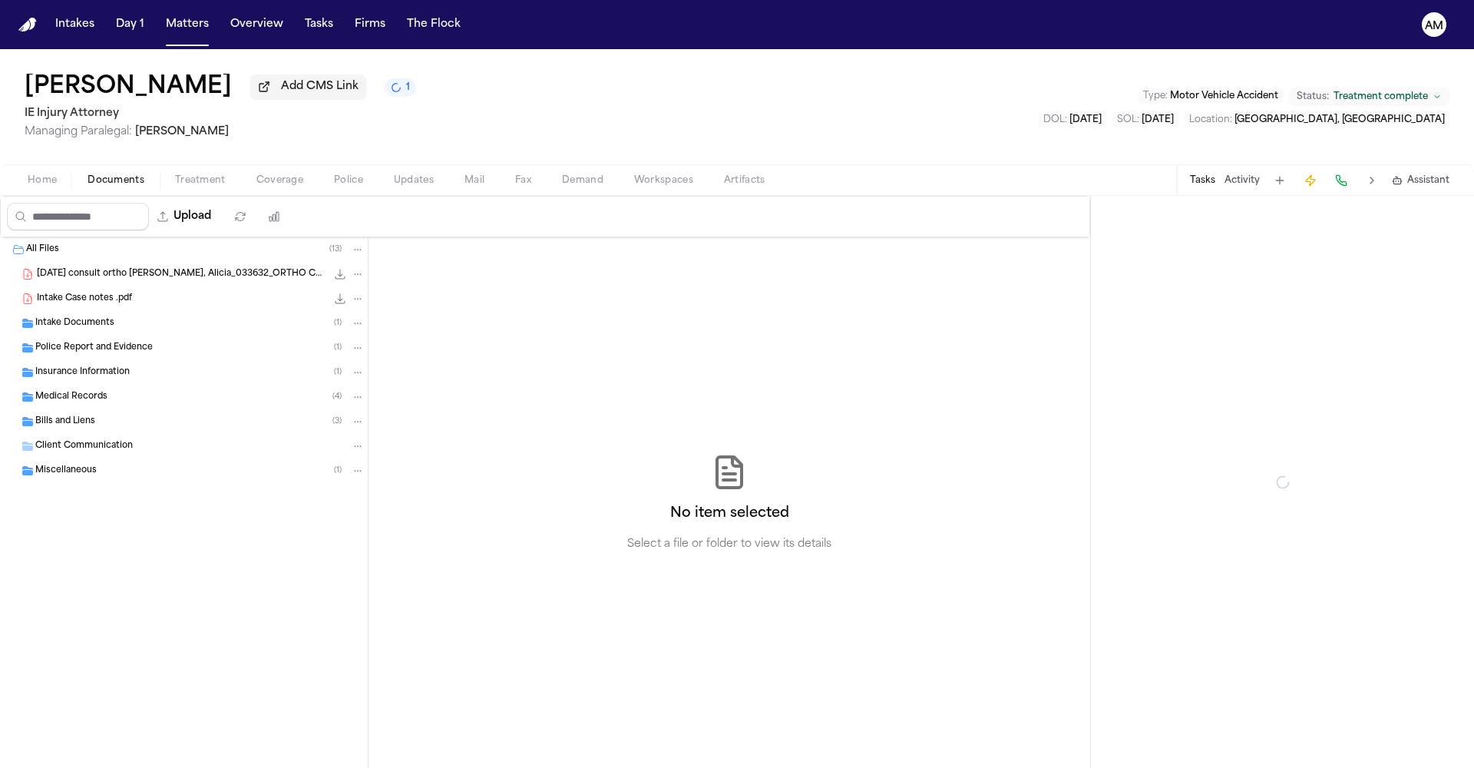
click at [132, 175] on span "Documents" at bounding box center [116, 180] width 57 height 12
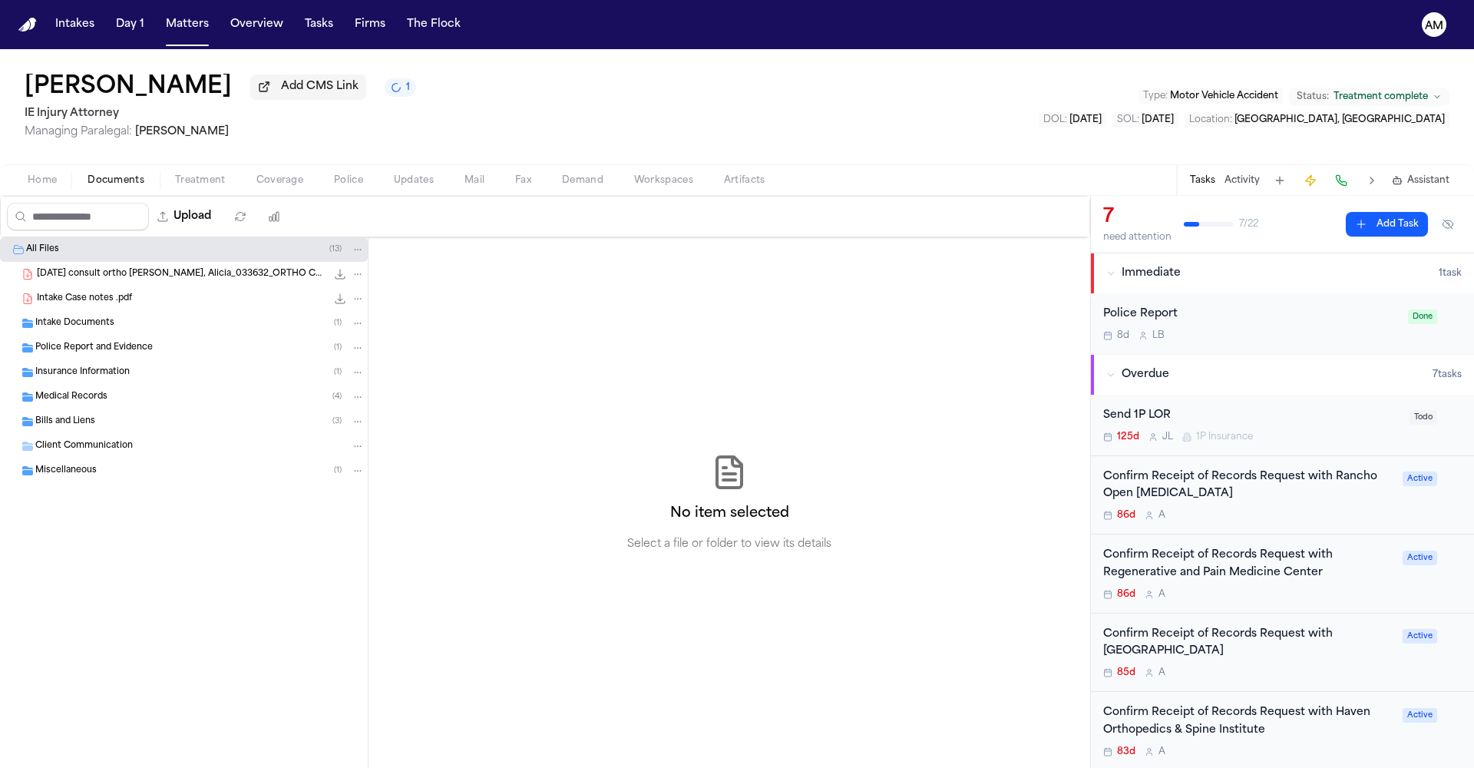
click at [55, 424] on span "Bills and Liens" at bounding box center [65, 421] width 60 height 13
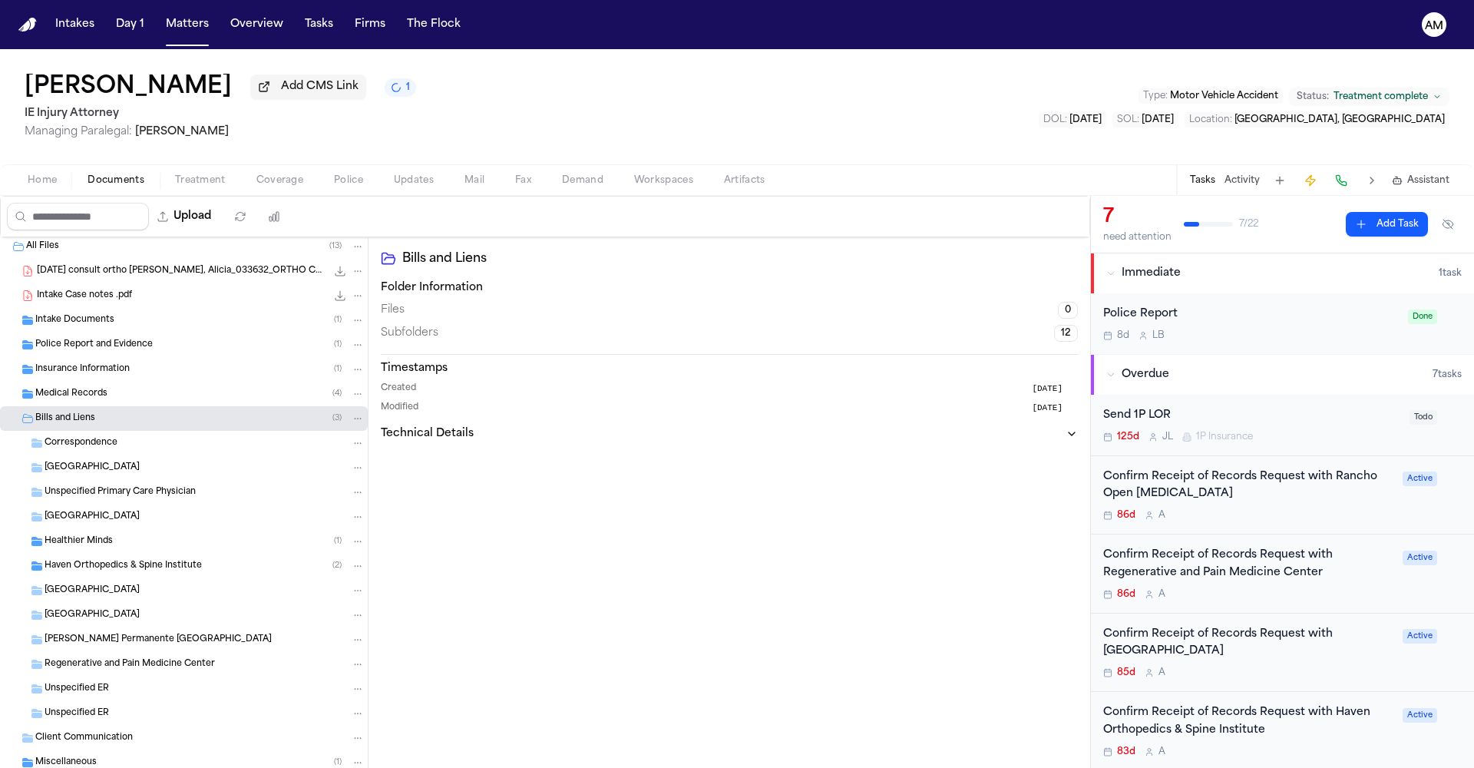
scroll to position [6, 0]
click at [56, 385] on div "Medical Records ( 4 )" at bounding box center [184, 391] width 368 height 25
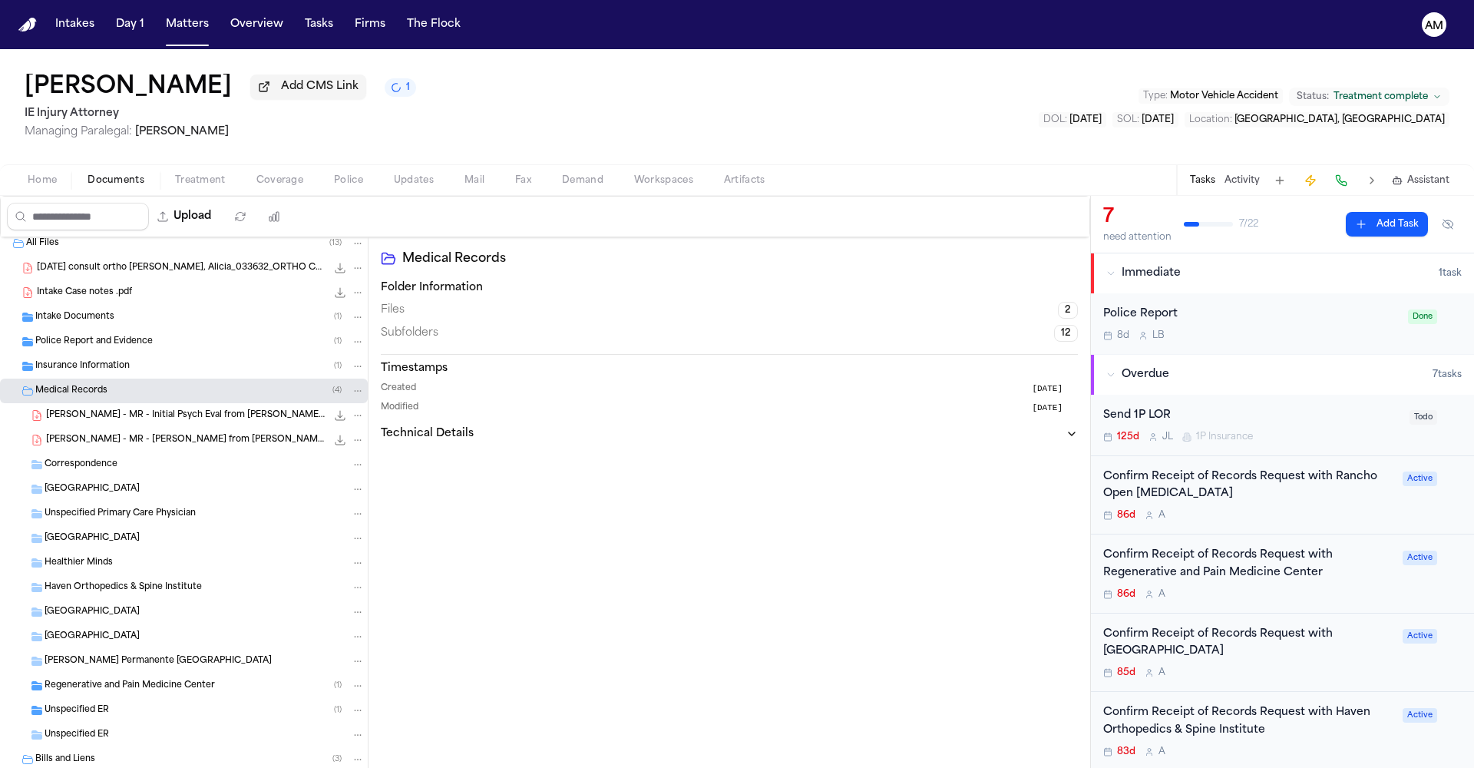
click at [33, 401] on div "Medical Records ( 4 )" at bounding box center [184, 391] width 368 height 25
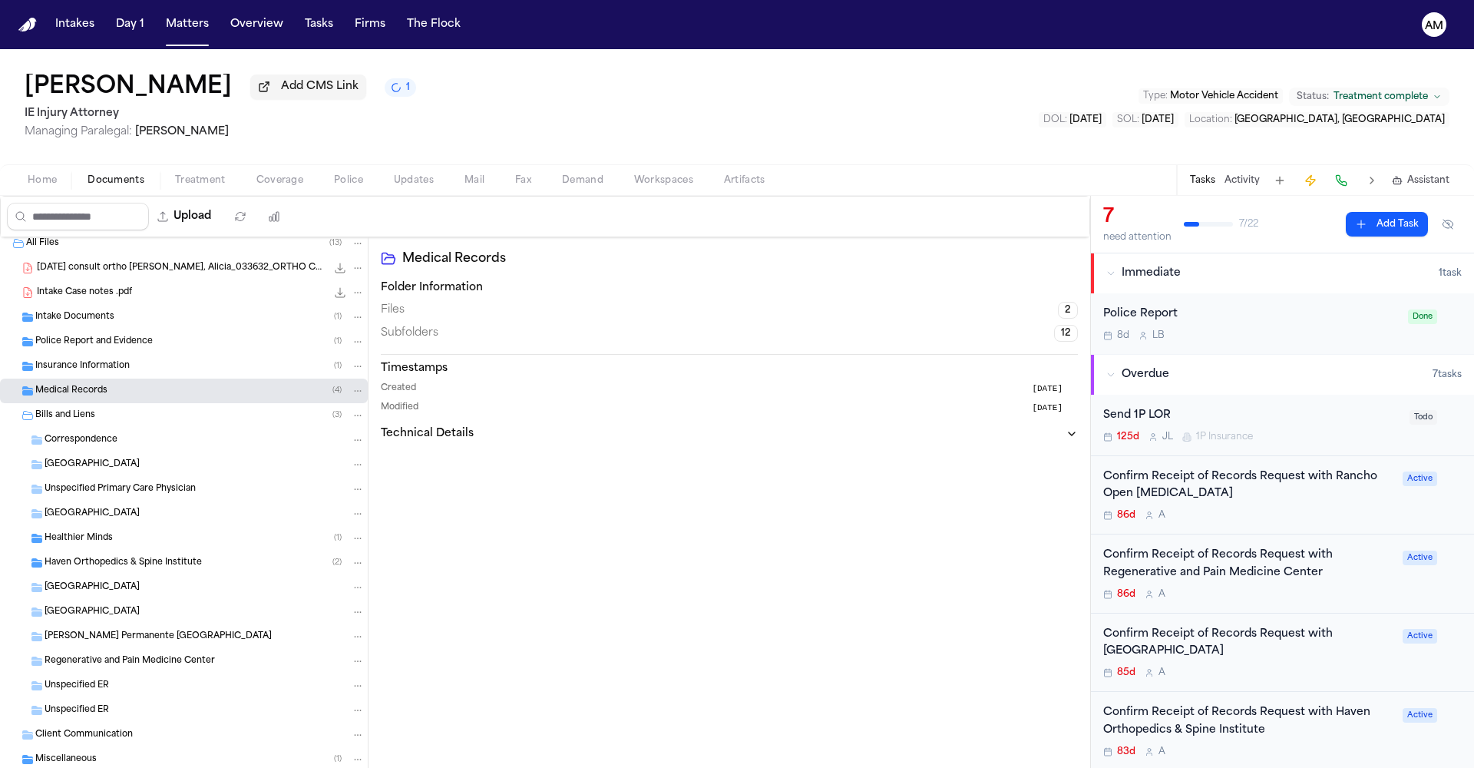
click at [68, 419] on span "Bills and Liens" at bounding box center [65, 415] width 60 height 13
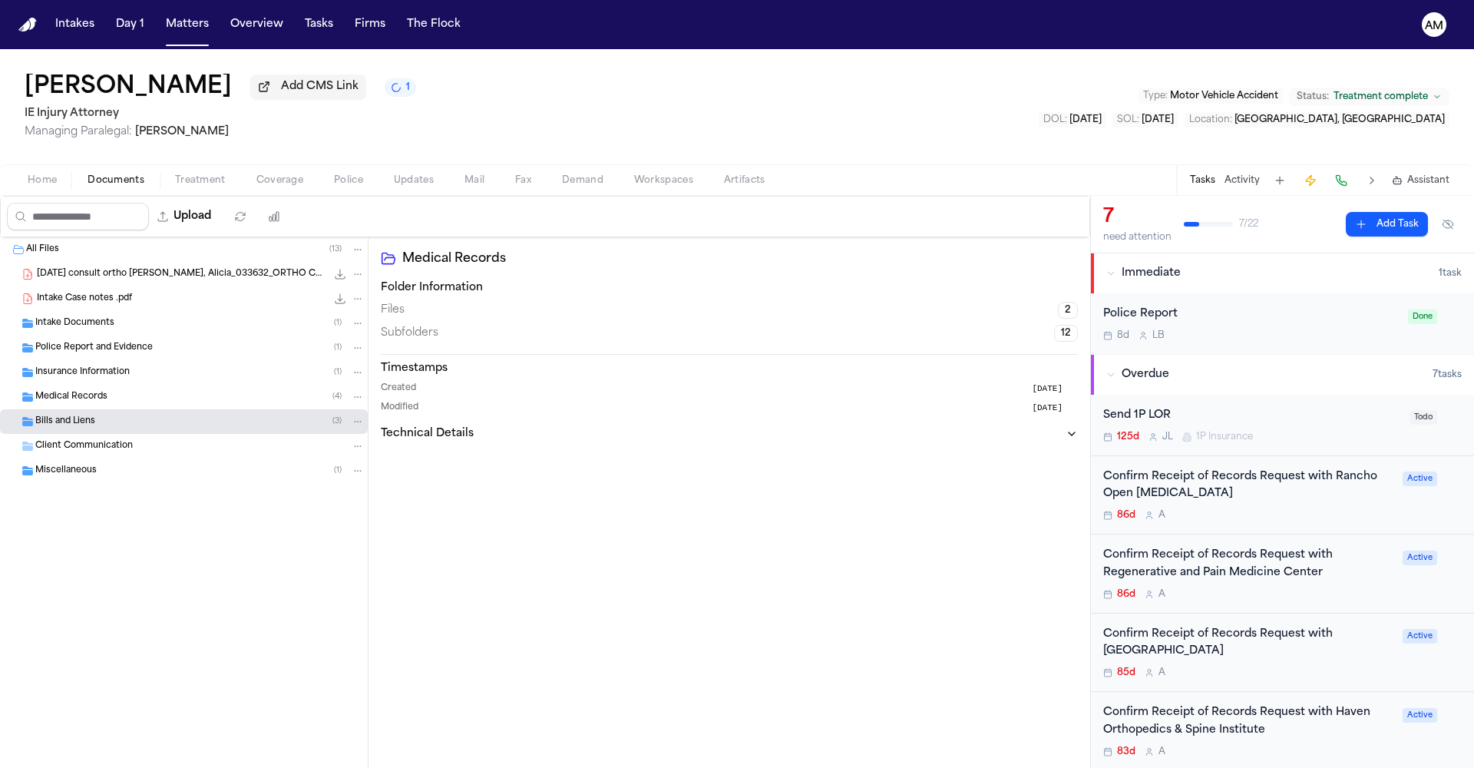
scroll to position [0, 0]
click at [84, 398] on span "Medical Records" at bounding box center [71, 397] width 72 height 13
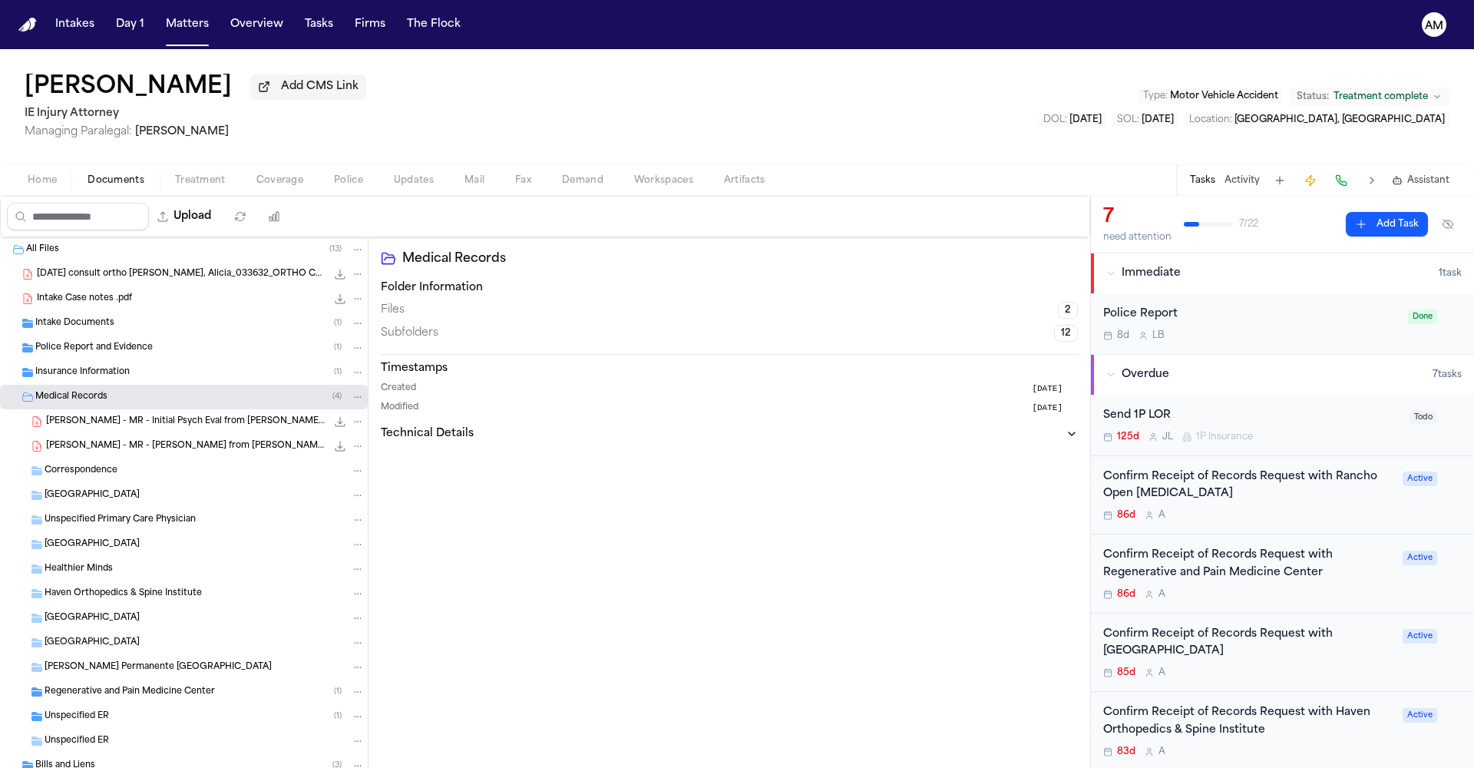
scroll to position [74, 0]
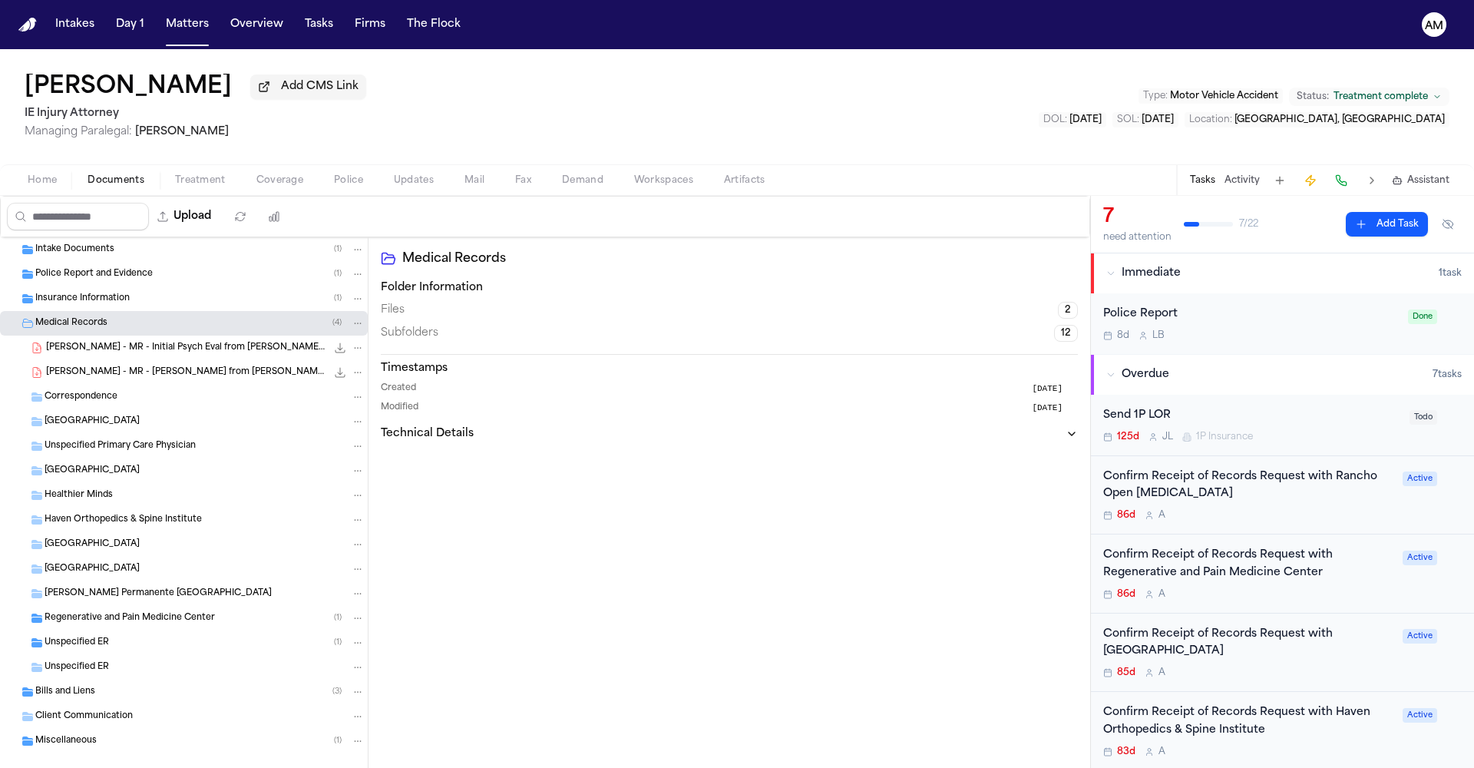
click at [61, 329] on span "Medical Records" at bounding box center [71, 323] width 72 height 13
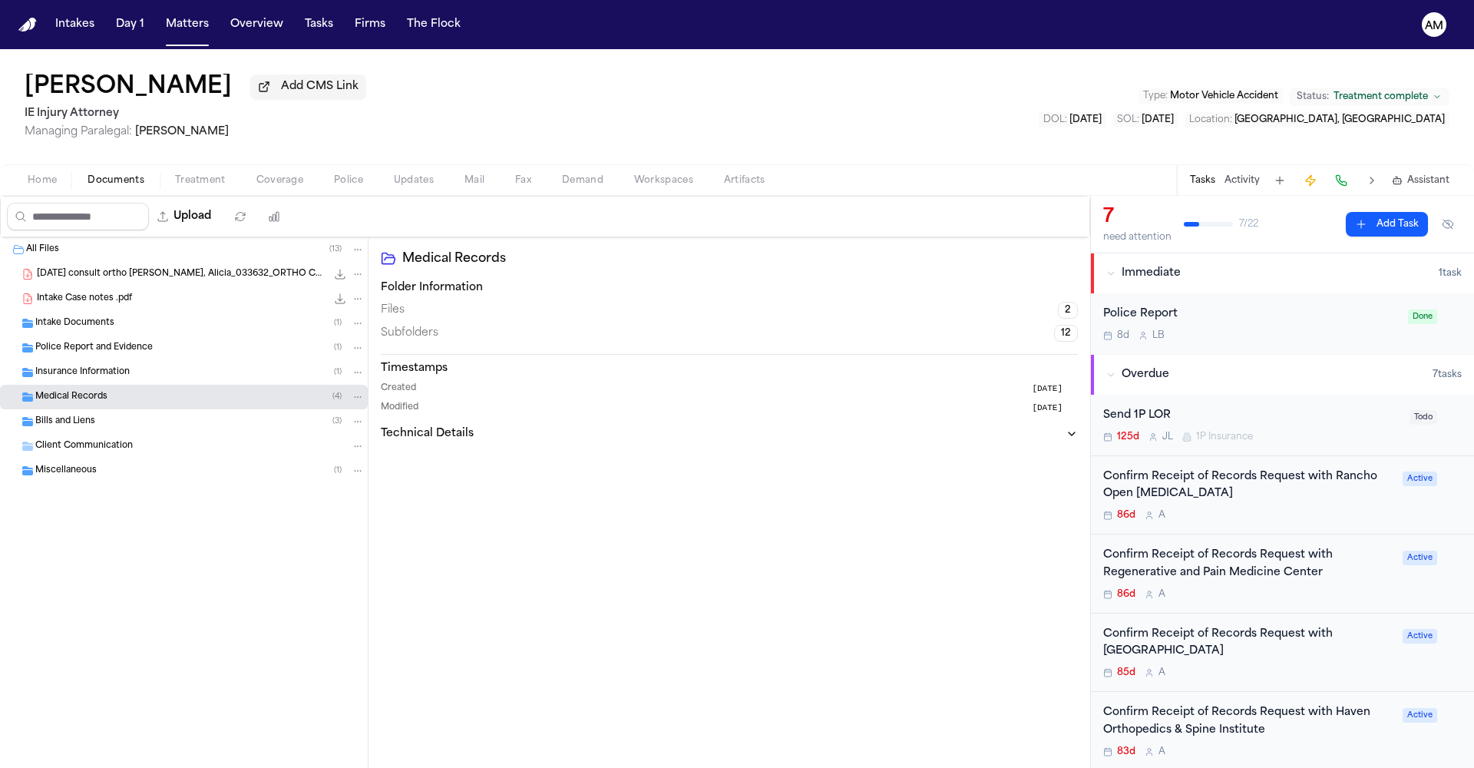
scroll to position [0, 0]
click at [1228, 508] on div "Confirm Receipt of Records Request with Rancho Open [MEDICAL_DATA] 86d A" at bounding box center [1248, 495] width 290 height 54
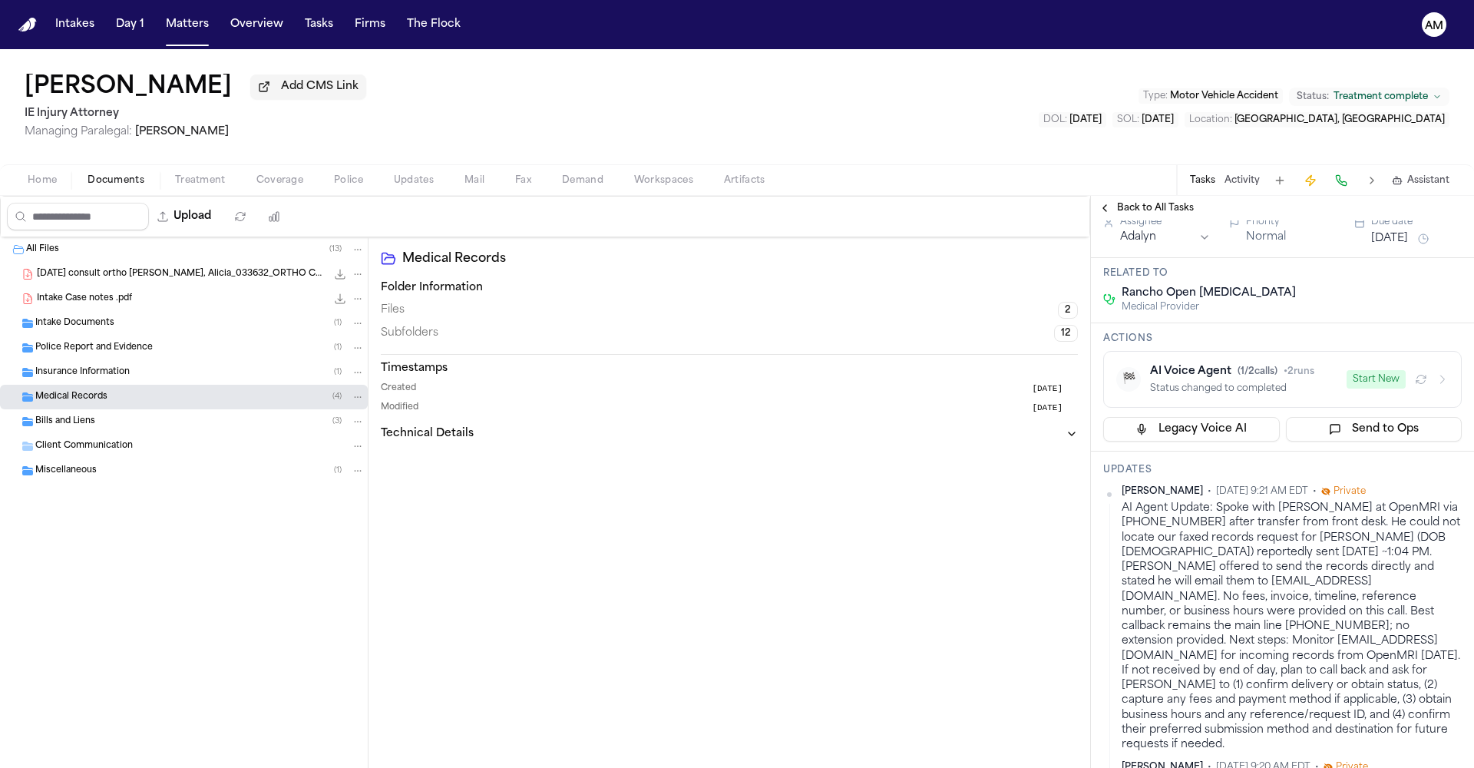
scroll to position [170, 0]
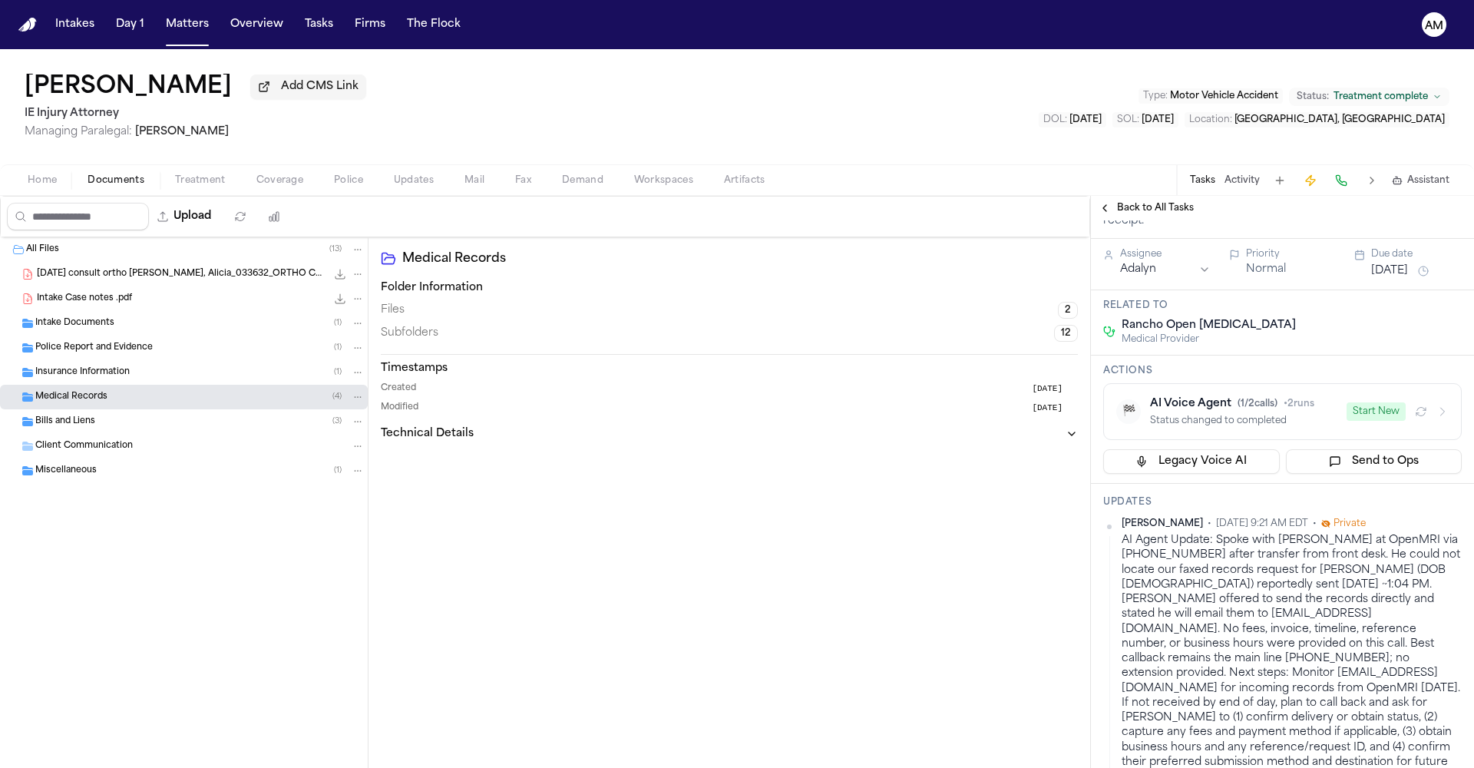
click at [1415, 405] on icon "button" at bounding box center [1421, 411] width 12 height 12
click at [1355, 402] on button "Start New" at bounding box center [1376, 411] width 59 height 18
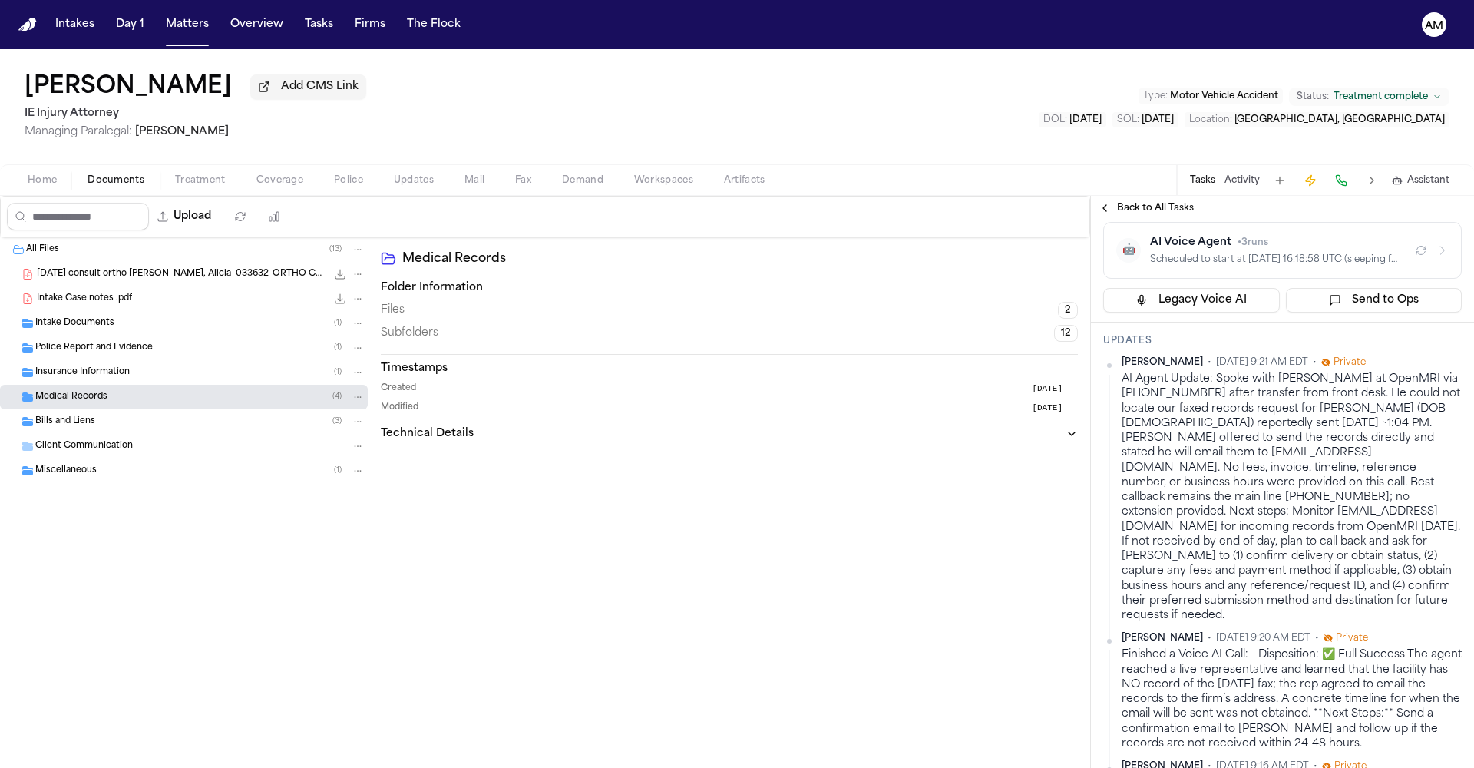
scroll to position [656, 0]
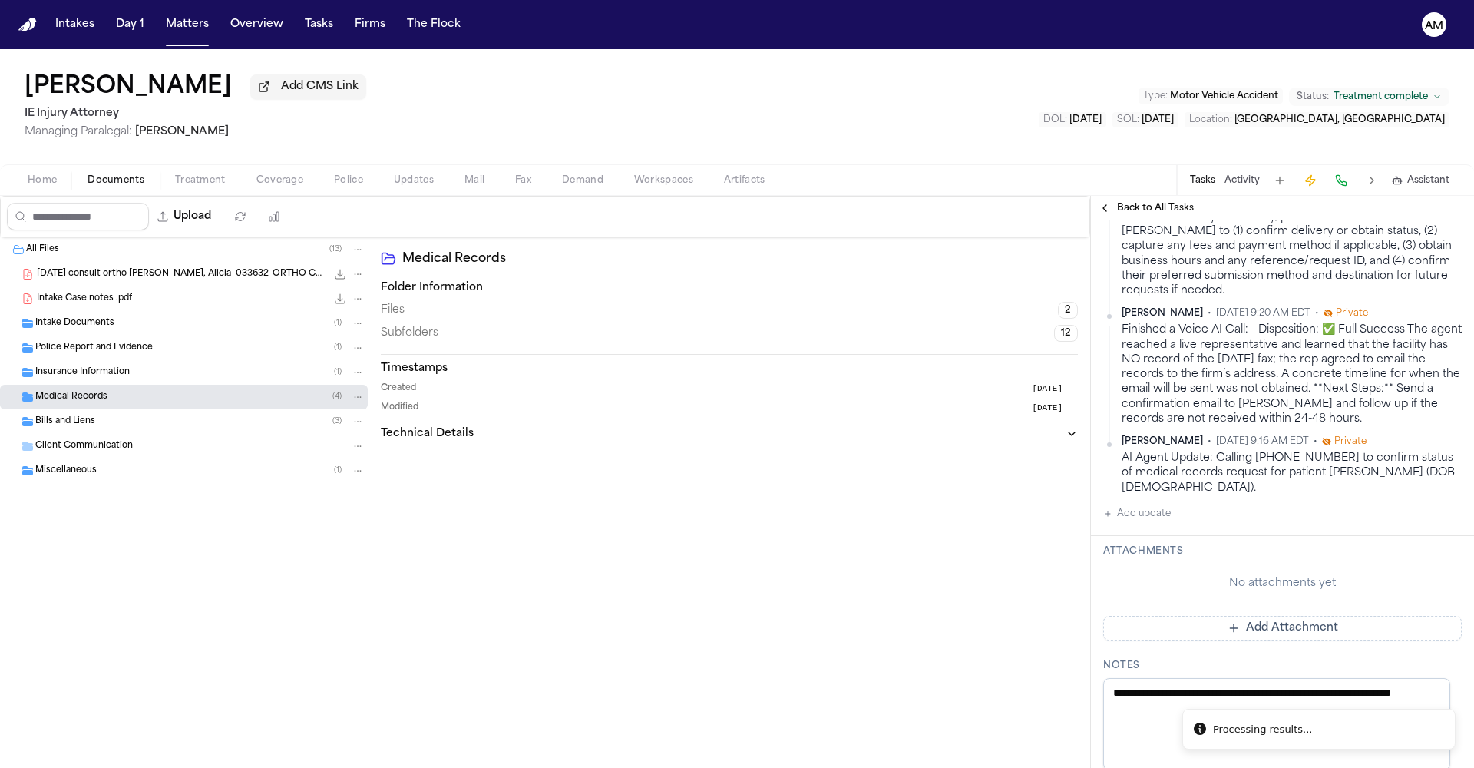
click at [1148, 504] on button "Add update" at bounding box center [1137, 513] width 68 height 18
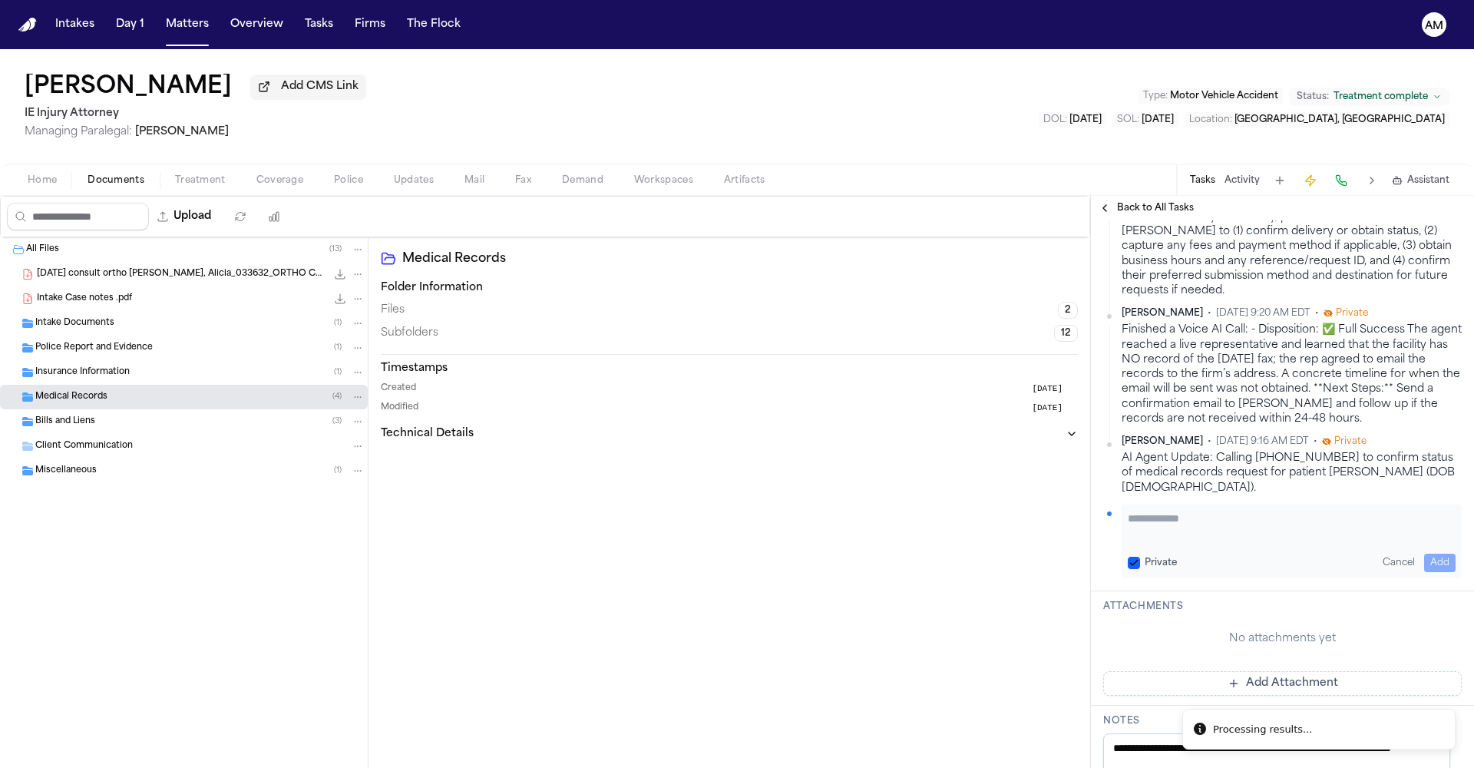
click at [1136, 554] on div "Private Cancel Add" at bounding box center [1292, 563] width 328 height 18
click at [1132, 557] on button "Private" at bounding box center [1134, 563] width 12 height 12
click at [1157, 511] on textarea "Add your update" at bounding box center [1292, 526] width 328 height 31
type textarea "**********"
click at [1424, 554] on button "Add" at bounding box center [1439, 563] width 31 height 18
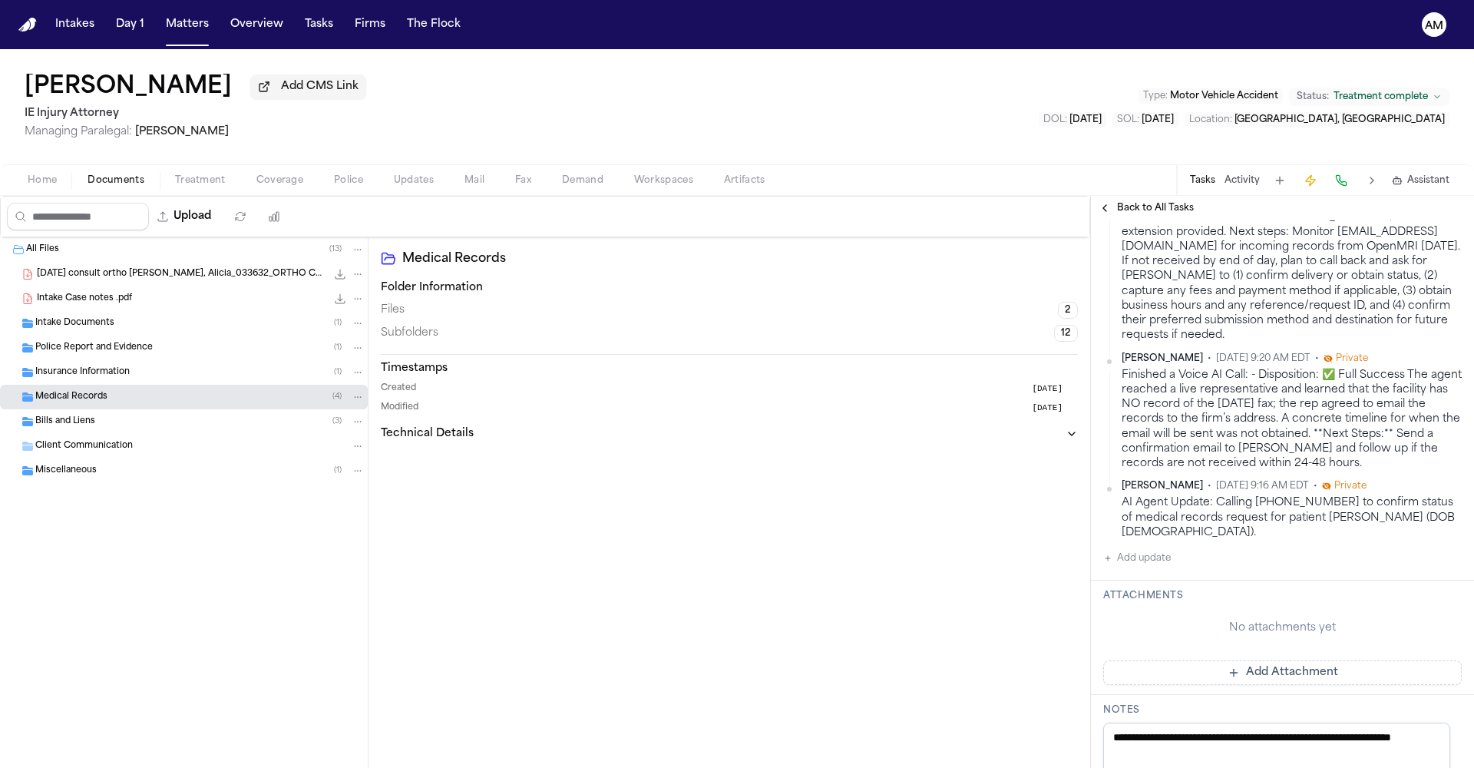
scroll to position [146, 0]
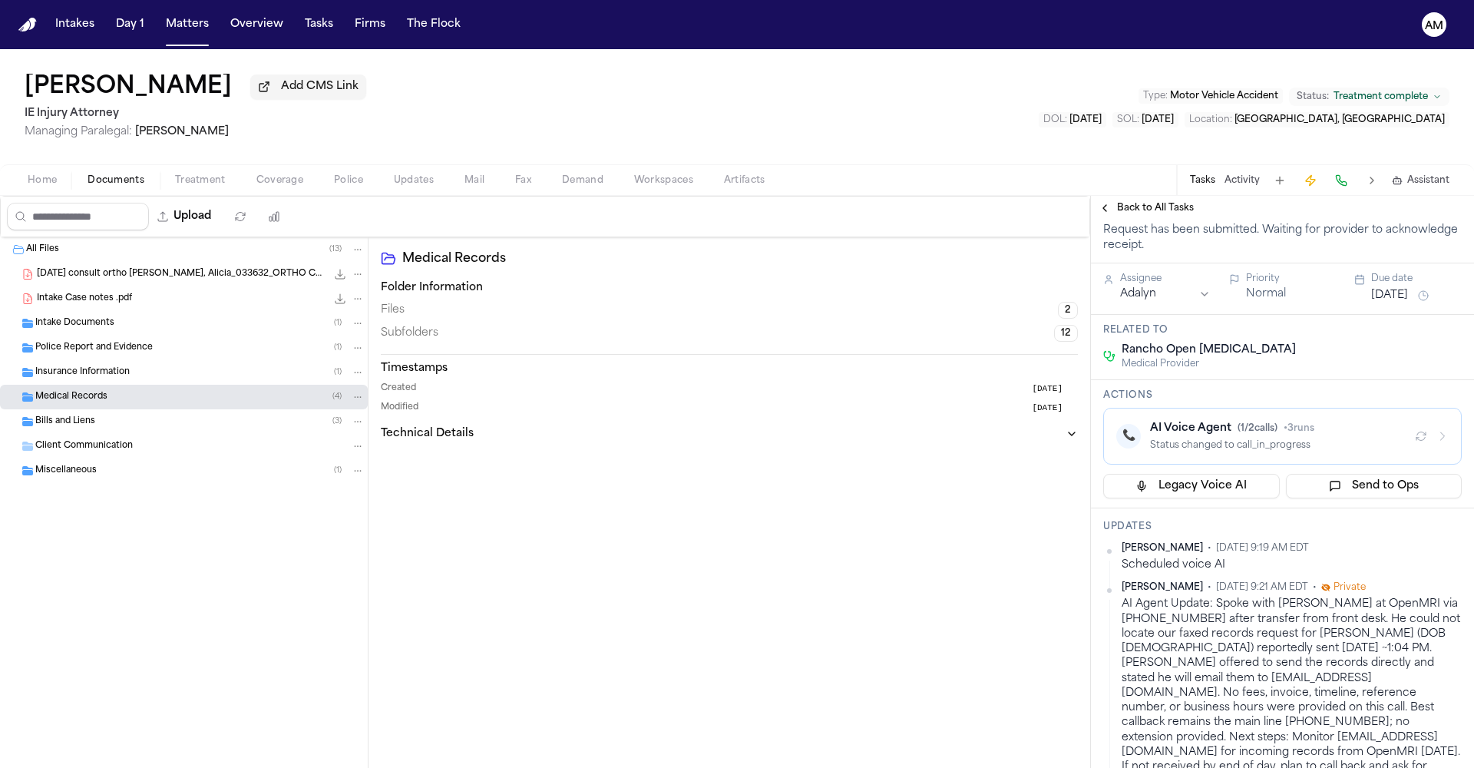
click at [1181, 207] on span "Back to All Tasks" at bounding box center [1155, 208] width 77 height 12
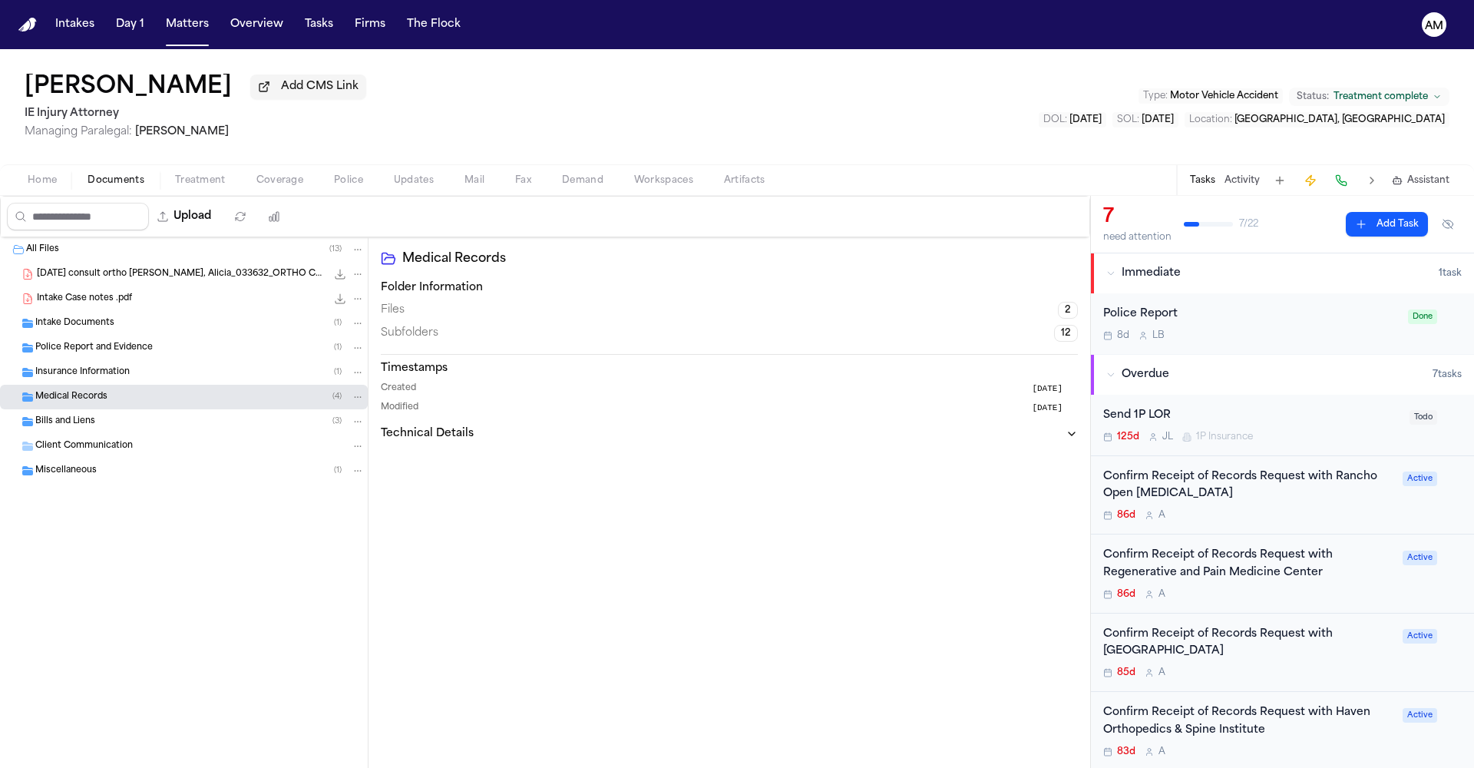
click at [1336, 589] on div "86d A" at bounding box center [1248, 594] width 290 height 12
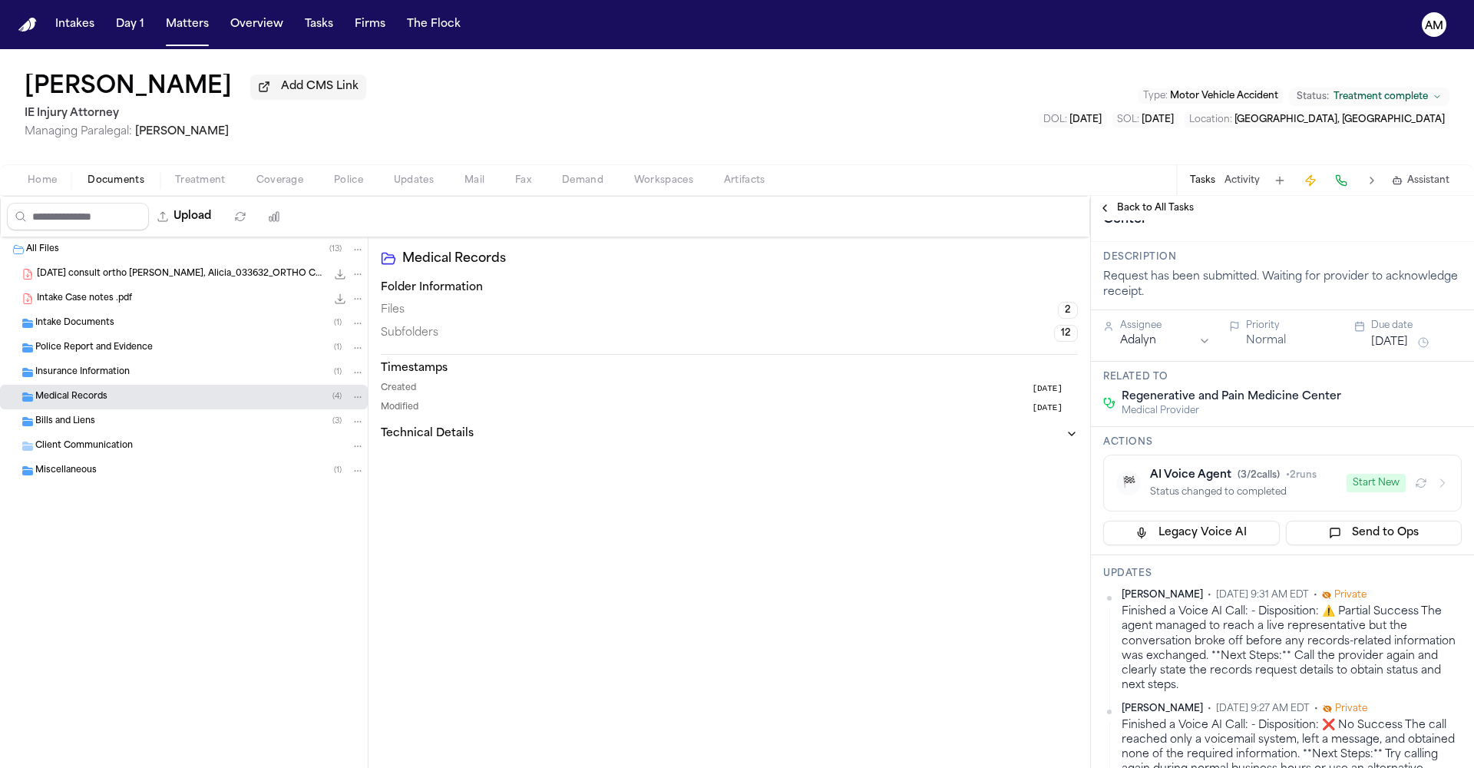
scroll to position [45, 0]
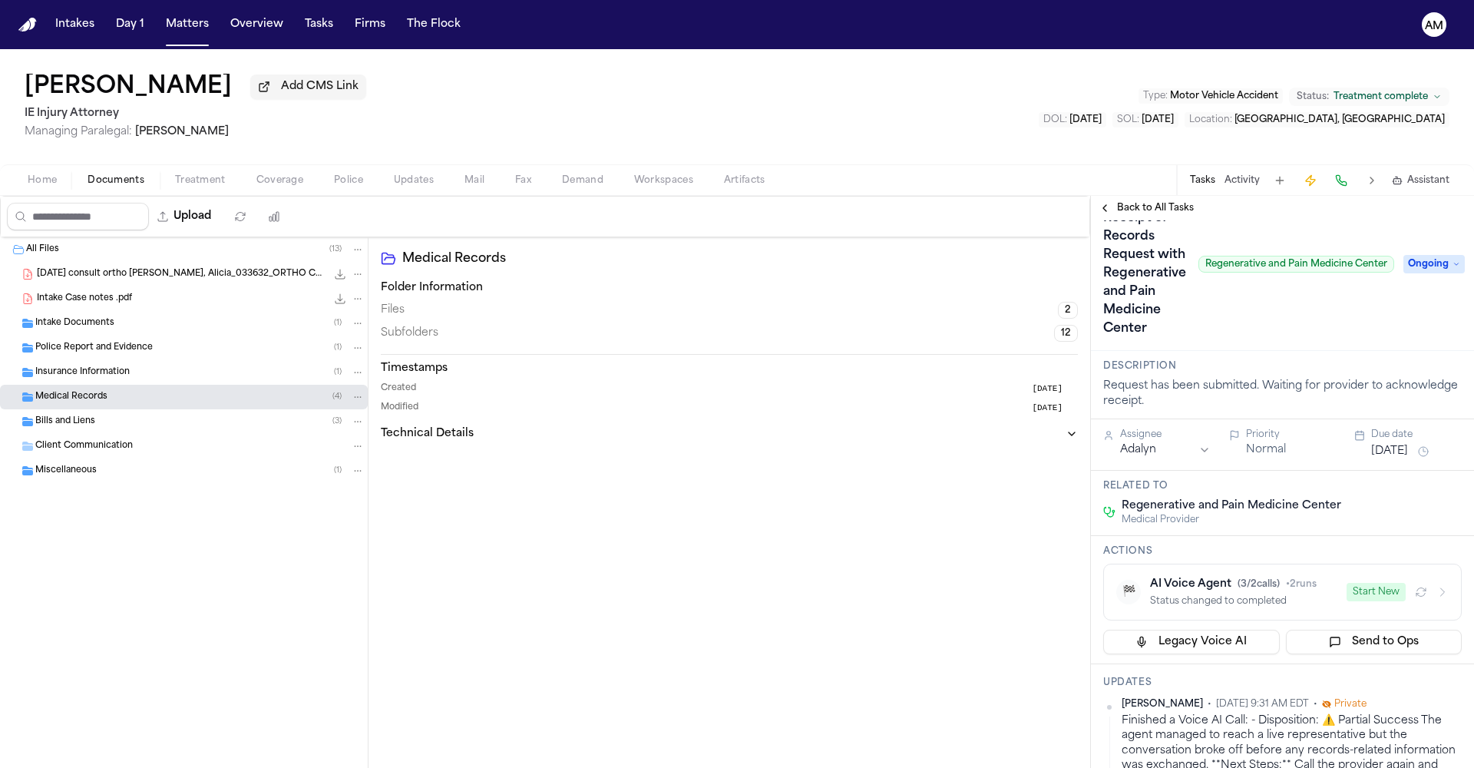
click at [1351, 592] on button "Start New" at bounding box center [1376, 592] width 59 height 18
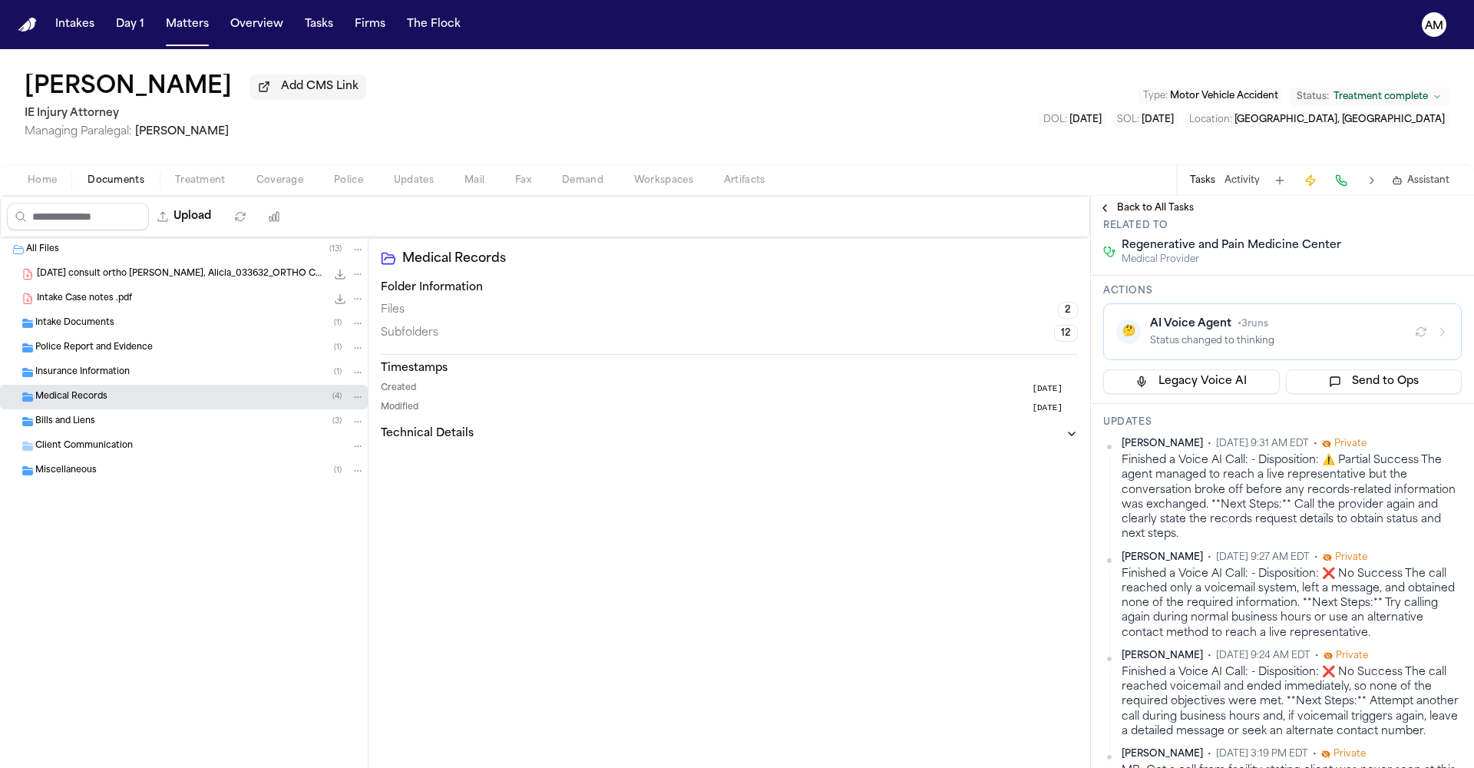
scroll to position [821, 0]
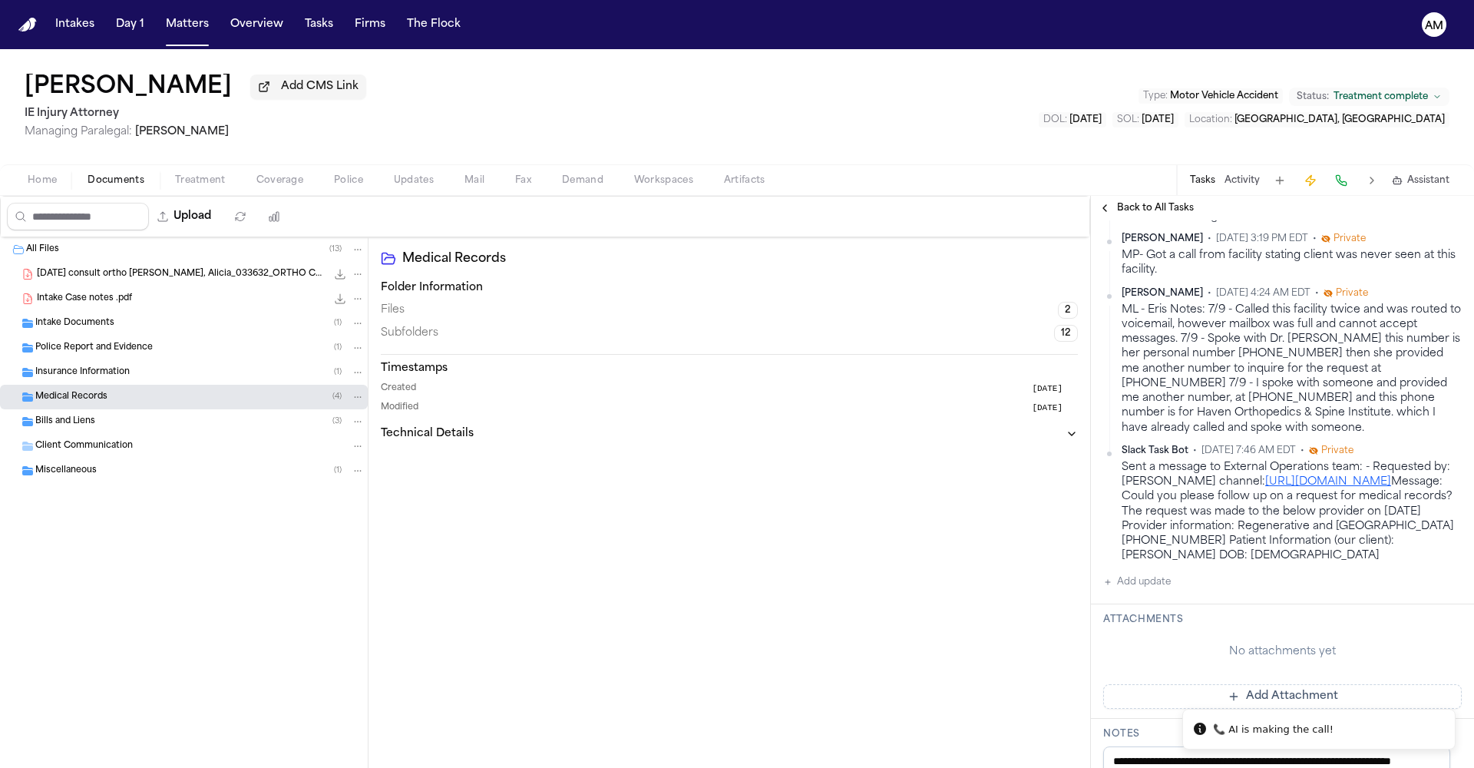
click at [121, 401] on div "Medical Records ( 4 )" at bounding box center [199, 397] width 329 height 14
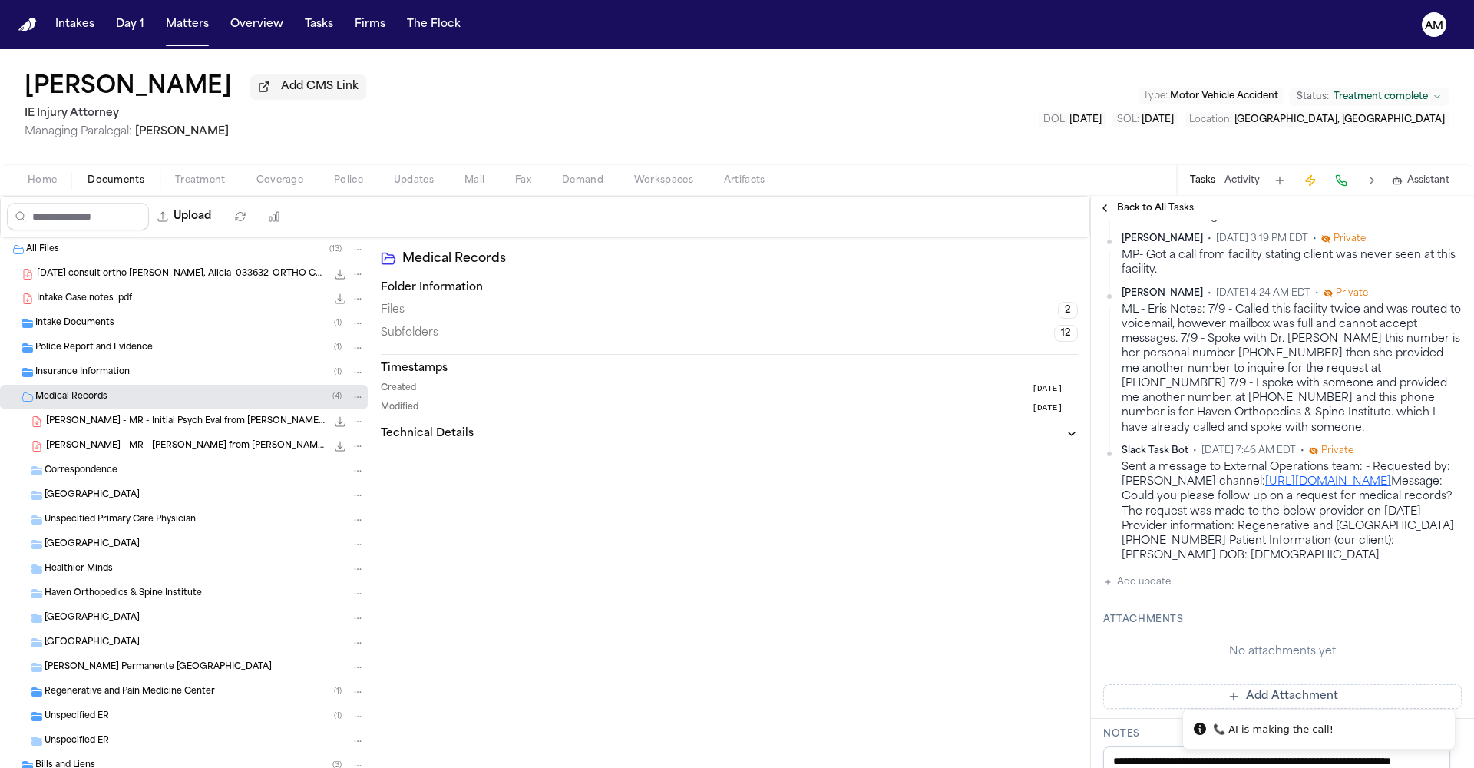
click at [121, 401] on div "Medical Records ( 4 )" at bounding box center [199, 397] width 329 height 14
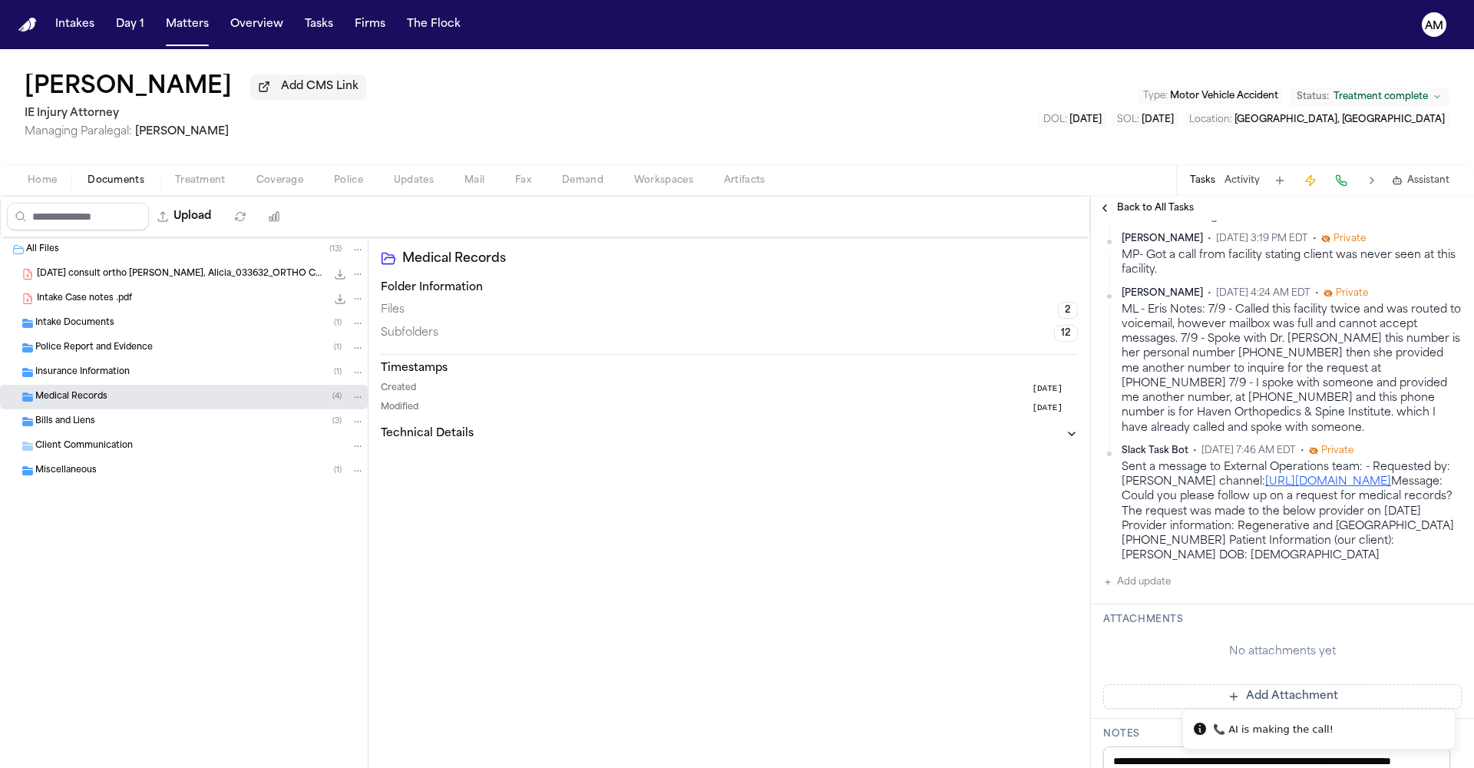
click at [185, 190] on span "button" at bounding box center [200, 189] width 69 height 2
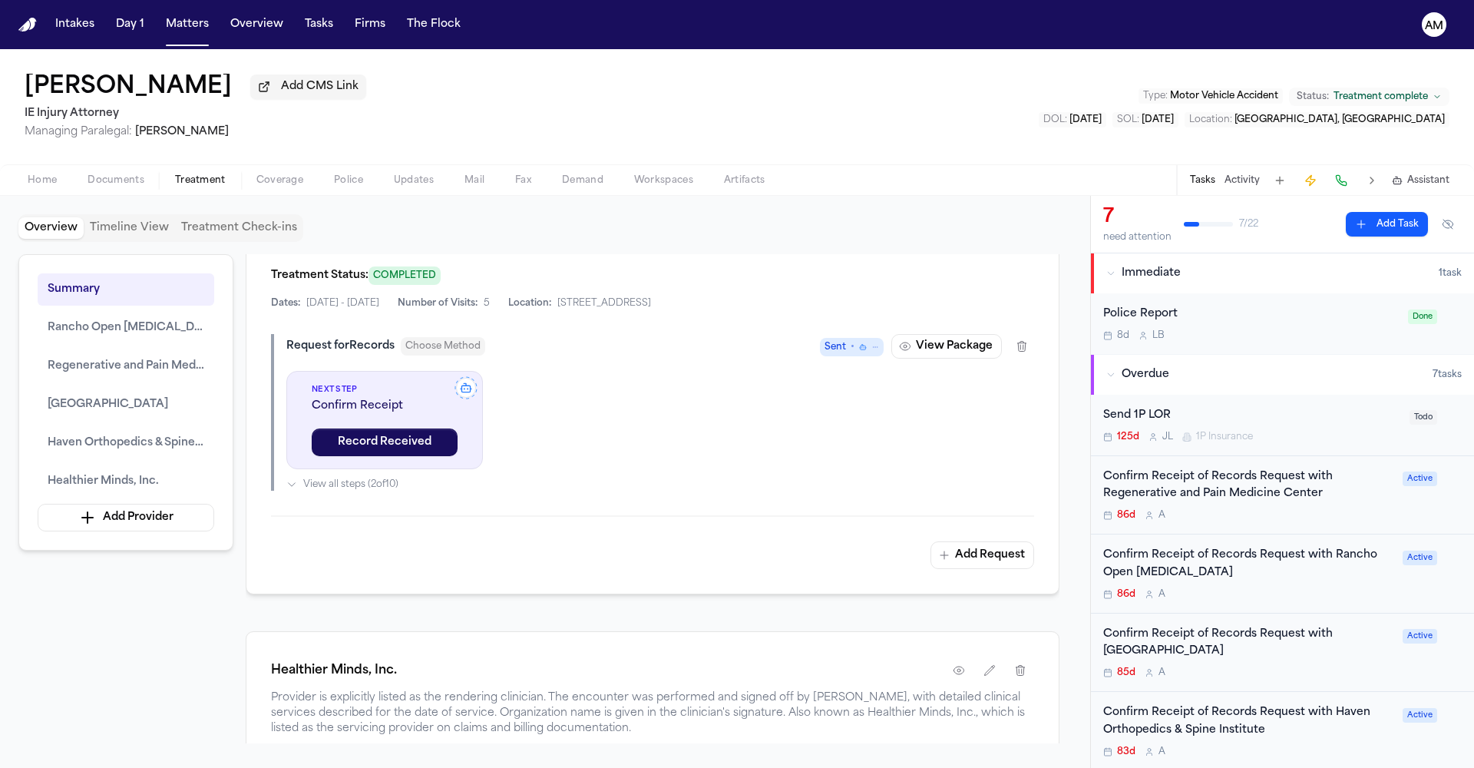
scroll to position [2468, 0]
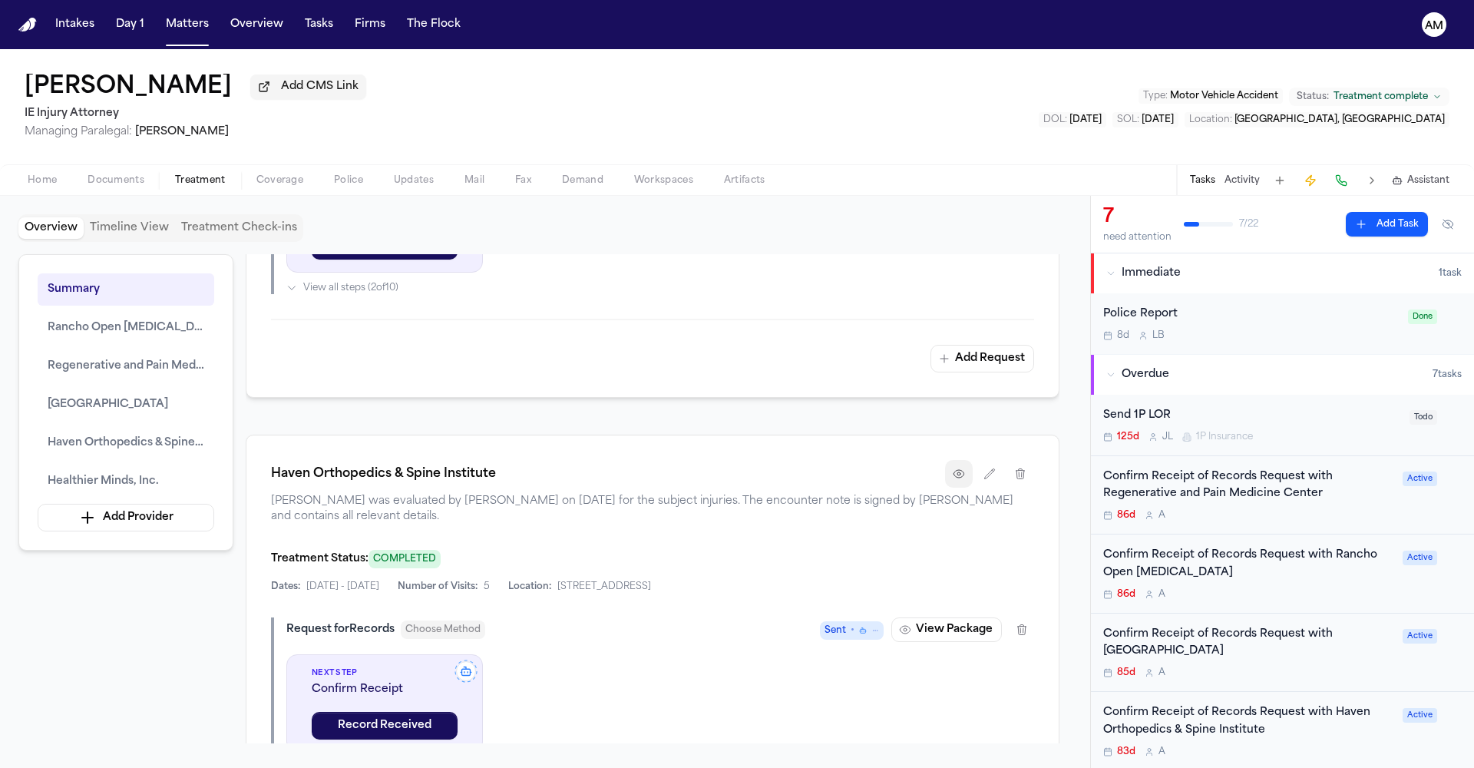
click at [961, 480] on icon "button" at bounding box center [959, 474] width 12 height 12
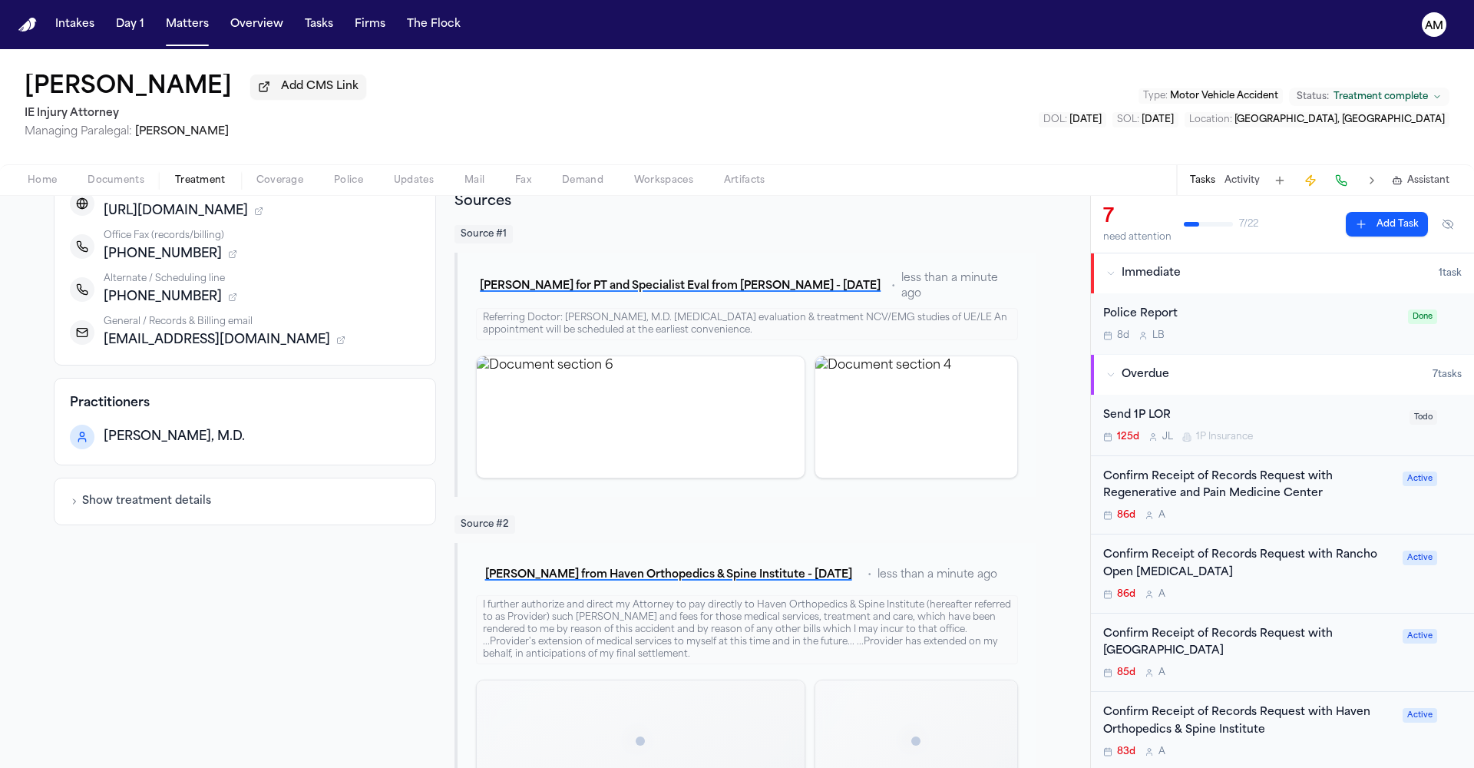
scroll to position [418, 0]
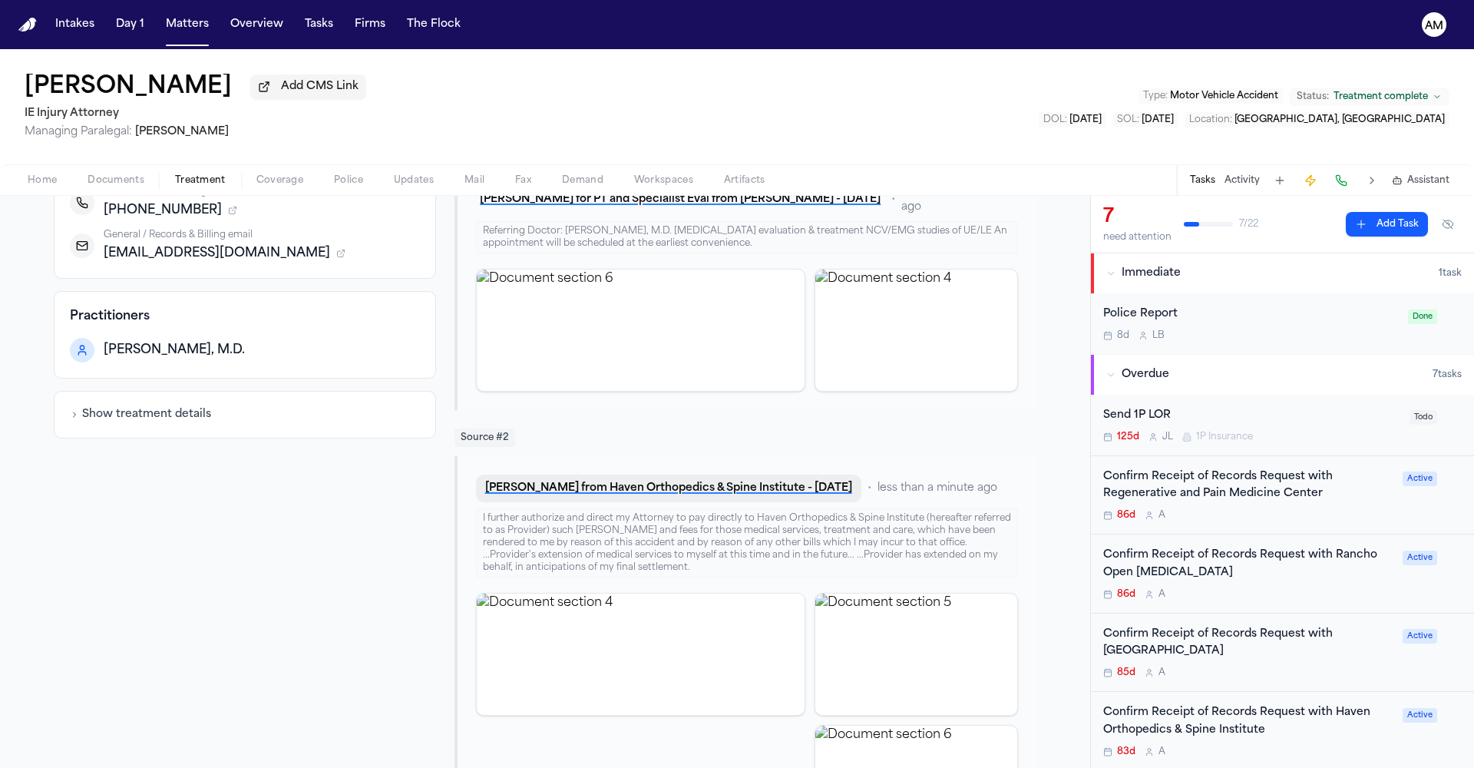
click at [722, 495] on button "[PERSON_NAME] from Haven Orthopedics & Spine Institute - [DATE]" at bounding box center [668, 488] width 385 height 28
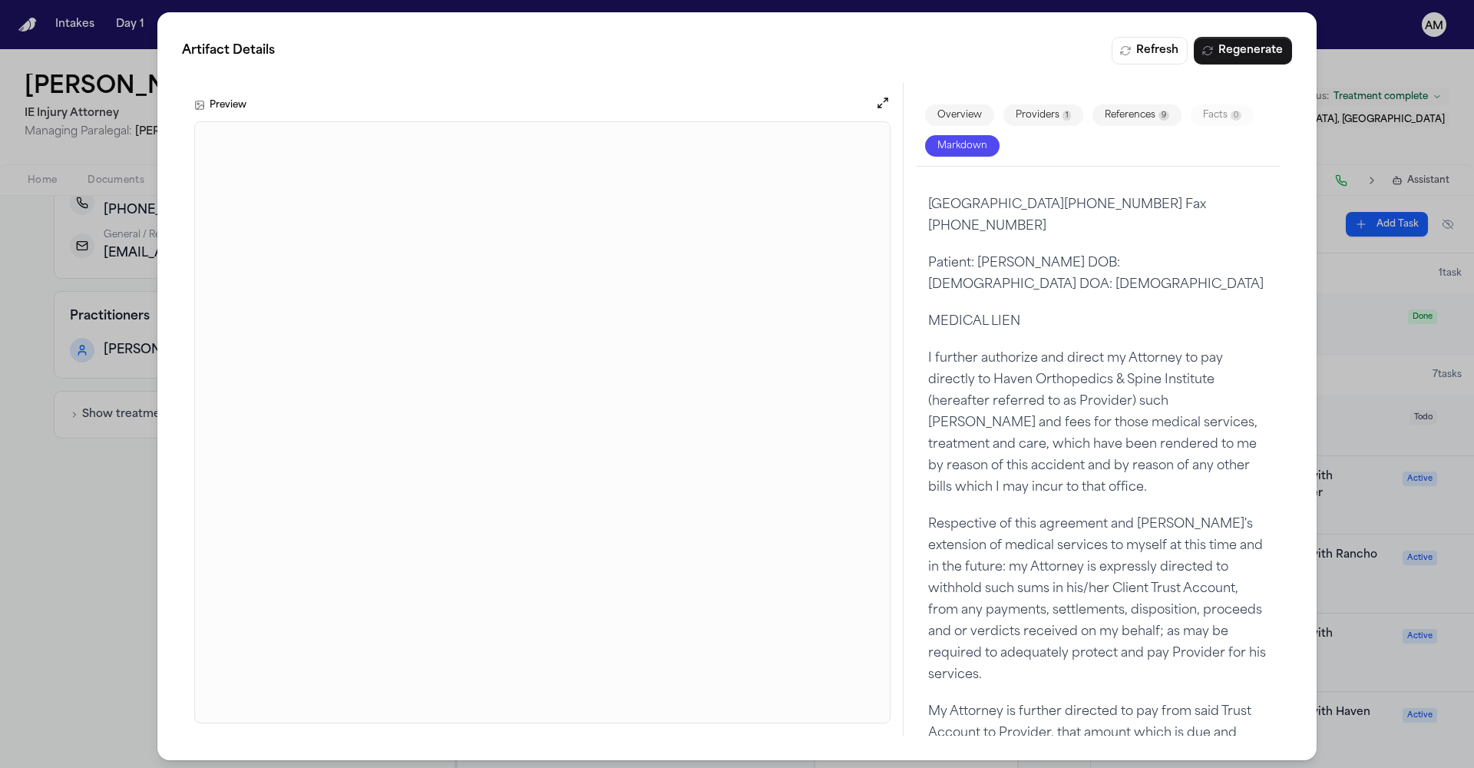
click at [1343, 45] on div "Artifact Details Refresh Regenerate Preview Overview Providers 1 References 9 F…" at bounding box center [737, 386] width 1474 height 772
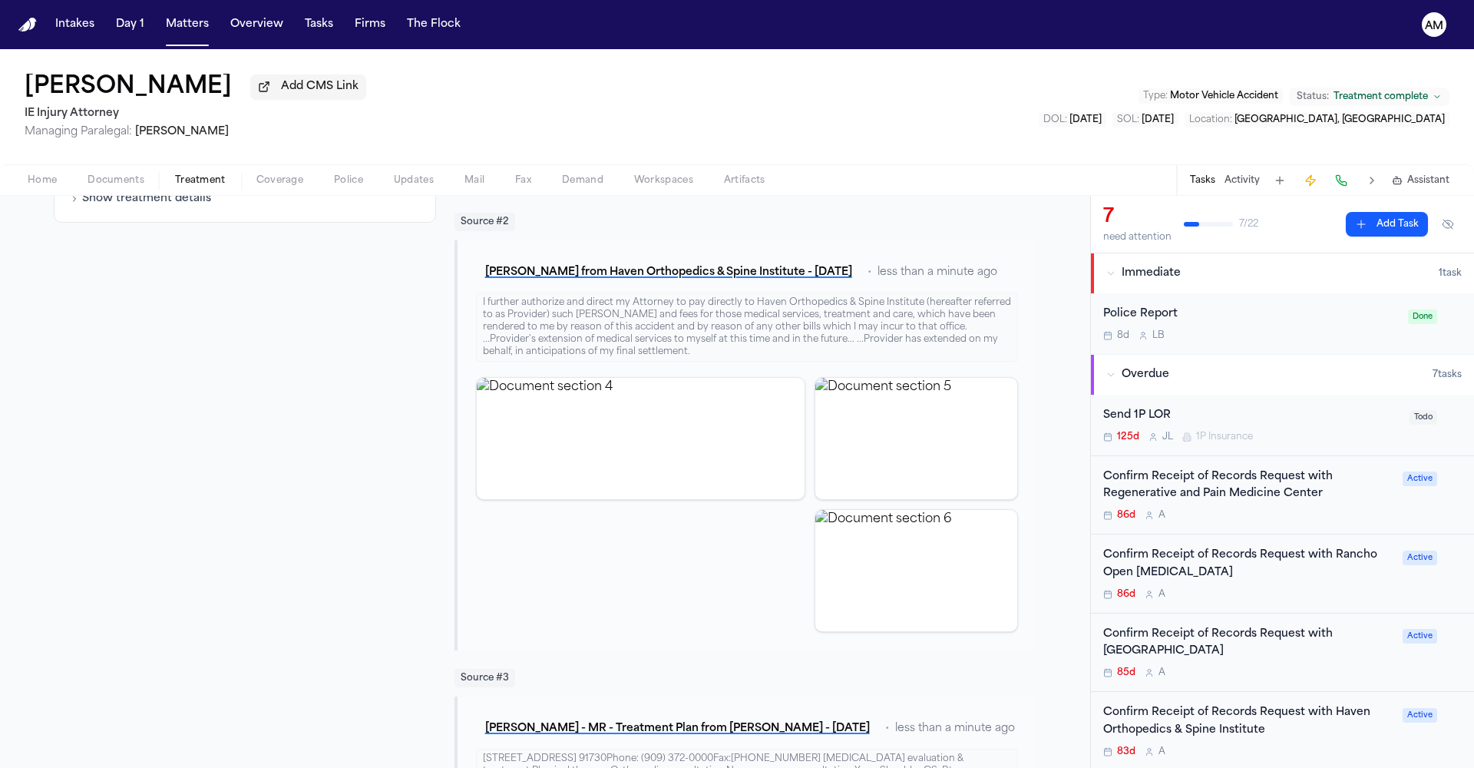
scroll to position [687, 0]
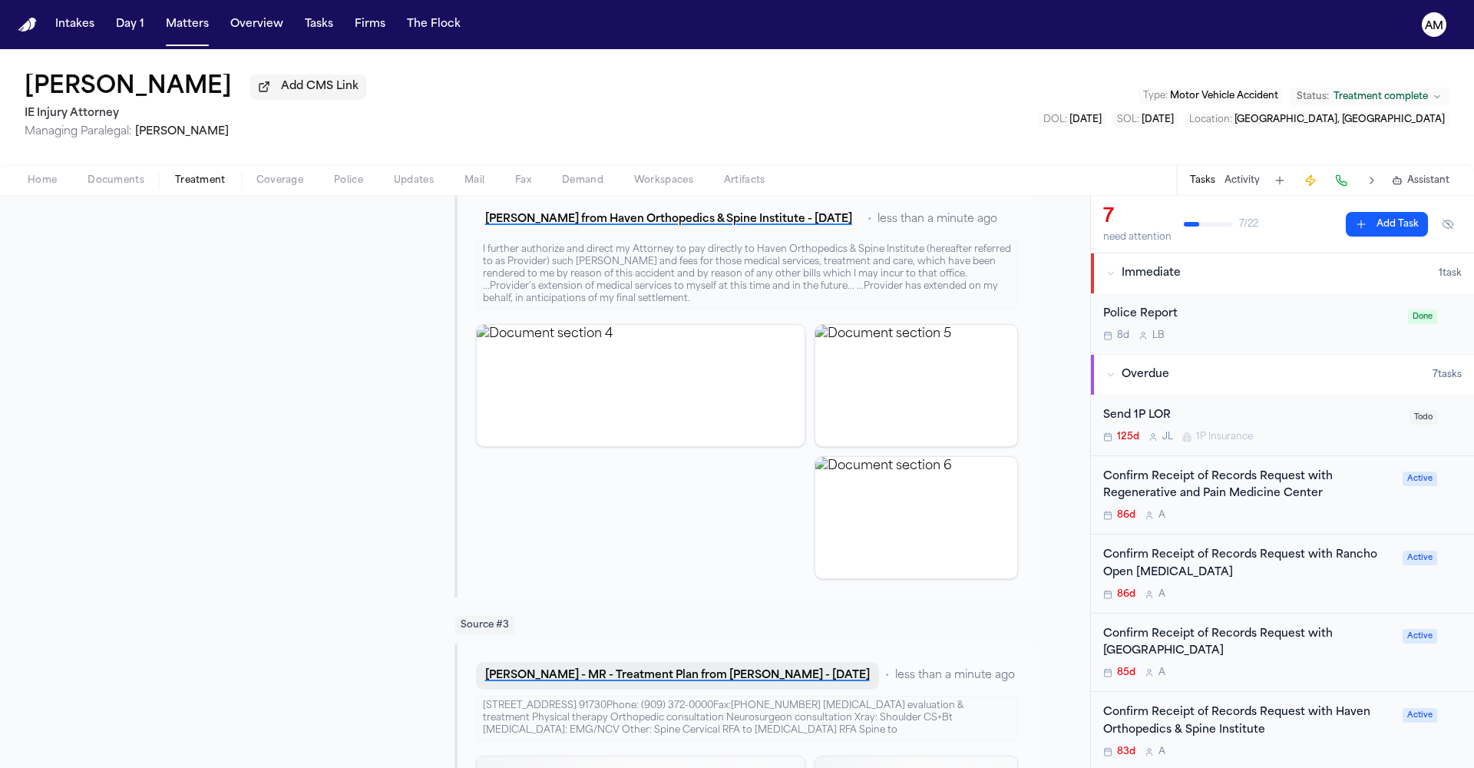
click at [769, 670] on button "[PERSON_NAME] - MR - Treatment Plan from [PERSON_NAME] - [DATE]" at bounding box center [677, 676] width 403 height 28
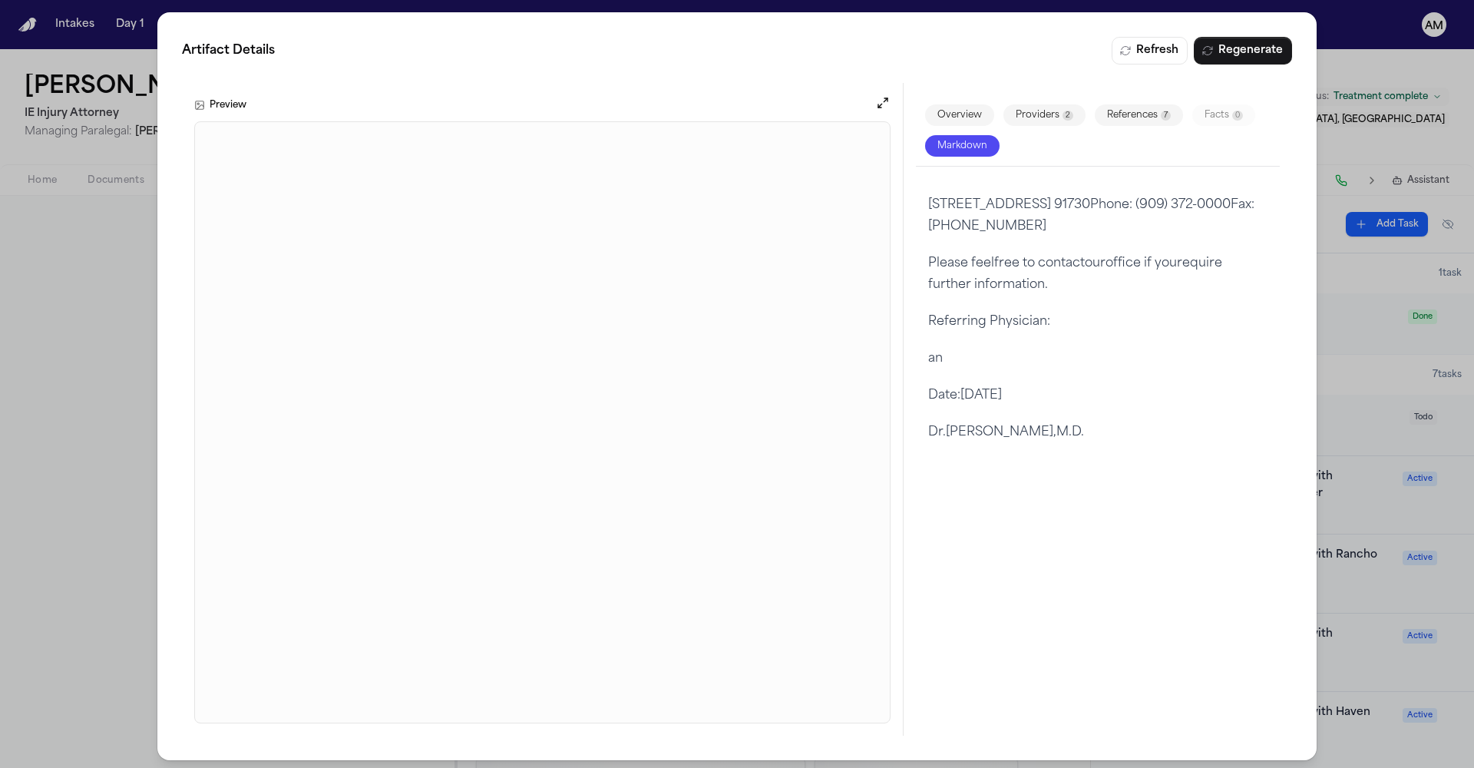
click at [1357, 51] on div "Artifact Details Refresh Regenerate Preview Overview Providers 2 References 7 F…" at bounding box center [737, 386] width 1474 height 772
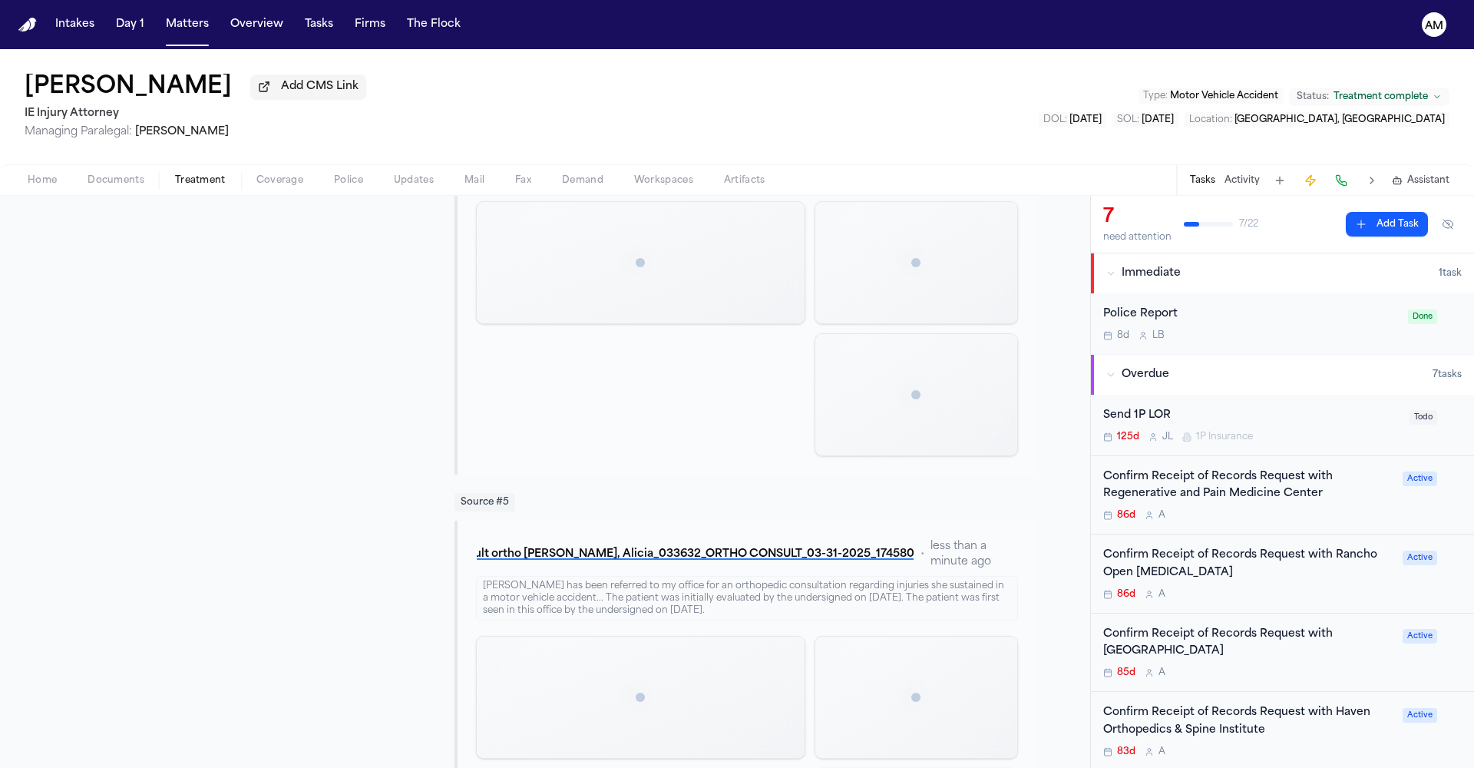
scroll to position [1731, 0]
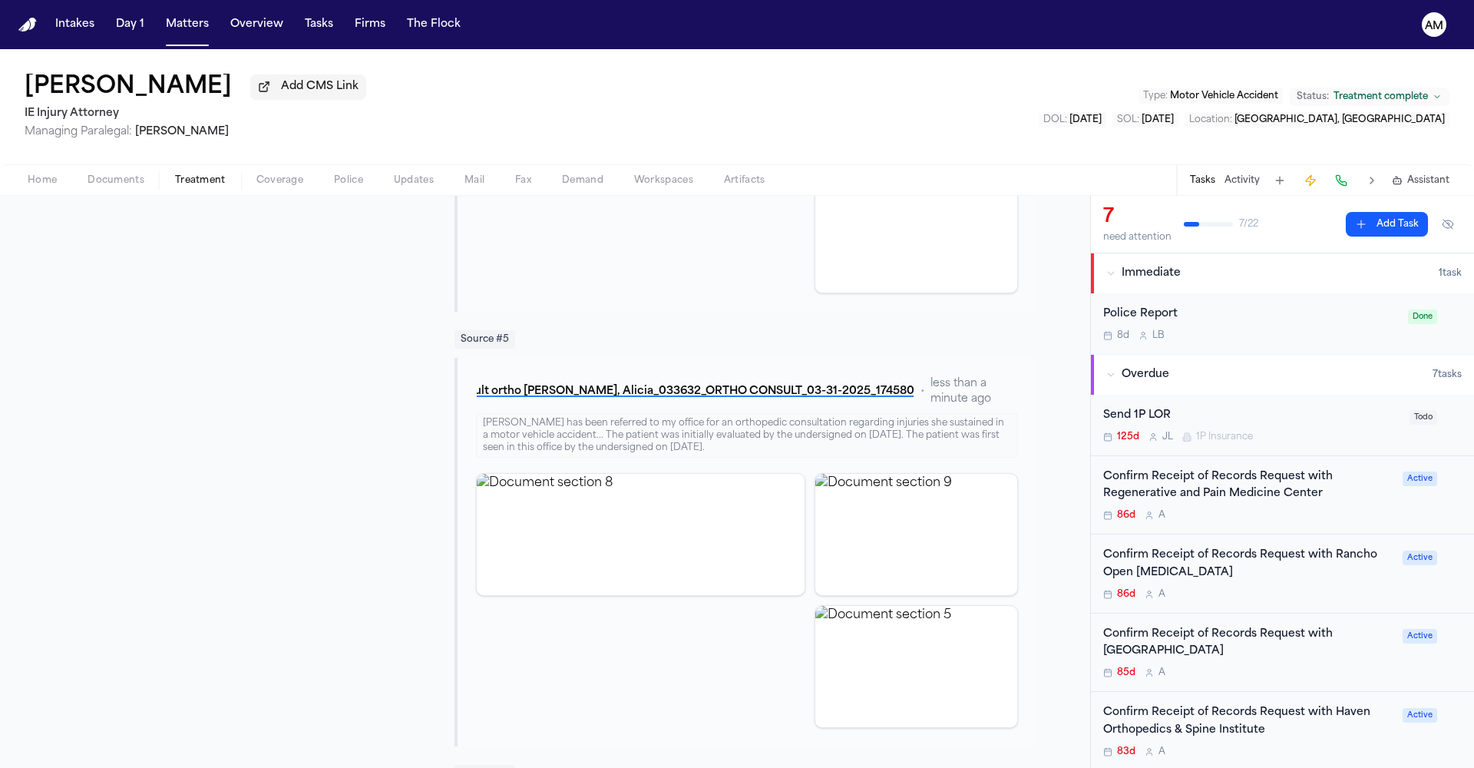
click at [1335, 514] on div "86d A" at bounding box center [1248, 515] width 290 height 12
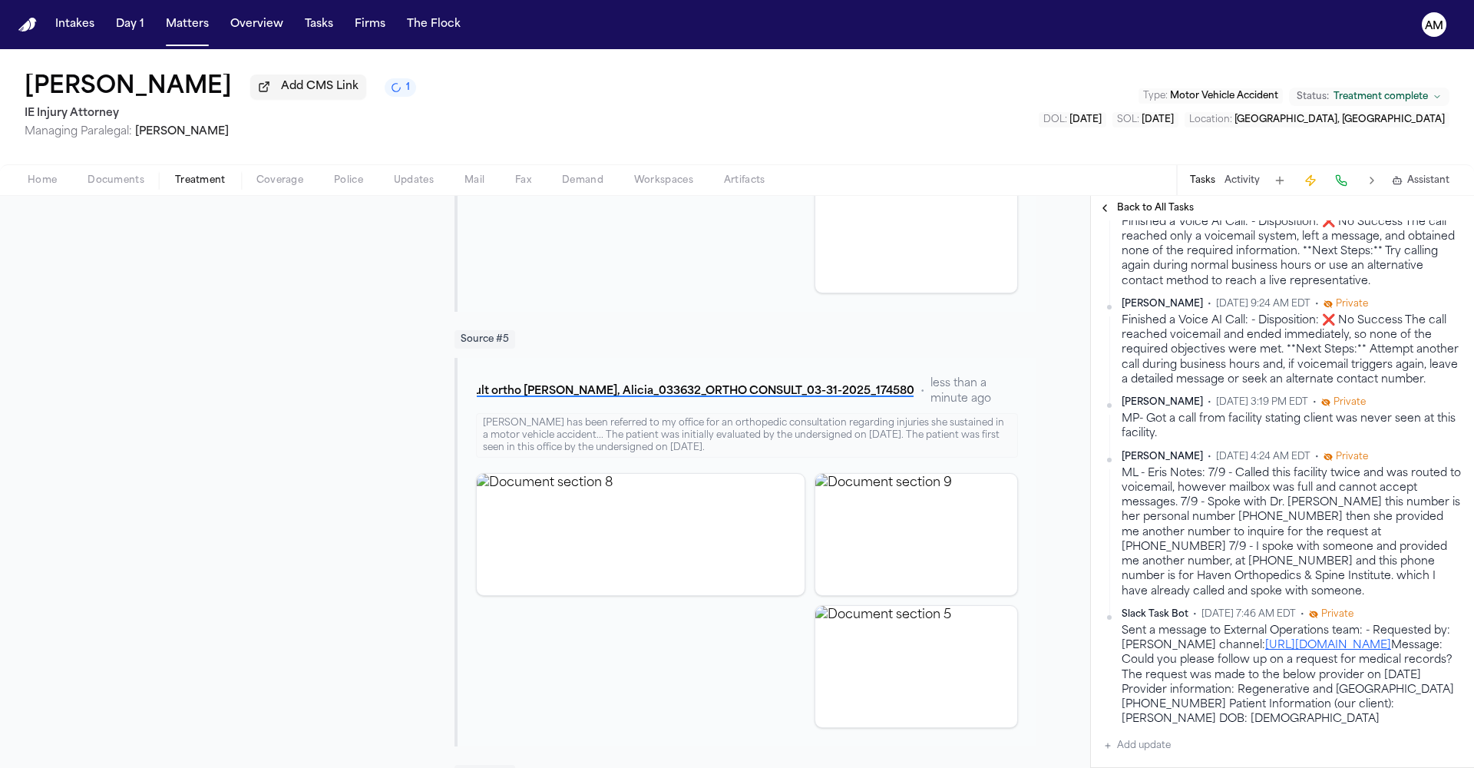
scroll to position [843, 0]
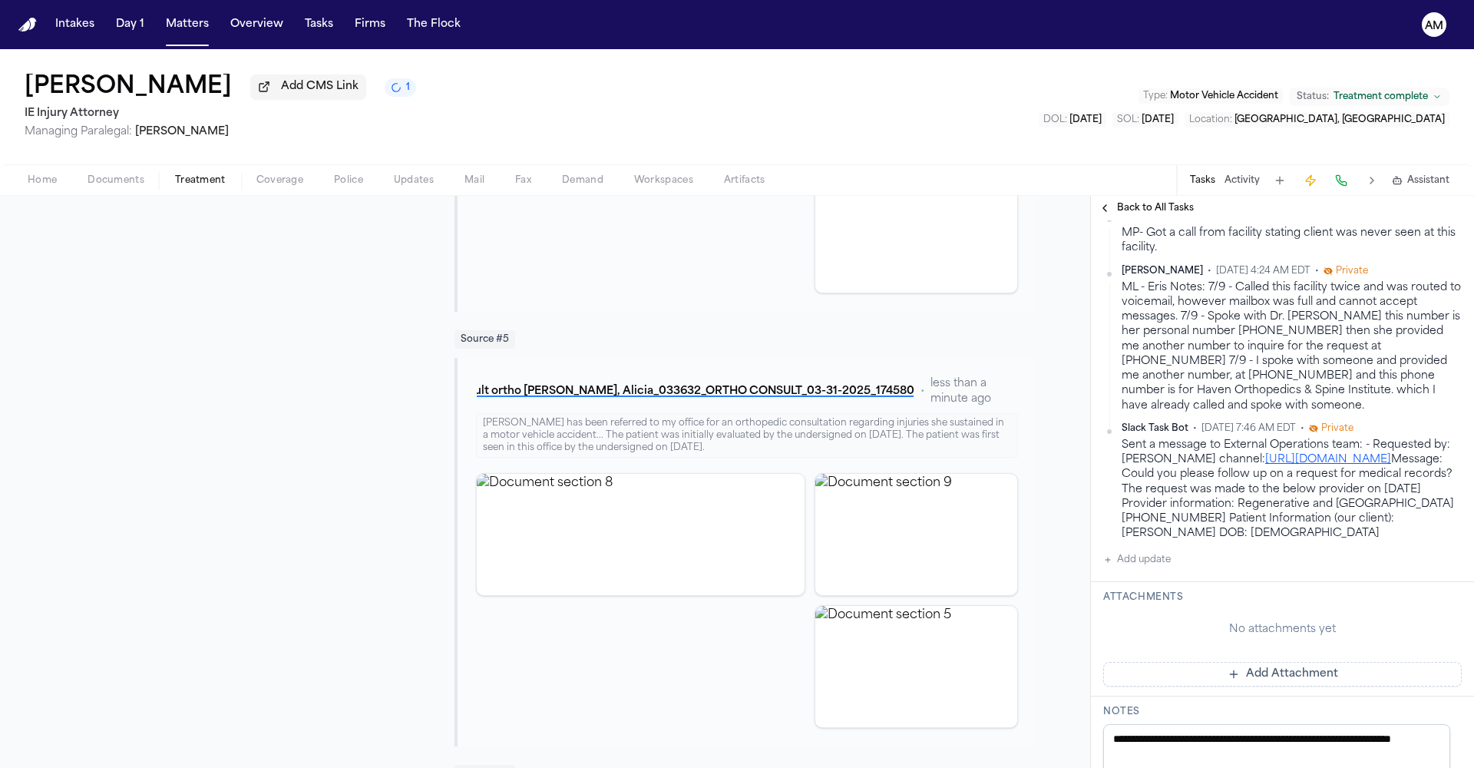
click at [1162, 569] on button "Add update" at bounding box center [1137, 559] width 68 height 18
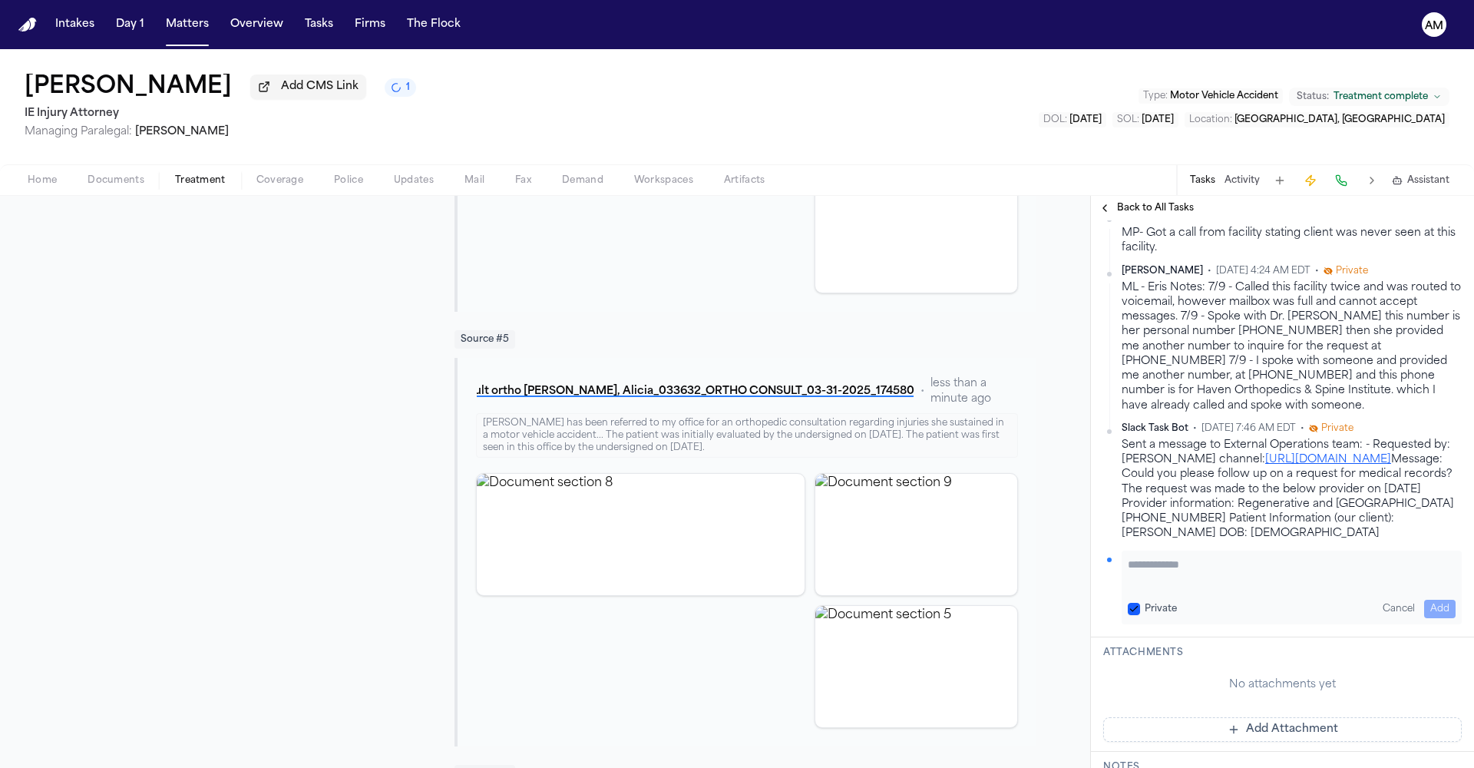
click at [1138, 615] on button "Private" at bounding box center [1134, 609] width 12 height 12
click at [1170, 587] on textarea "Add your update" at bounding box center [1292, 572] width 328 height 31
type textarea "**********"
click at [1424, 618] on button "Add" at bounding box center [1439, 609] width 31 height 18
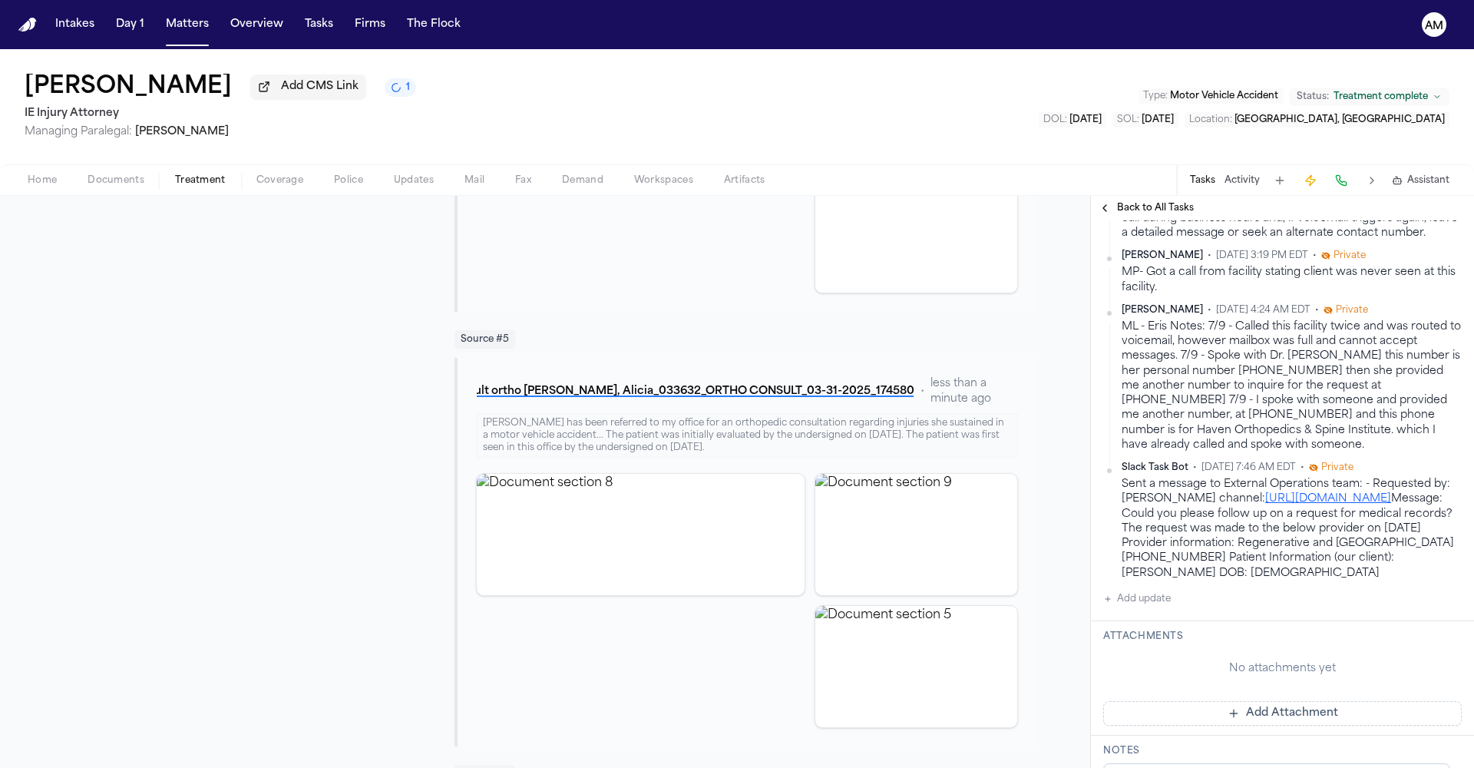
click at [1146, 212] on span "Back to All Tasks" at bounding box center [1155, 208] width 77 height 12
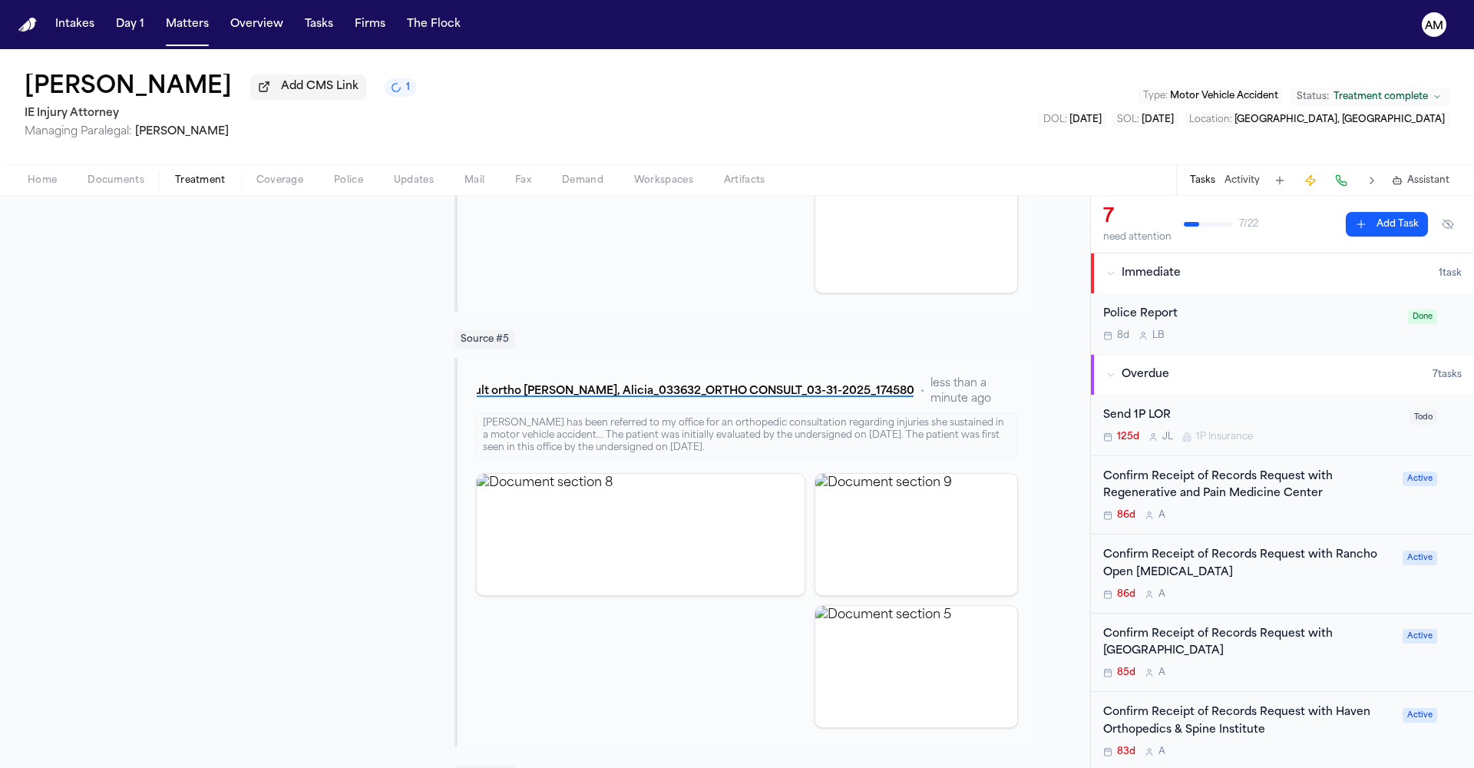
click at [1275, 601] on div "Confirm Receipt of Records Request with Rancho Open [MEDICAL_DATA] 86d A Active" at bounding box center [1282, 573] width 383 height 79
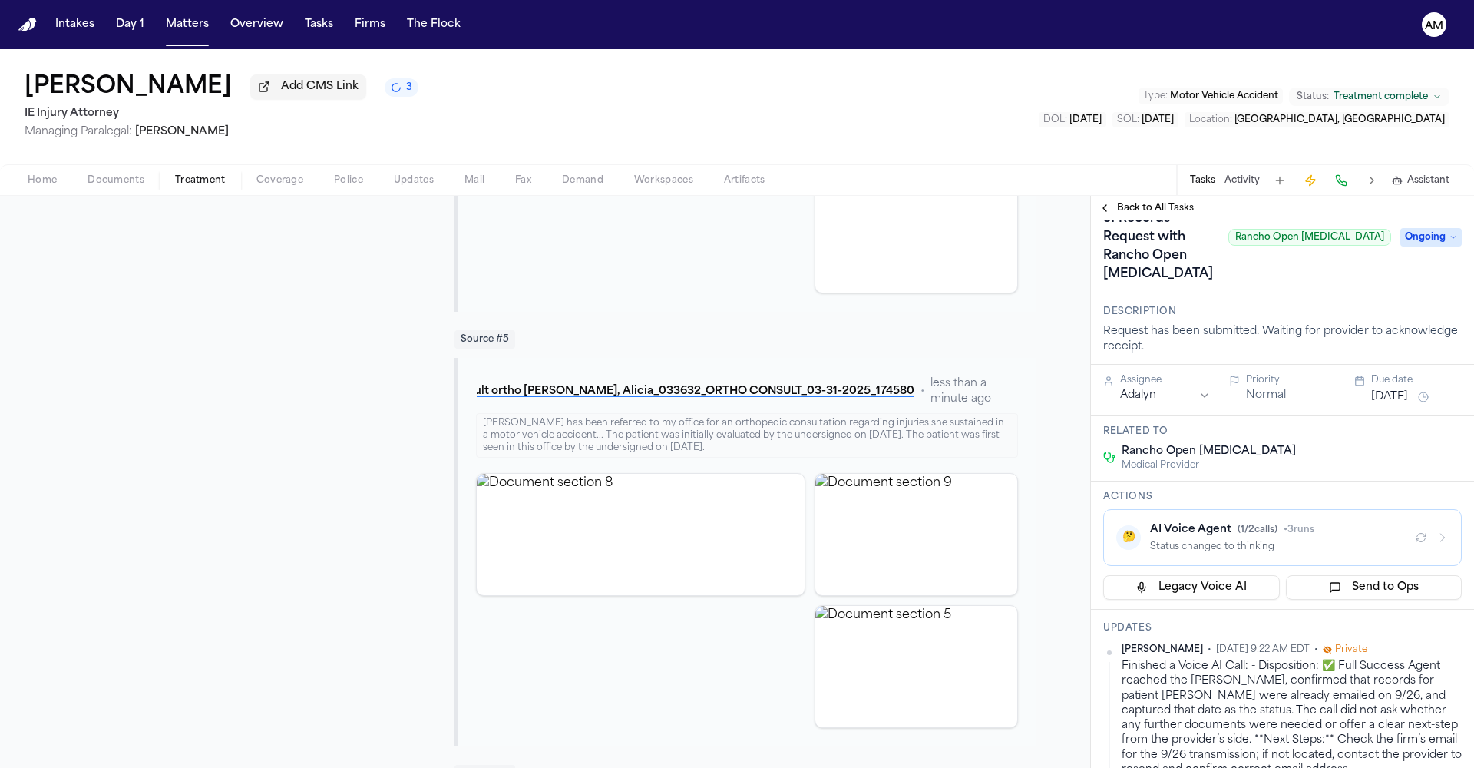
scroll to position [112, 0]
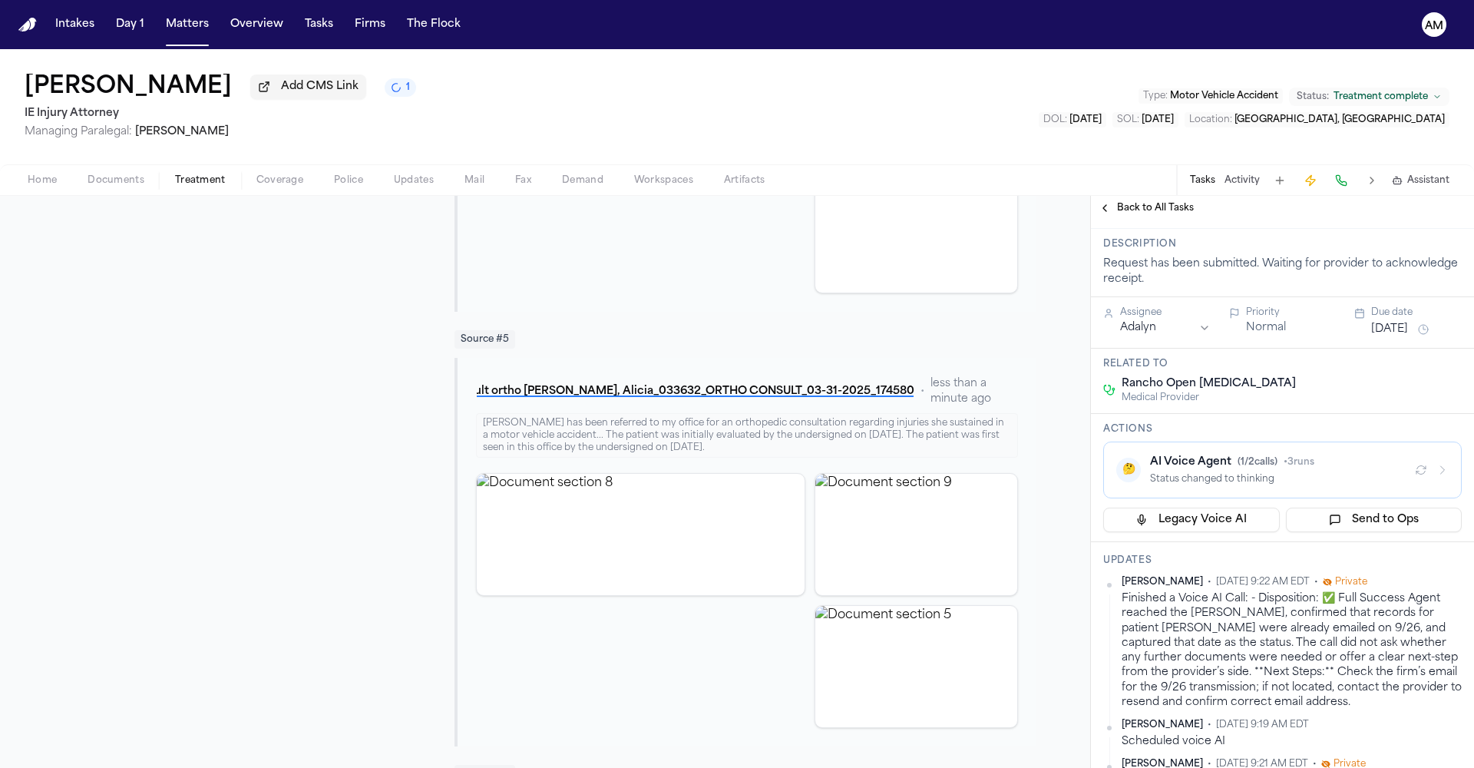
click at [1153, 210] on span "Back to All Tasks" at bounding box center [1155, 208] width 77 height 12
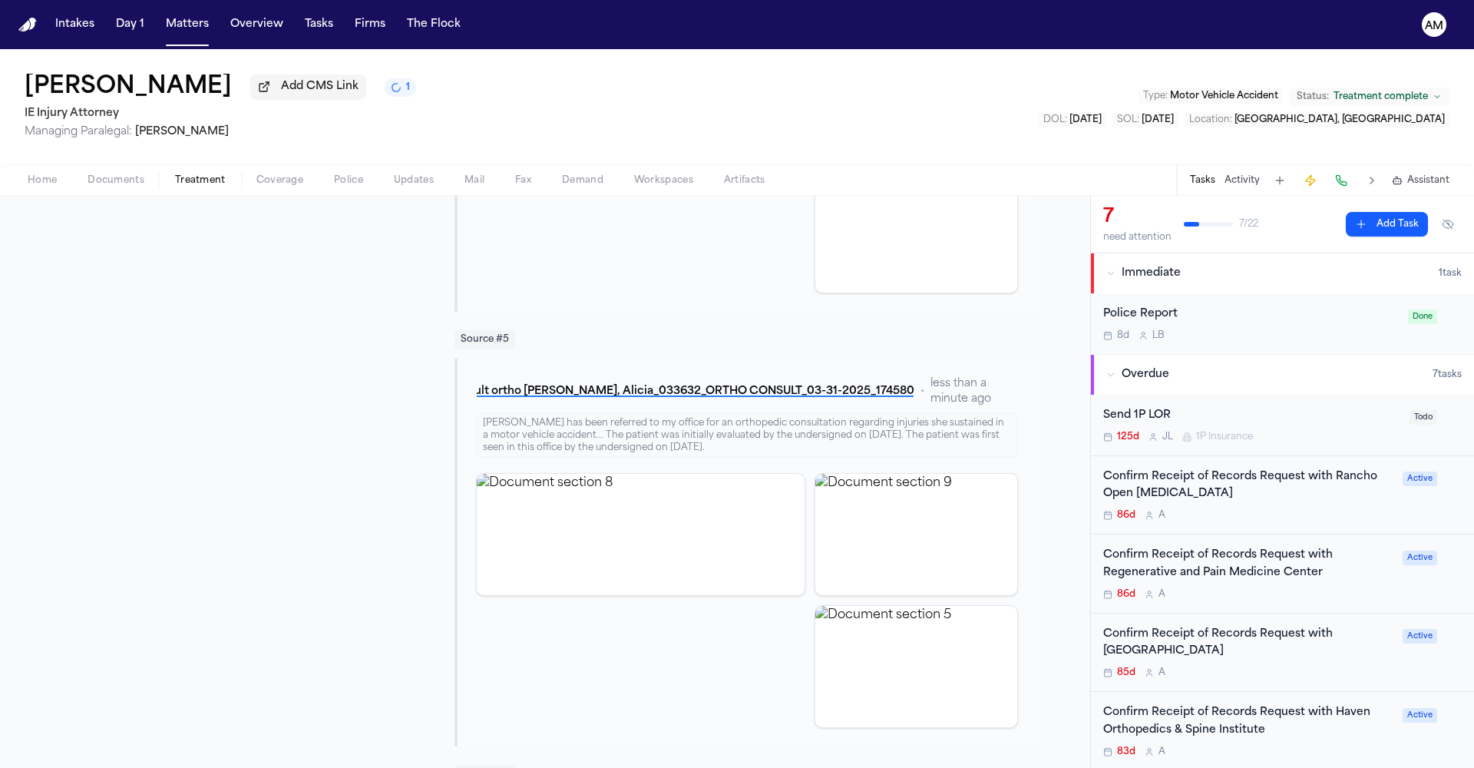
click at [1288, 597] on div "86d A" at bounding box center [1248, 594] width 290 height 12
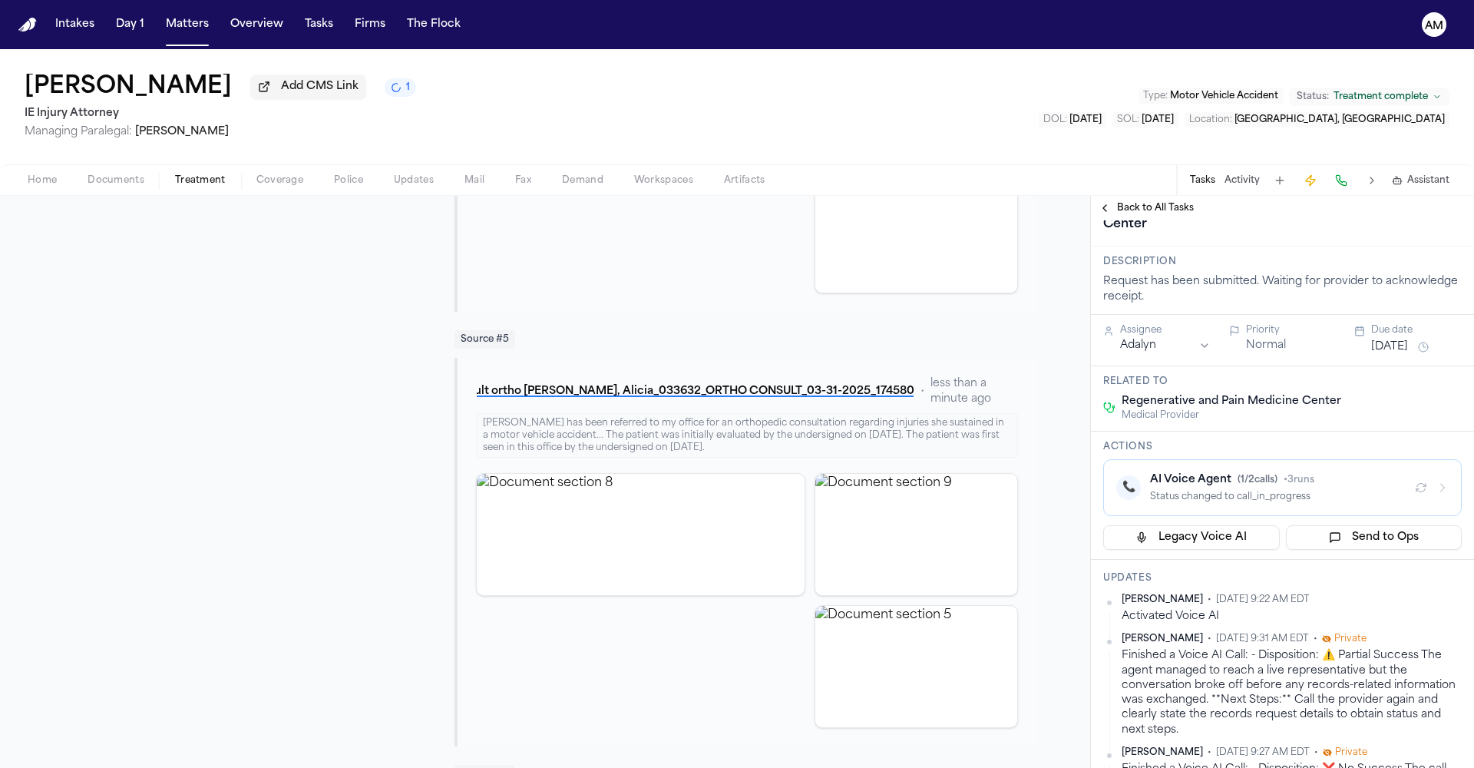
scroll to position [31, 0]
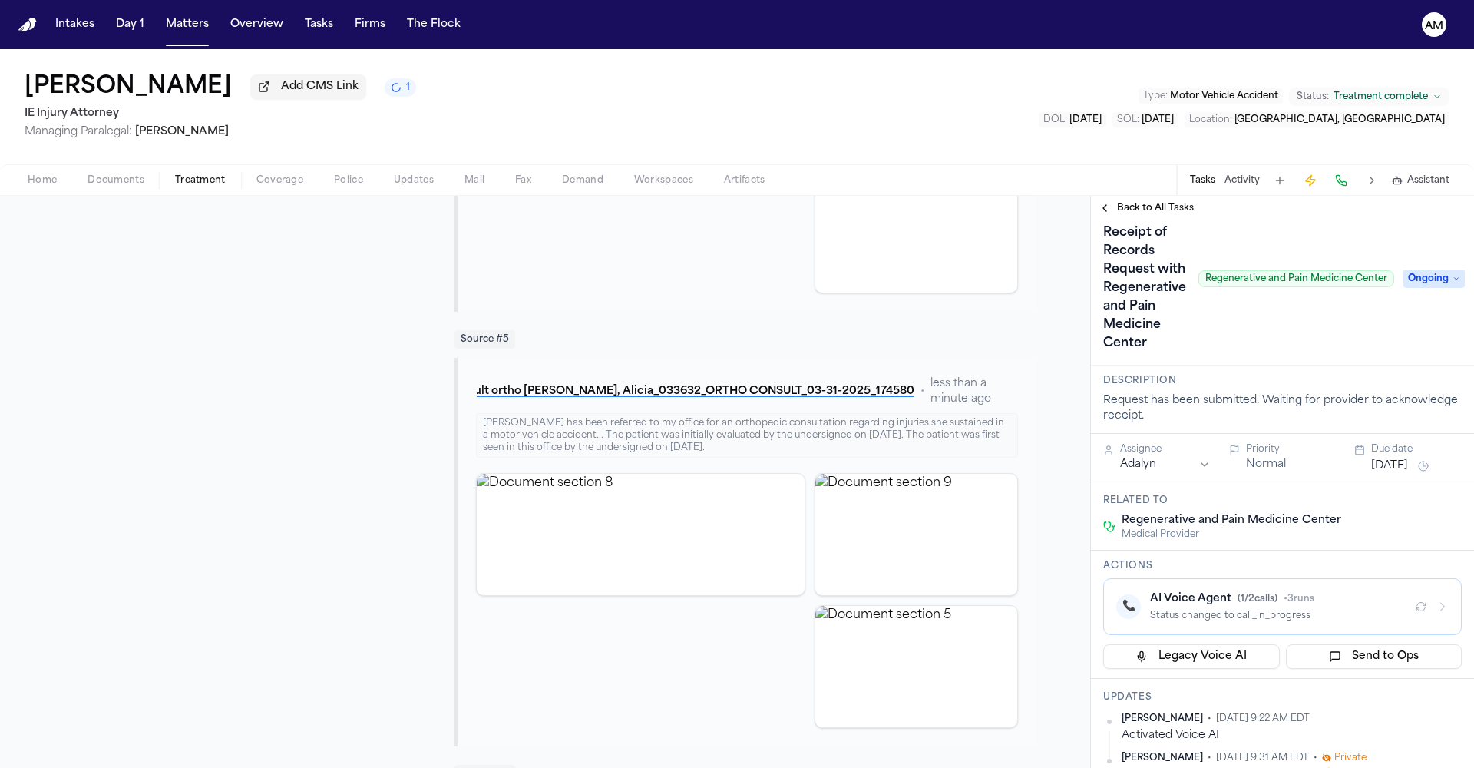
click at [1129, 213] on span "Back to All Tasks" at bounding box center [1155, 208] width 77 height 12
